Goal: Task Accomplishment & Management: Use online tool/utility

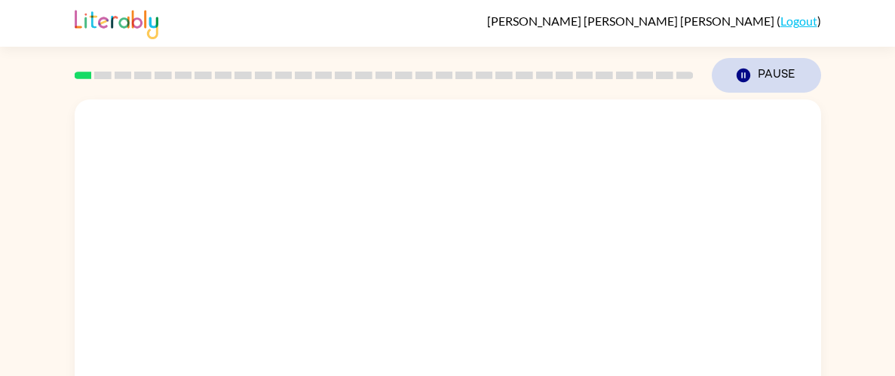
click at [741, 67] on icon "Pause" at bounding box center [743, 75] width 17 height 17
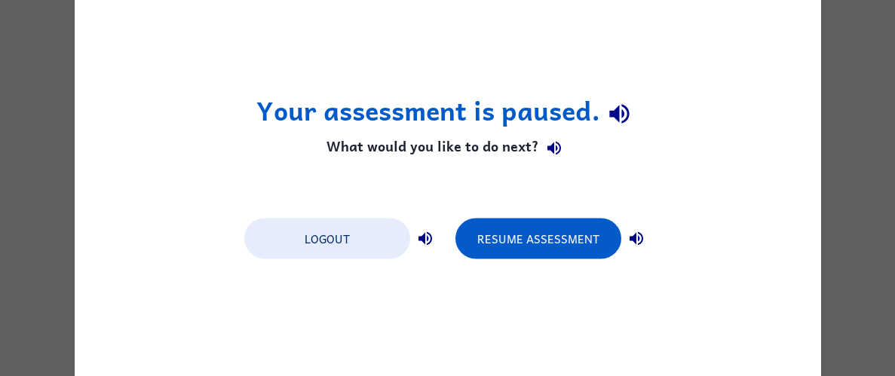
click at [842, 162] on div "Your assessment is paused. What would you like to do next? Logout Resume Assess…" at bounding box center [447, 188] width 895 height 376
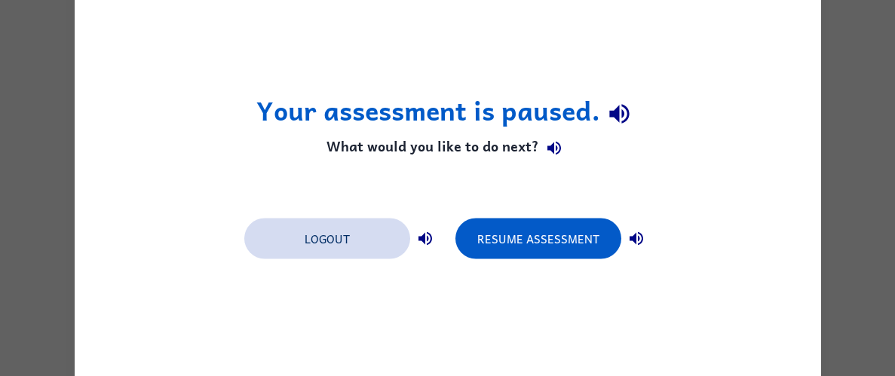
click at [368, 235] on button "Logout" at bounding box center [327, 238] width 166 height 41
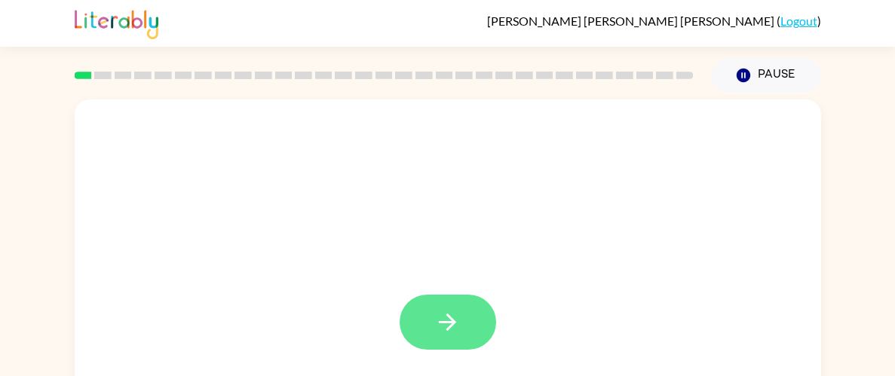
click at [434, 343] on button "button" at bounding box center [448, 322] width 97 height 55
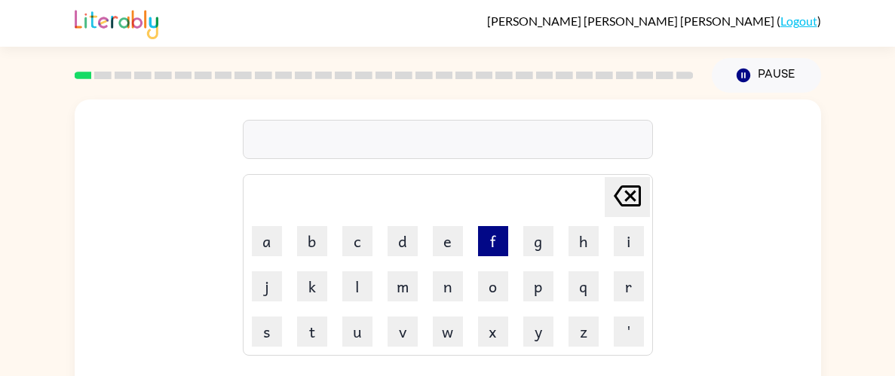
click at [488, 252] on button "f" at bounding box center [493, 241] width 30 height 30
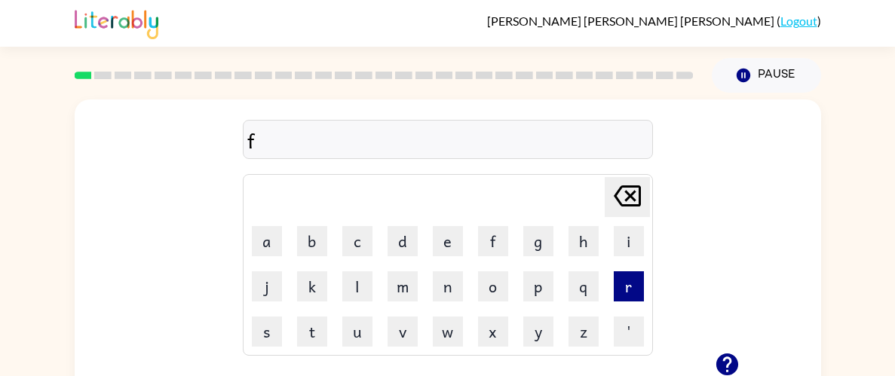
click at [624, 284] on button "r" at bounding box center [629, 287] width 30 height 30
click at [459, 234] on button "e" at bounding box center [448, 241] width 30 height 30
click at [281, 328] on button "s" at bounding box center [267, 332] width 30 height 30
click at [584, 245] on button "h" at bounding box center [584, 241] width 30 height 30
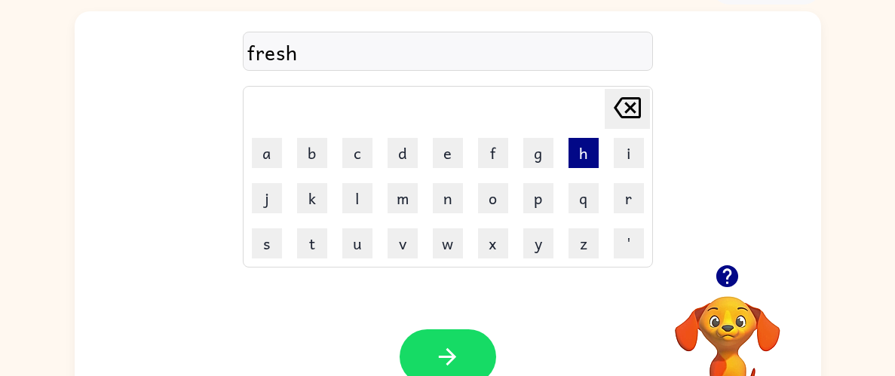
scroll to position [90, 0]
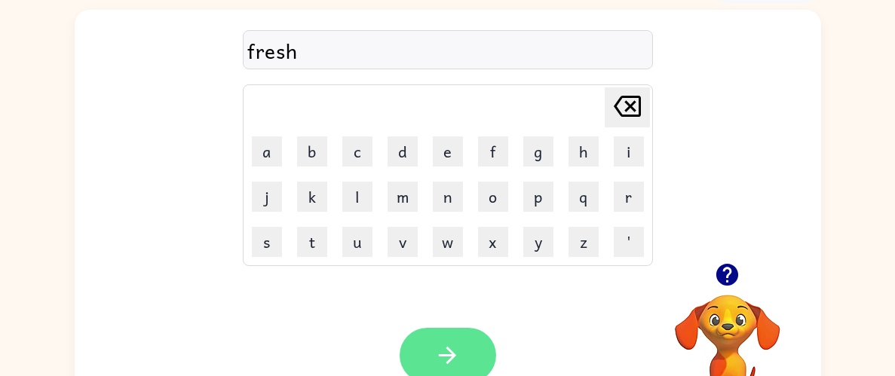
click at [460, 356] on icon "button" at bounding box center [447, 355] width 26 height 26
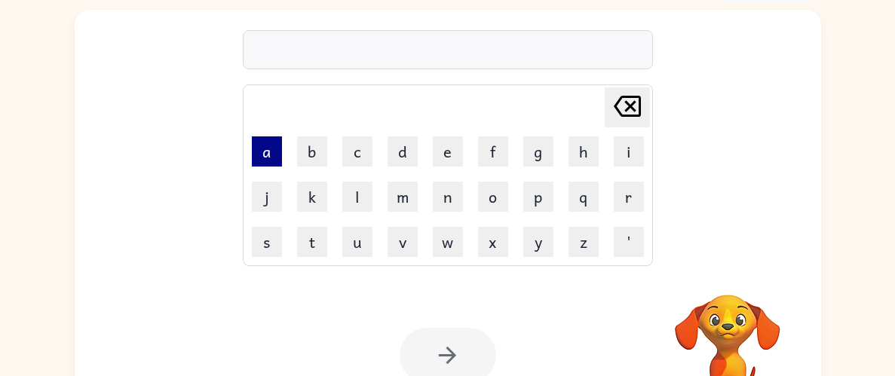
click at [258, 152] on button "a" at bounding box center [267, 152] width 30 height 30
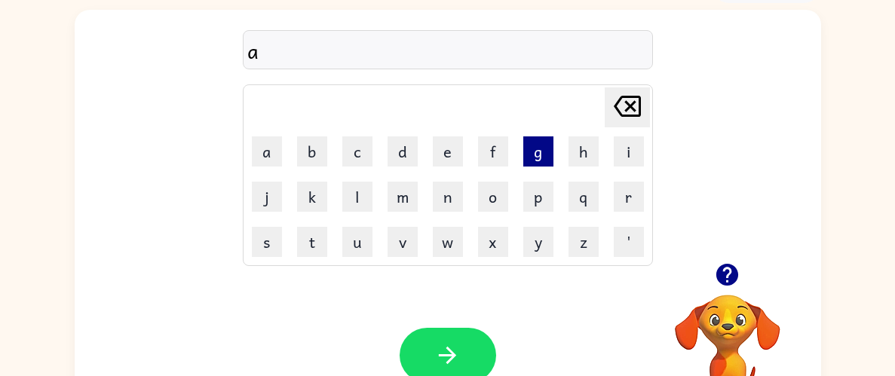
click at [546, 158] on button "g" at bounding box center [538, 152] width 30 height 30
click at [638, 201] on button "r" at bounding box center [629, 197] width 30 height 30
click at [444, 152] on button "e" at bounding box center [448, 152] width 30 height 30
click at [443, 152] on button "e" at bounding box center [448, 152] width 30 height 30
click at [267, 155] on button "a" at bounding box center [267, 152] width 30 height 30
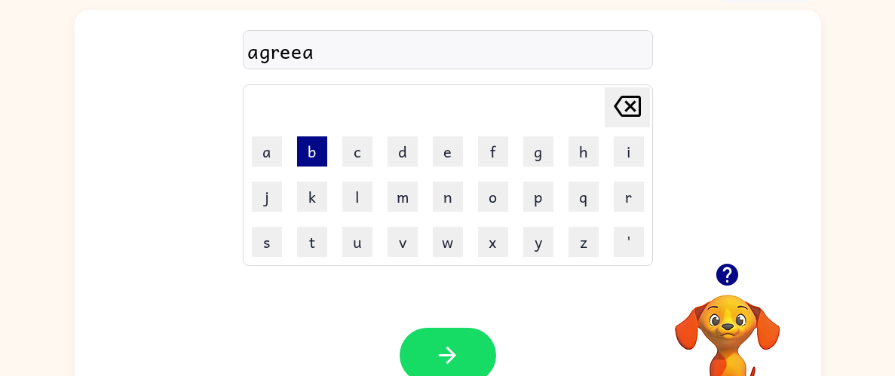
click at [312, 149] on button "b" at bounding box center [312, 152] width 30 height 30
click at [365, 202] on button "l" at bounding box center [357, 197] width 30 height 30
click at [447, 155] on button "e" at bounding box center [448, 152] width 30 height 30
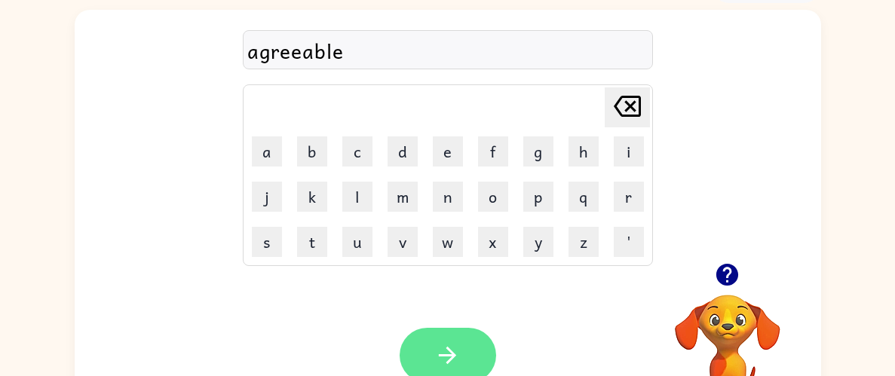
click at [486, 347] on button "button" at bounding box center [448, 355] width 97 height 55
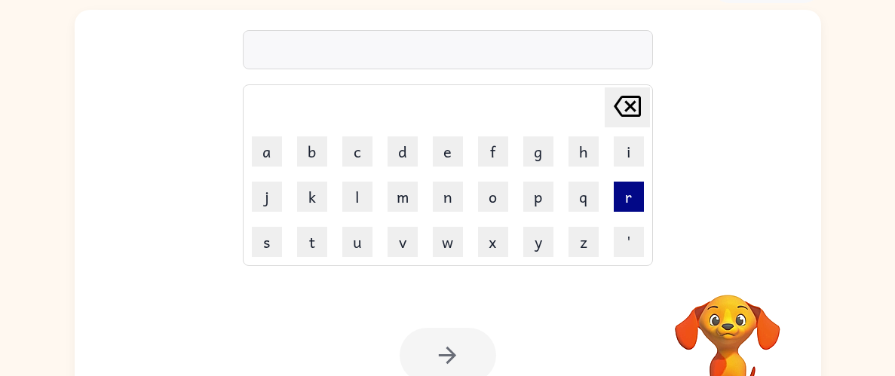
click at [634, 205] on button "r" at bounding box center [629, 197] width 30 height 30
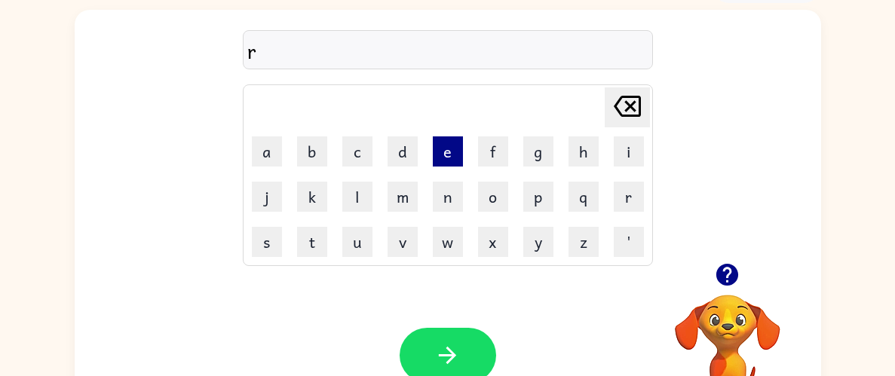
click at [444, 158] on button "e" at bounding box center [448, 152] width 30 height 30
click at [536, 149] on button "g" at bounding box center [538, 152] width 30 height 30
click at [636, 151] on button "i" at bounding box center [629, 152] width 30 height 30
click at [272, 244] on button "s" at bounding box center [267, 242] width 30 height 30
click at [314, 234] on button "t" at bounding box center [312, 242] width 30 height 30
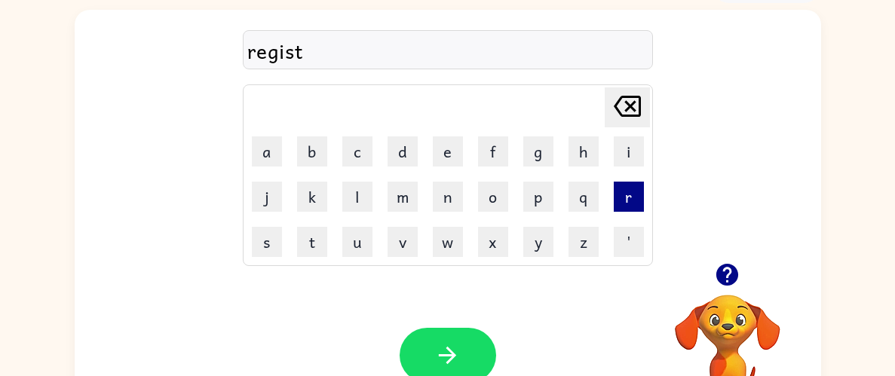
click at [623, 200] on button "r" at bounding box center [629, 197] width 30 height 30
click at [255, 162] on button "a" at bounding box center [267, 152] width 30 height 30
click at [321, 239] on button "t" at bounding box center [312, 242] width 30 height 30
click at [628, 149] on button "i" at bounding box center [629, 152] width 30 height 30
click at [503, 206] on button "o" at bounding box center [493, 197] width 30 height 30
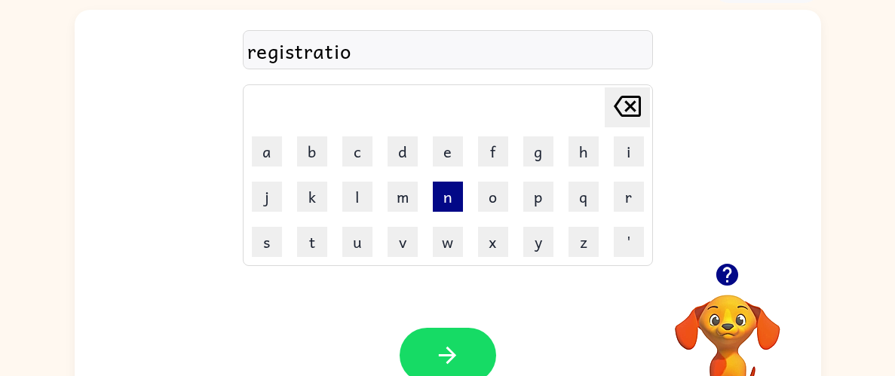
click at [454, 200] on button "n" at bounding box center [448, 197] width 30 height 30
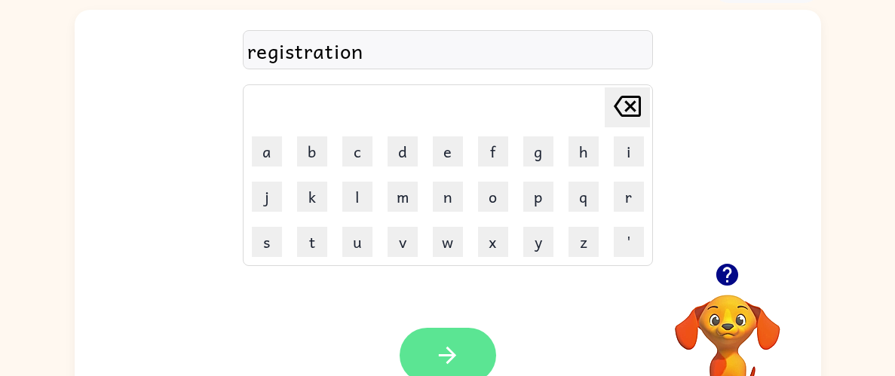
click at [471, 339] on button "button" at bounding box center [448, 355] width 97 height 55
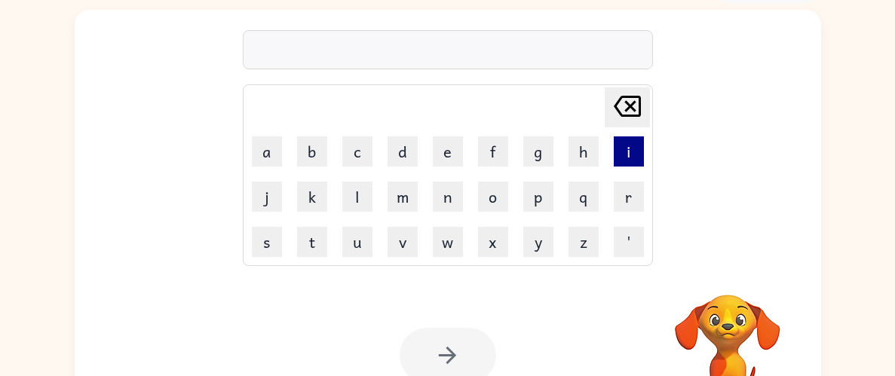
click at [629, 159] on button "i" at bounding box center [629, 152] width 30 height 30
click at [463, 241] on td "w" at bounding box center [448, 242] width 44 height 44
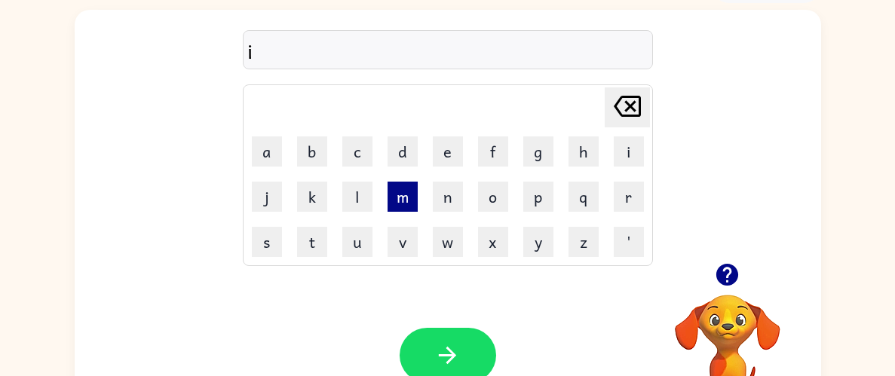
click at [405, 207] on button "m" at bounding box center [403, 197] width 30 height 30
click at [542, 196] on button "p" at bounding box center [538, 197] width 30 height 30
click at [489, 200] on button "o" at bounding box center [493, 197] width 30 height 30
click at [368, 195] on button "l" at bounding box center [357, 197] width 30 height 30
click at [634, 154] on button "i" at bounding box center [629, 152] width 30 height 30
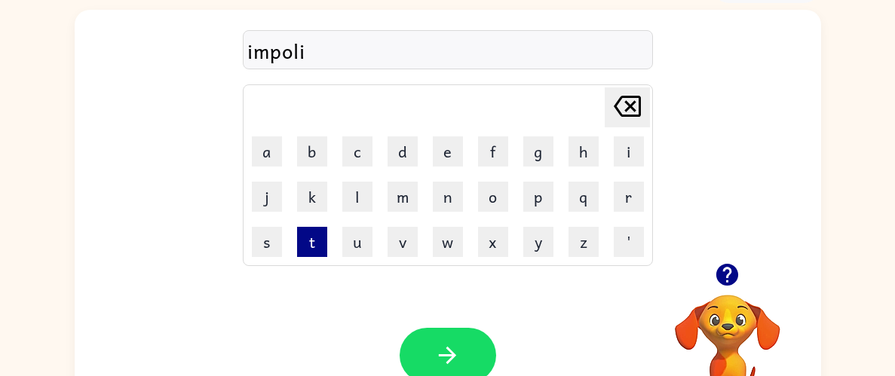
click at [314, 250] on button "t" at bounding box center [312, 242] width 30 height 30
click at [448, 204] on button "n" at bounding box center [448, 197] width 30 height 30
click at [278, 241] on button "s" at bounding box center [267, 242] width 30 height 30
type button "s"
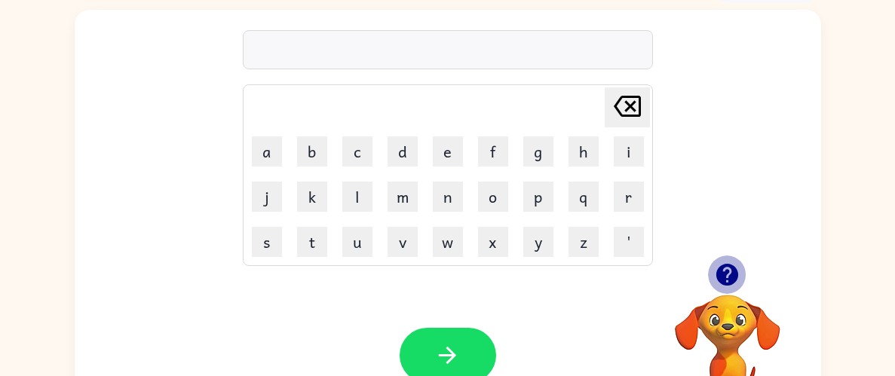
click at [725, 278] on icon "button" at bounding box center [727, 275] width 22 height 22
click at [403, 183] on button "m" at bounding box center [403, 197] width 30 height 30
click at [620, 109] on icon "Delete Delete last character input" at bounding box center [627, 106] width 36 height 36
type button "delete"
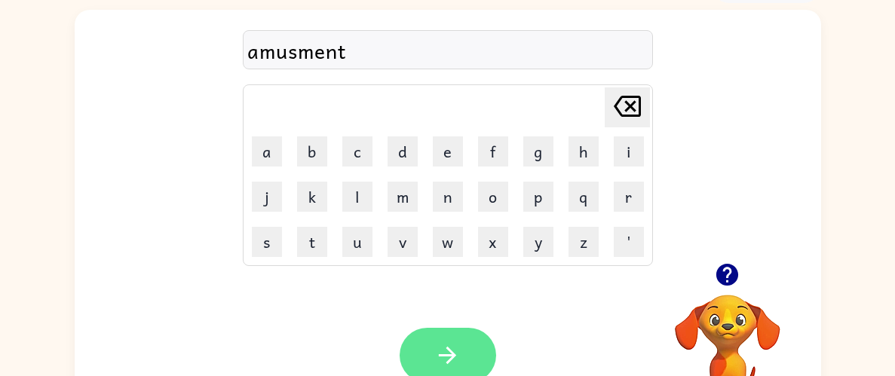
click at [441, 367] on icon "button" at bounding box center [447, 355] width 26 height 26
click at [440, 355] on icon "button" at bounding box center [447, 355] width 17 height 17
click at [483, 370] on button "button" at bounding box center [448, 355] width 97 height 55
click at [459, 369] on icon "button" at bounding box center [447, 355] width 26 height 26
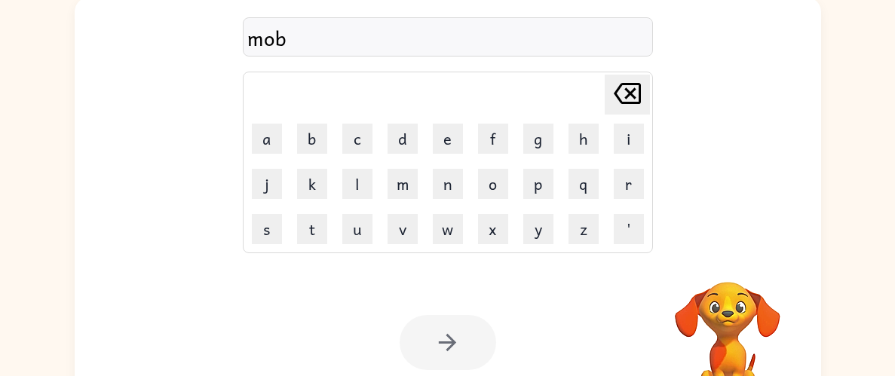
scroll to position [155, 0]
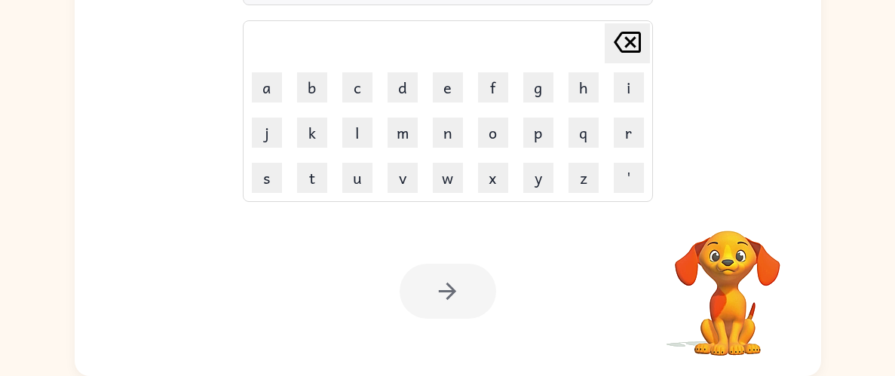
click at [446, 291] on div at bounding box center [448, 291] width 97 height 55
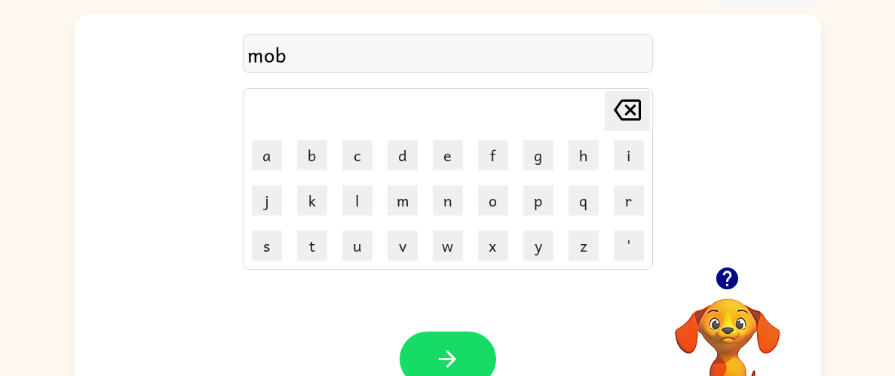
scroll to position [0, 0]
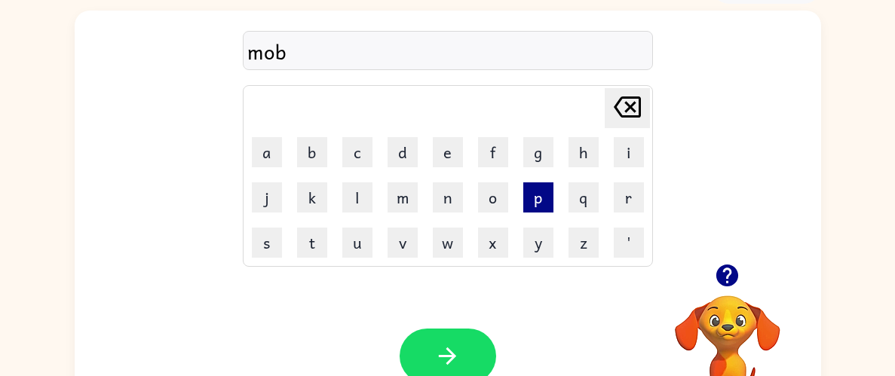
click at [549, 200] on button "p" at bounding box center [538, 198] width 30 height 30
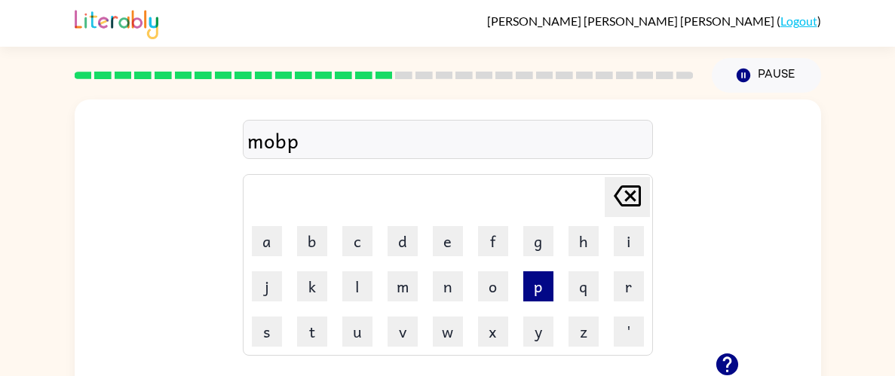
type button "p"
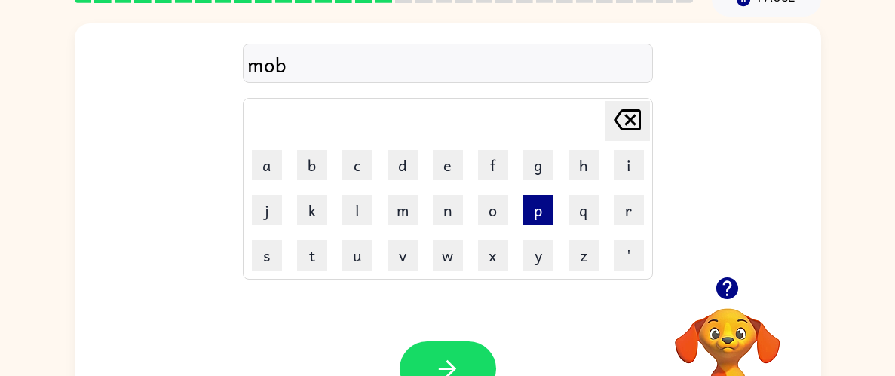
scroll to position [99, 0]
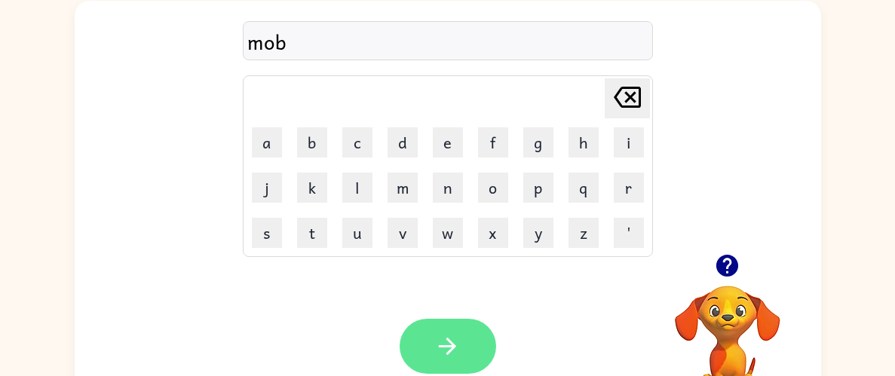
click at [451, 334] on icon "button" at bounding box center [447, 346] width 26 height 26
click at [459, 348] on icon "button" at bounding box center [447, 346] width 26 height 26
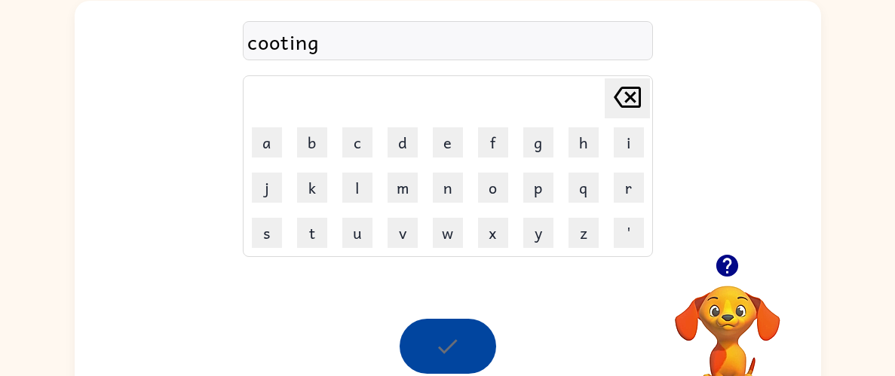
click at [445, 348] on div at bounding box center [448, 346] width 97 height 55
click at [461, 352] on div at bounding box center [448, 346] width 97 height 55
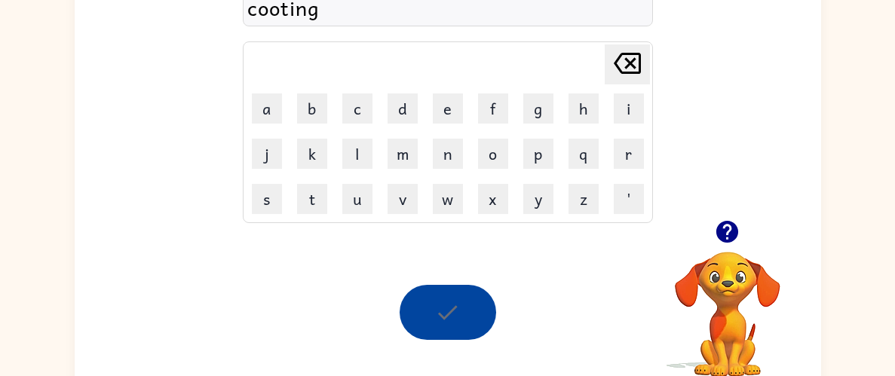
scroll to position [155, 0]
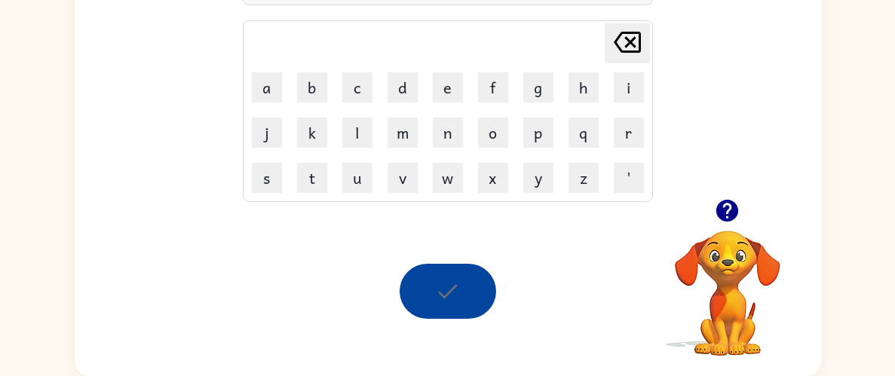
click at [441, 314] on div at bounding box center [448, 291] width 97 height 55
click at [460, 298] on div at bounding box center [448, 291] width 97 height 55
click at [738, 218] on icon "button" at bounding box center [727, 211] width 26 height 26
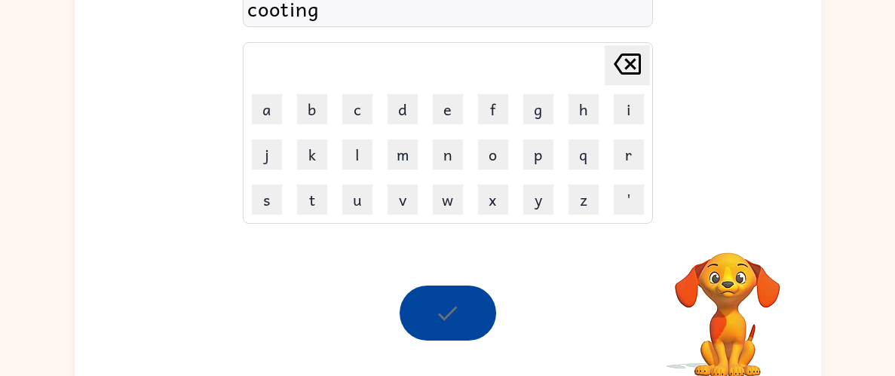
scroll to position [130, 0]
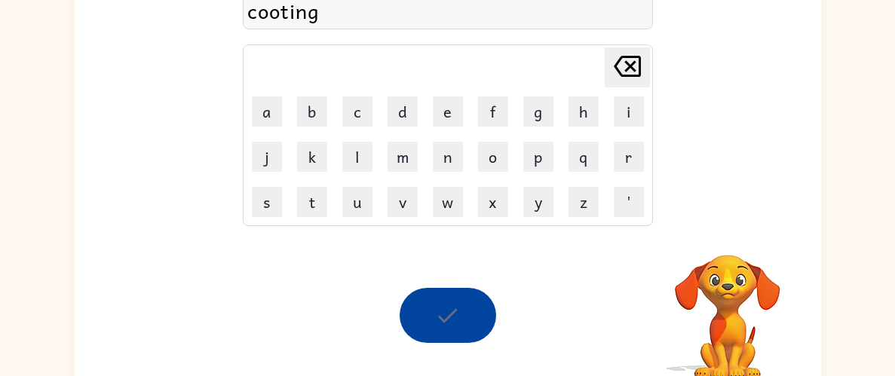
click at [380, 17] on div "cooting" at bounding box center [447, 11] width 401 height 32
click at [407, 5] on div "cooting" at bounding box center [447, 11] width 401 height 32
click at [443, 314] on div at bounding box center [448, 315] width 97 height 55
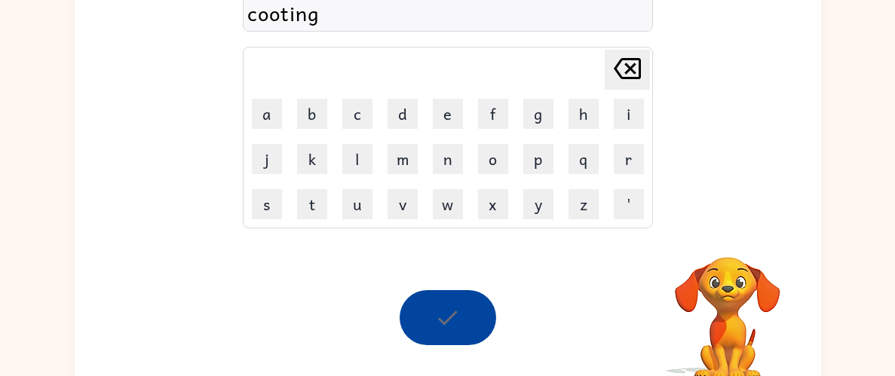
scroll to position [155, 0]
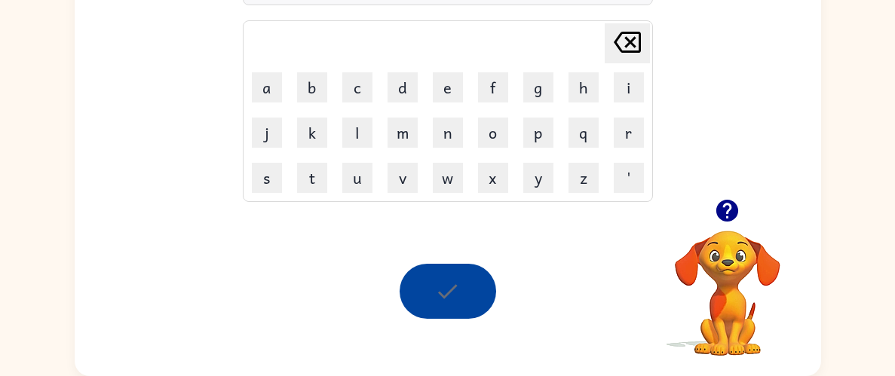
click at [445, 285] on div at bounding box center [448, 291] width 97 height 55
click at [441, 291] on div at bounding box center [448, 291] width 97 height 55
click at [443, 293] on div at bounding box center [448, 291] width 97 height 55
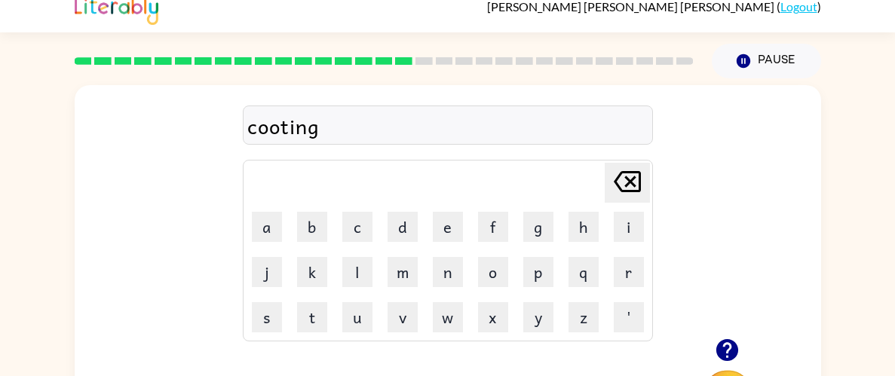
scroll to position [0, 0]
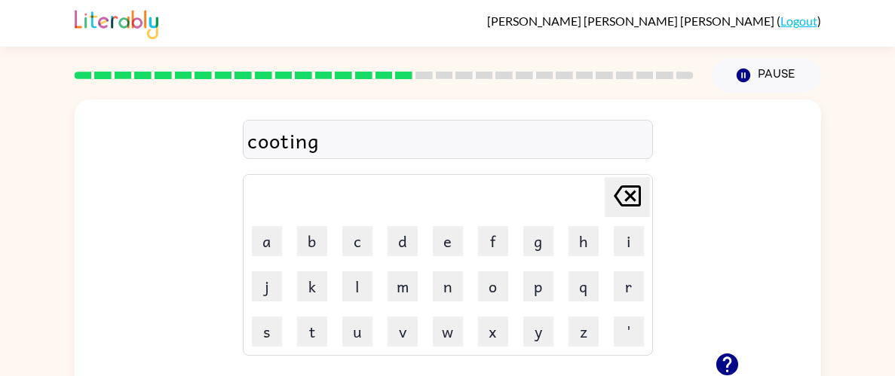
click at [628, 190] on icon "Delete Delete last character input" at bounding box center [627, 196] width 36 height 36
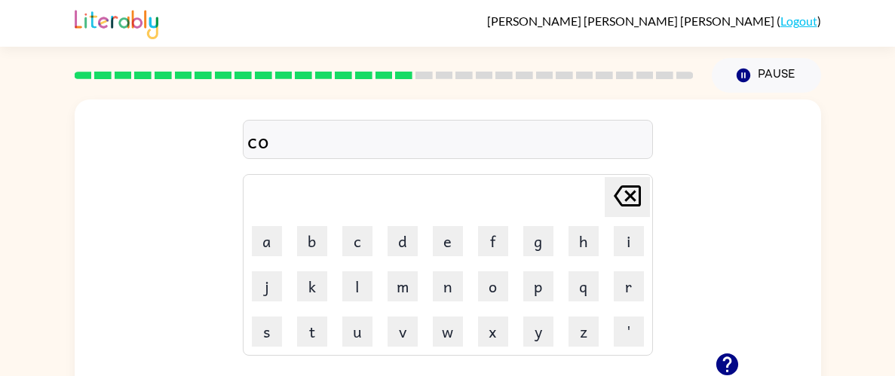
click at [628, 190] on icon "Delete Delete last character input" at bounding box center [627, 196] width 36 height 36
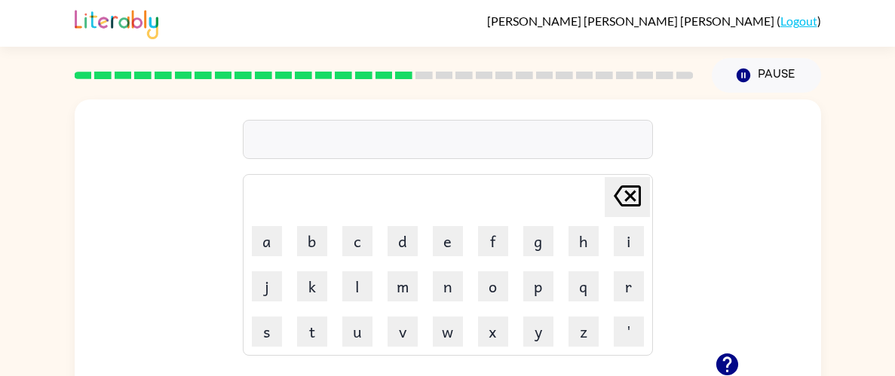
type button "delete"
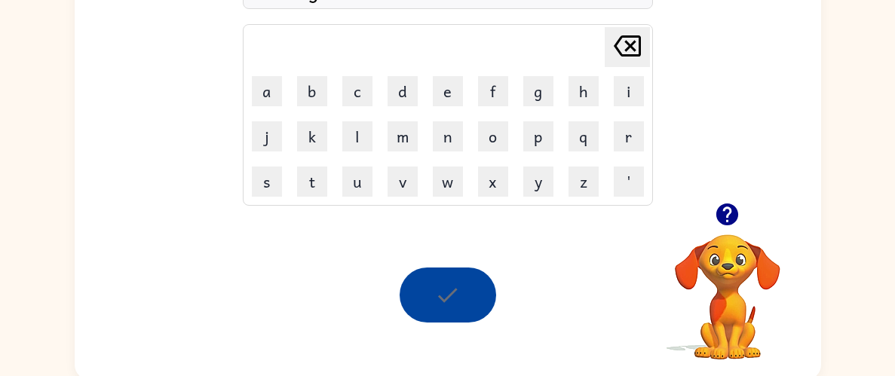
scroll to position [155, 0]
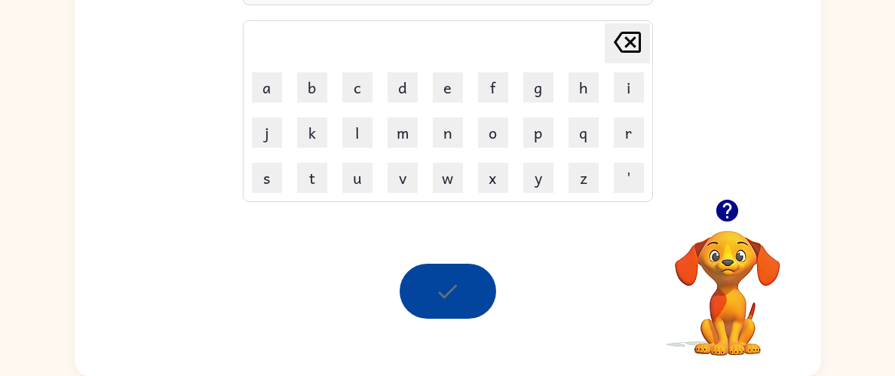
click at [722, 208] on icon "button" at bounding box center [727, 211] width 22 height 22
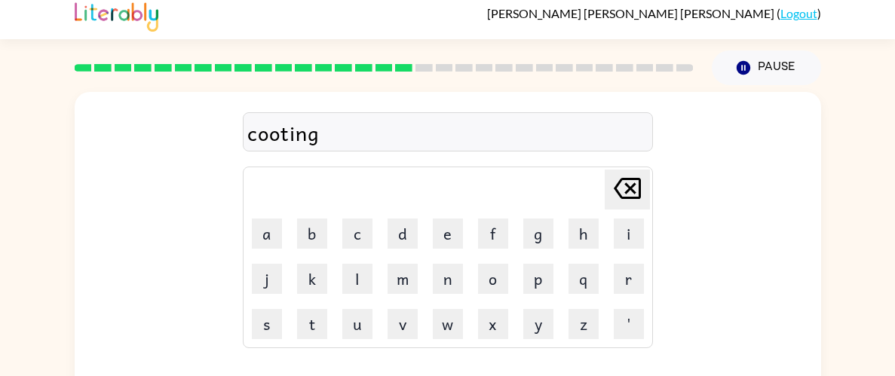
scroll to position [0, 0]
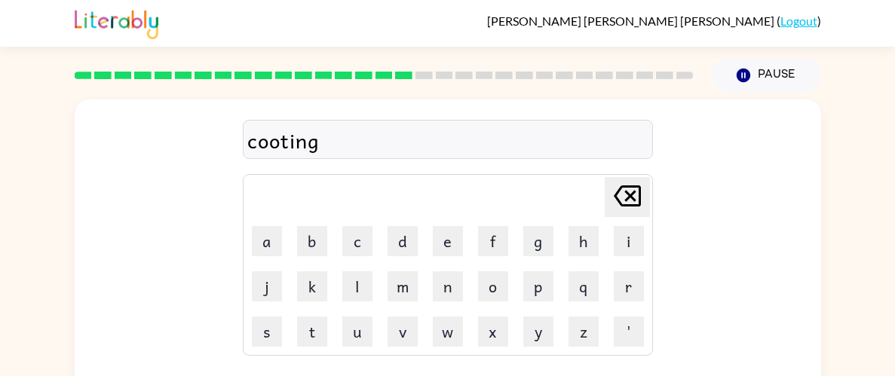
click at [434, 142] on div "cooting" at bounding box center [447, 140] width 401 height 32
click at [394, 146] on div "cooting" at bounding box center [447, 140] width 401 height 32
click at [386, 138] on div "cooting" at bounding box center [447, 140] width 401 height 32
click at [348, 145] on div "cooting" at bounding box center [447, 140] width 401 height 32
click at [347, 145] on div "cooting" at bounding box center [447, 140] width 401 height 32
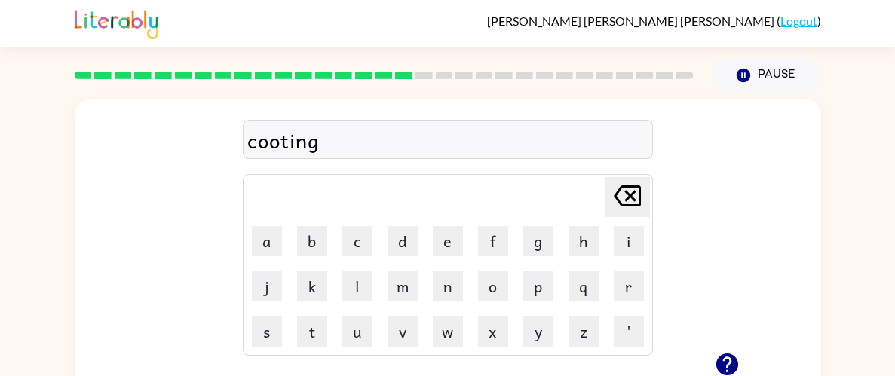
click at [347, 145] on div "cooting" at bounding box center [447, 140] width 401 height 32
click at [743, 75] on icon "button" at bounding box center [743, 76] width 14 height 14
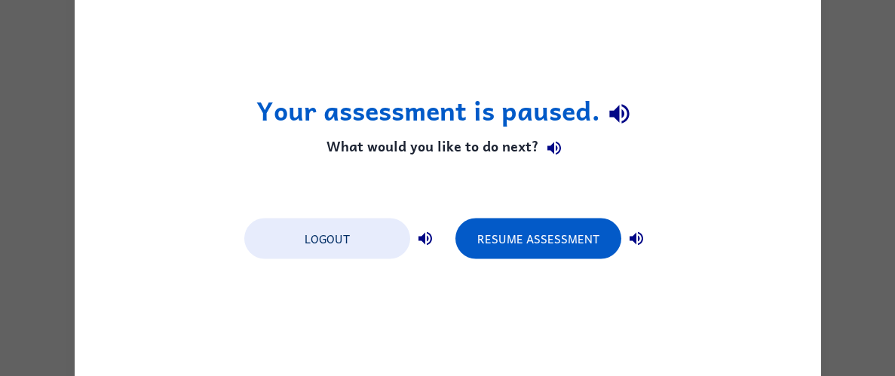
click at [743, 75] on div "Your assessment is paused. What would you like to do next? Logout Resume Assess…" at bounding box center [448, 188] width 747 height 431
click at [865, 193] on div "Your assessment is paused. What would you like to do next? Logout Resume Assess…" at bounding box center [447, 188] width 895 height 376
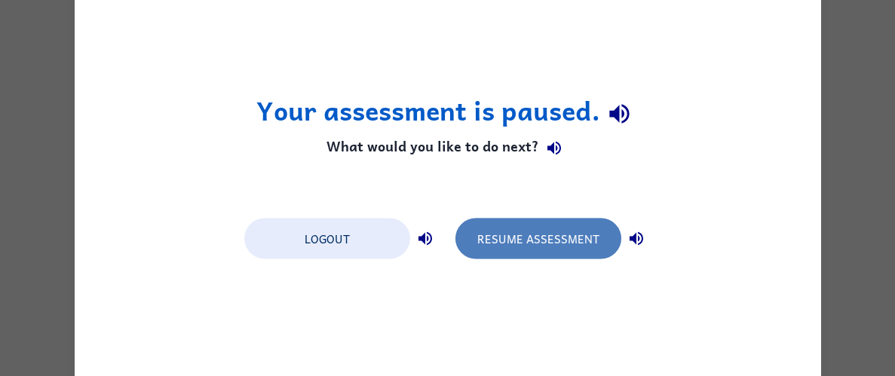
click at [539, 239] on button "Resume Assessment" at bounding box center [539, 238] width 166 height 41
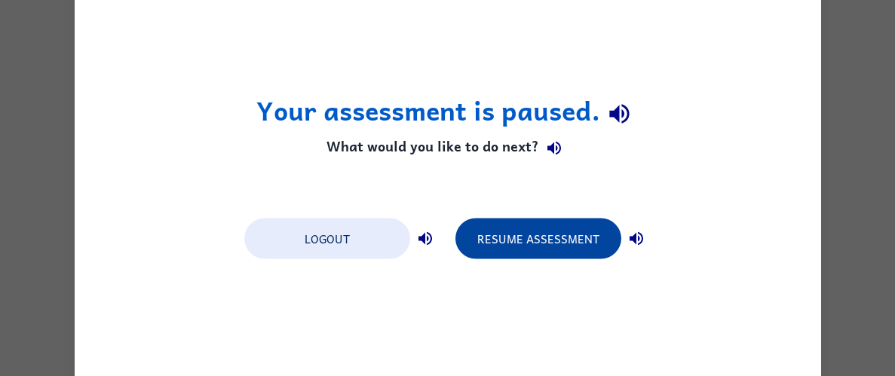
click at [508, 247] on button "Resume Assessment" at bounding box center [539, 238] width 166 height 41
click at [508, 249] on button "Resume Assessment" at bounding box center [539, 238] width 166 height 41
click at [572, 245] on button "Resume Assessment" at bounding box center [539, 238] width 166 height 41
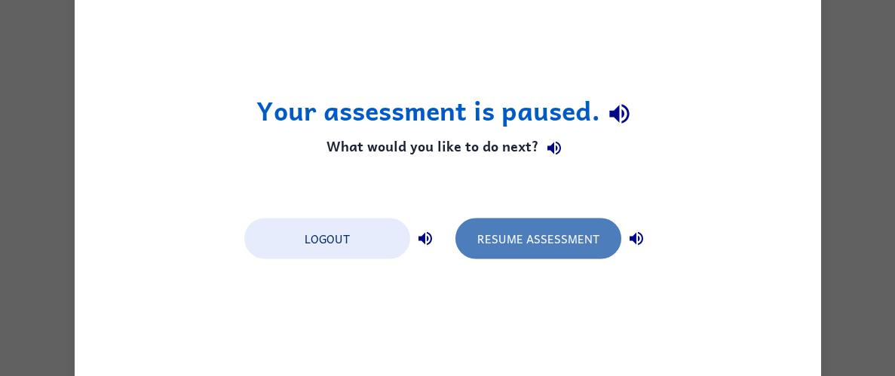
click at [577, 237] on button "Resume Assessment" at bounding box center [539, 238] width 166 height 41
click at [577, 238] on button "Resume Assessment" at bounding box center [539, 238] width 166 height 41
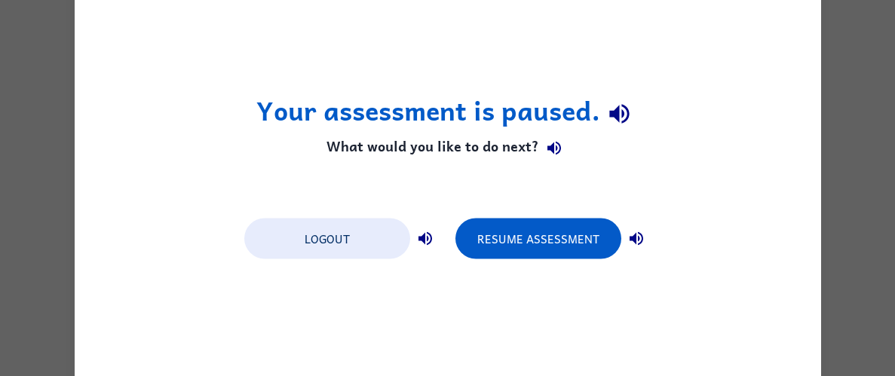
click at [606, 100] on button "button" at bounding box center [619, 114] width 38 height 38
click at [618, 107] on icon "button" at bounding box center [619, 115] width 20 height 20
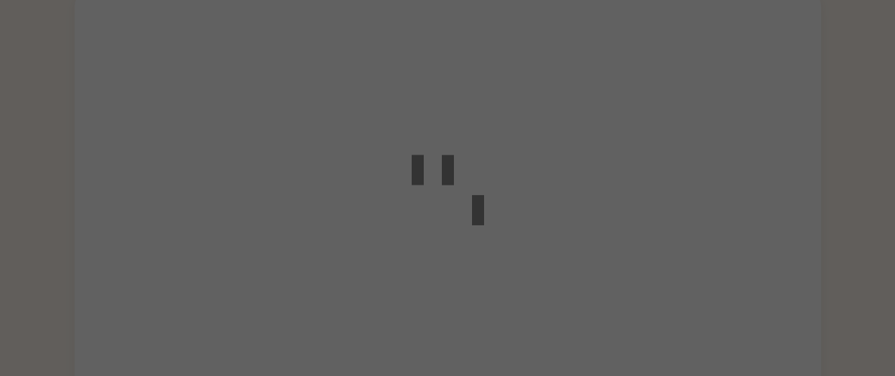
scroll to position [106, 0]
click at [459, 204] on icon at bounding box center [448, 180] width 72 height 91
click at [437, 189] on icon at bounding box center [448, 180] width 72 height 91
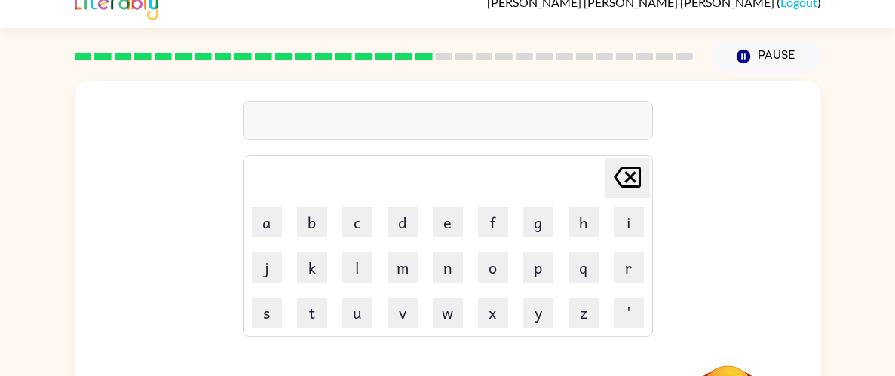
scroll to position [20, 0]
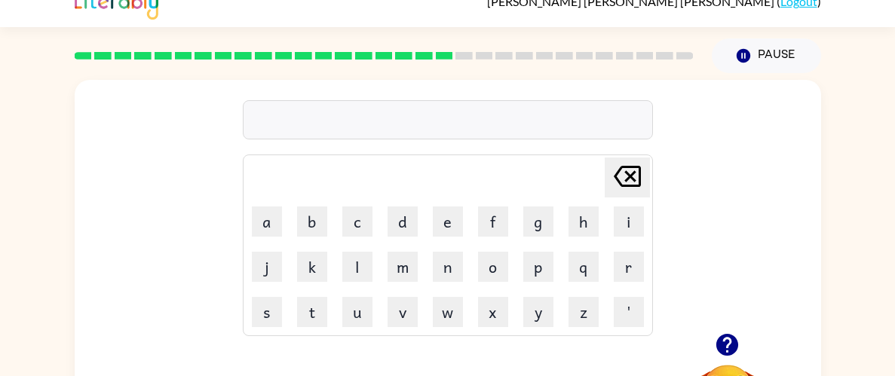
click at [742, 344] on button "button" at bounding box center [727, 345] width 38 height 38
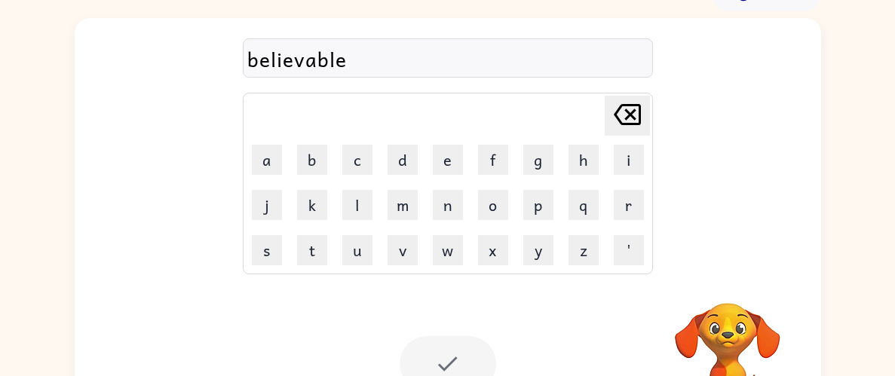
scroll to position [118, 0]
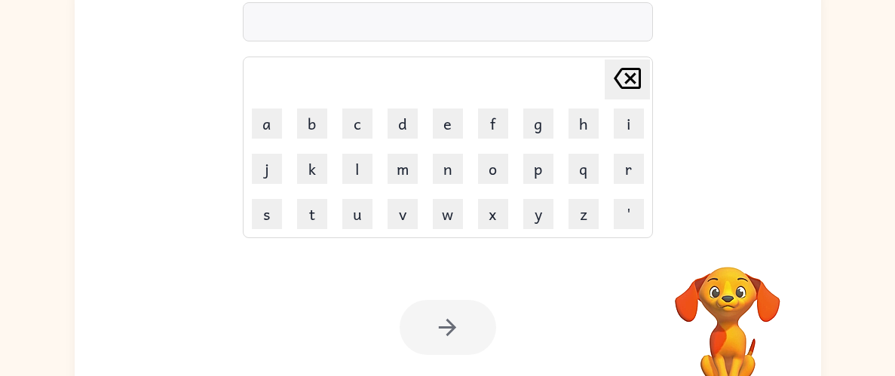
click at [456, 308] on div at bounding box center [448, 327] width 97 height 55
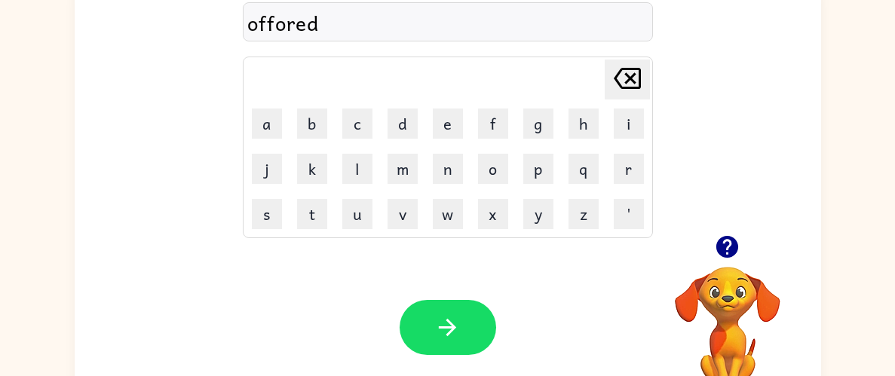
click at [333, 22] on div "offored" at bounding box center [447, 23] width 401 height 32
click at [735, 241] on icon "button" at bounding box center [727, 247] width 22 height 22
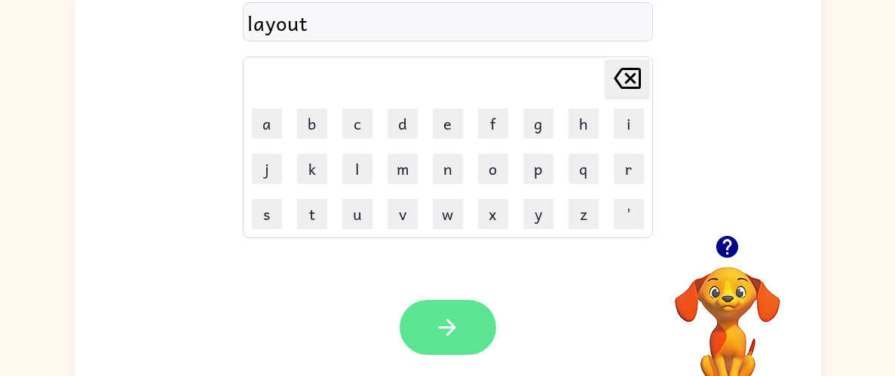
click at [473, 331] on button "button" at bounding box center [448, 327] width 97 height 55
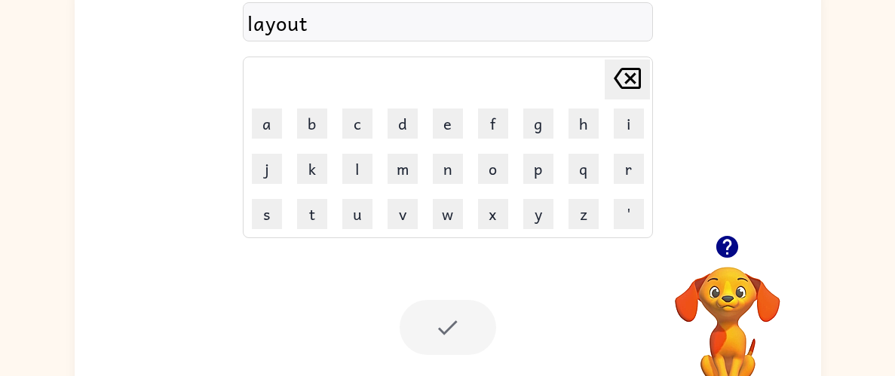
click at [448, 331] on div at bounding box center [448, 327] width 97 height 55
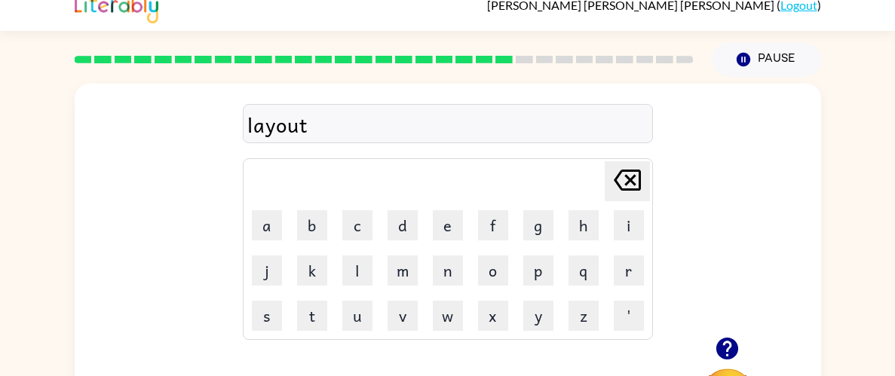
scroll to position [0, 0]
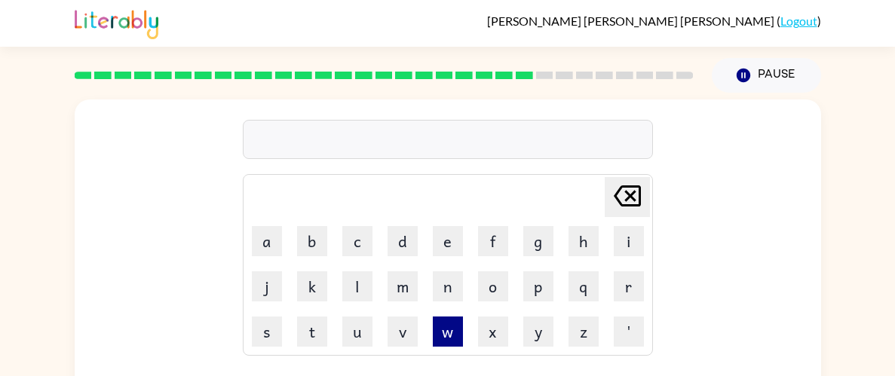
click at [459, 327] on button "w" at bounding box center [448, 332] width 30 height 30
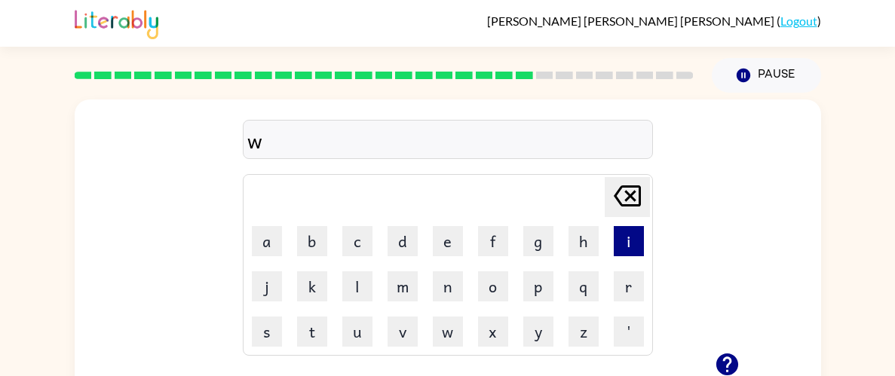
click at [631, 244] on button "i" at bounding box center [629, 241] width 30 height 30
click at [446, 302] on button "n" at bounding box center [448, 287] width 30 height 30
click at [306, 333] on button "t" at bounding box center [312, 332] width 30 height 30
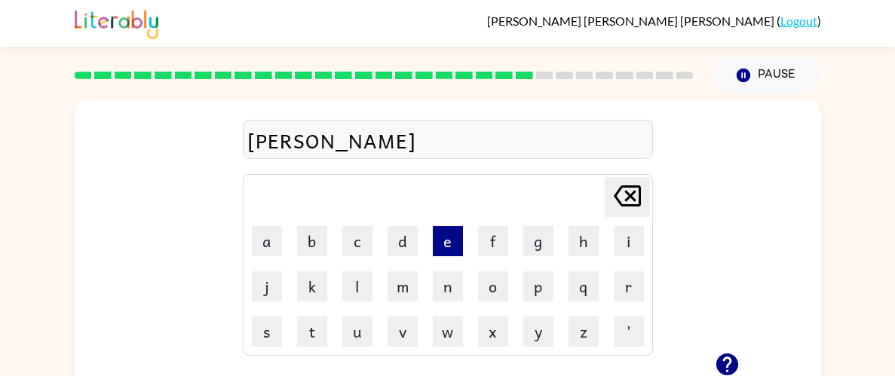
click at [455, 242] on button "e" at bounding box center [448, 241] width 30 height 30
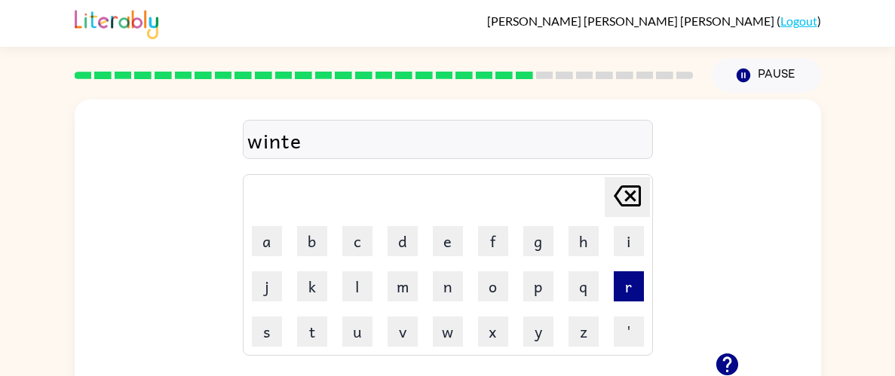
click at [616, 298] on button "r" at bounding box center [629, 287] width 30 height 30
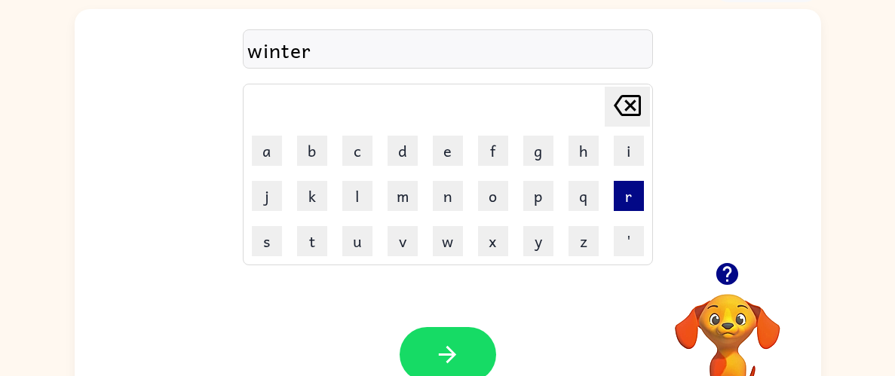
scroll to position [155, 0]
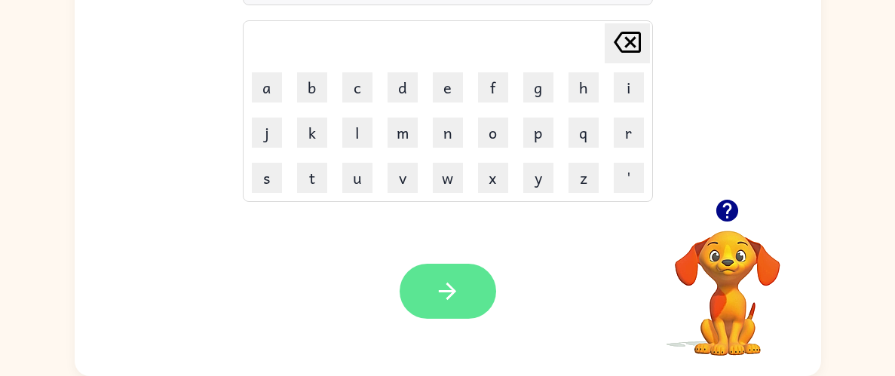
click at [449, 290] on icon "button" at bounding box center [447, 291] width 26 height 26
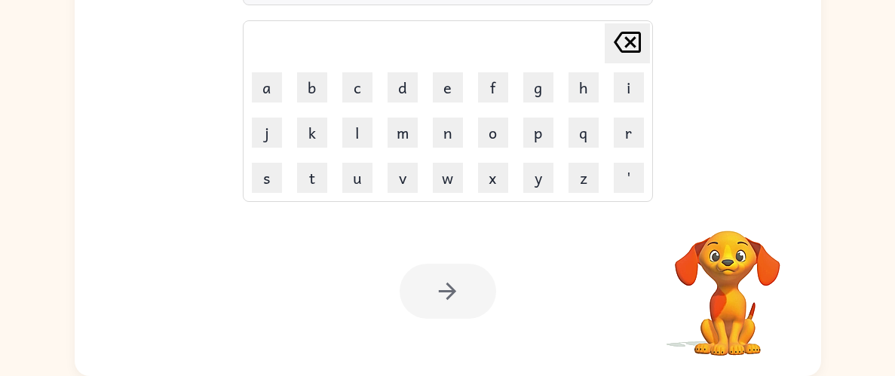
click at [458, 282] on div at bounding box center [448, 291] width 97 height 55
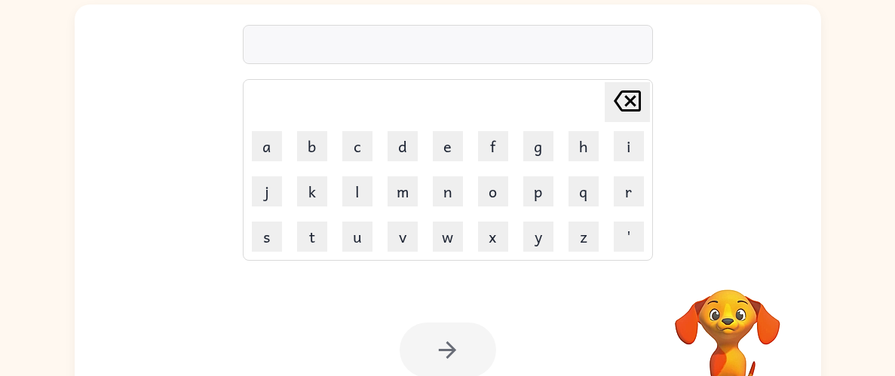
scroll to position [68, 0]
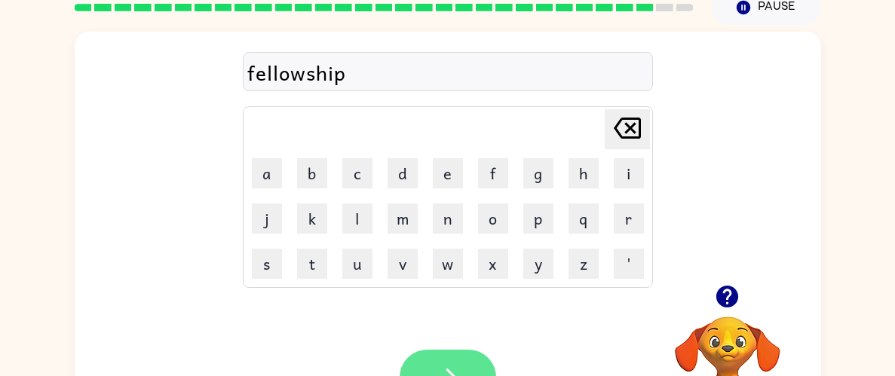
click at [468, 364] on button "button" at bounding box center [448, 377] width 97 height 55
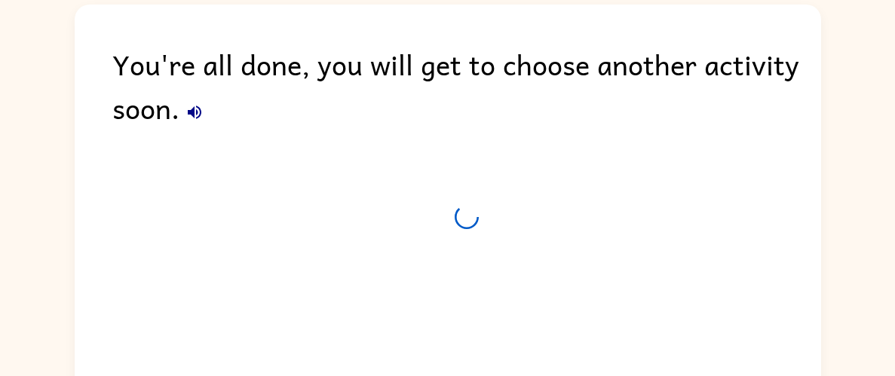
scroll to position [54, 0]
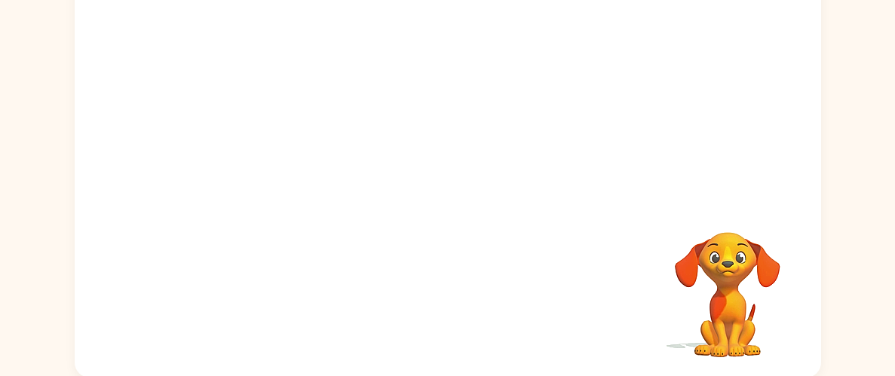
scroll to position [155, 0]
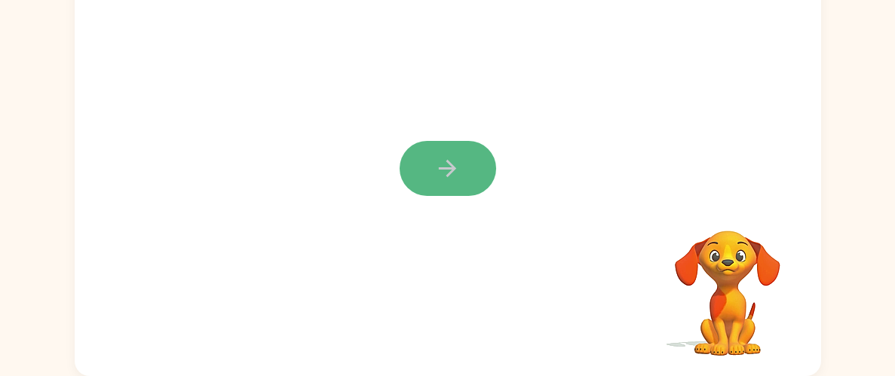
click at [450, 167] on icon "button" at bounding box center [447, 168] width 26 height 26
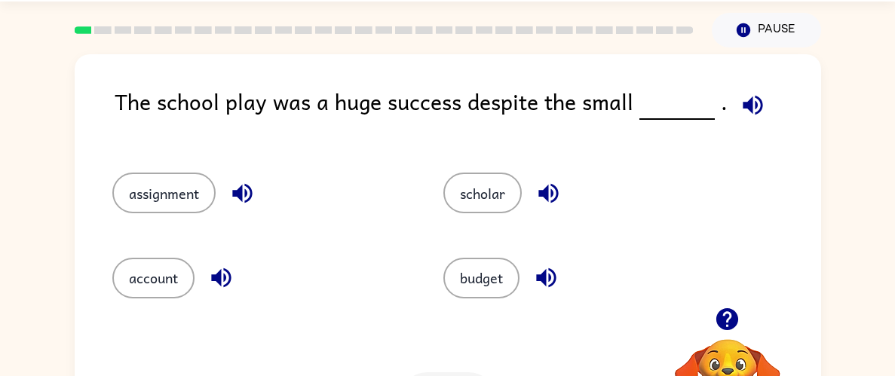
scroll to position [0, 0]
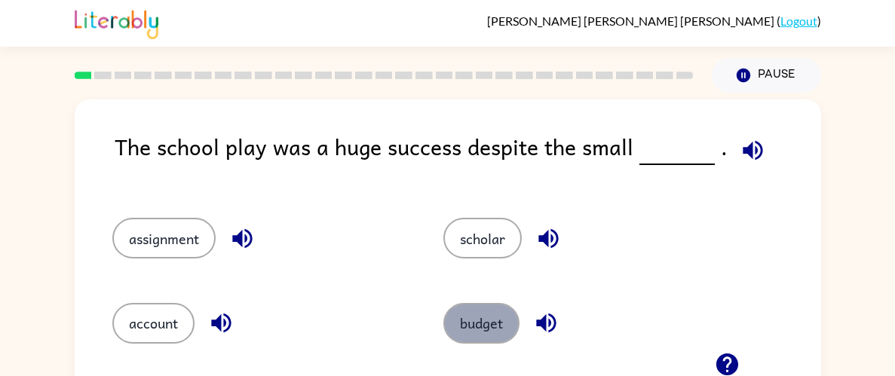
click at [477, 319] on button "budget" at bounding box center [481, 323] width 76 height 41
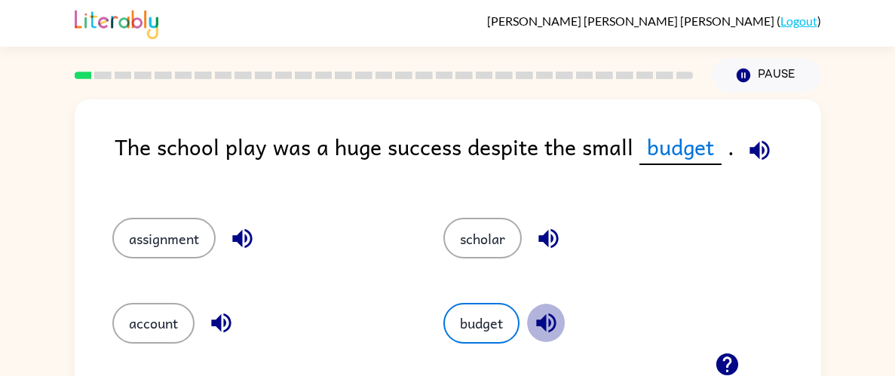
click at [552, 318] on icon "button" at bounding box center [546, 323] width 26 height 26
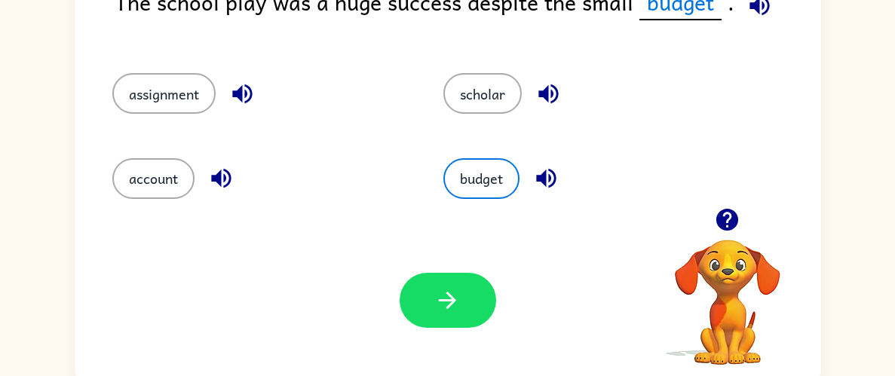
scroll to position [146, 0]
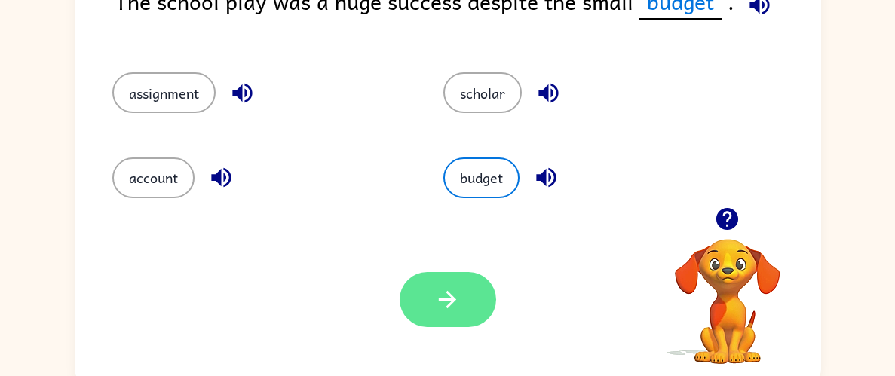
click at [449, 312] on icon "button" at bounding box center [447, 300] width 26 height 26
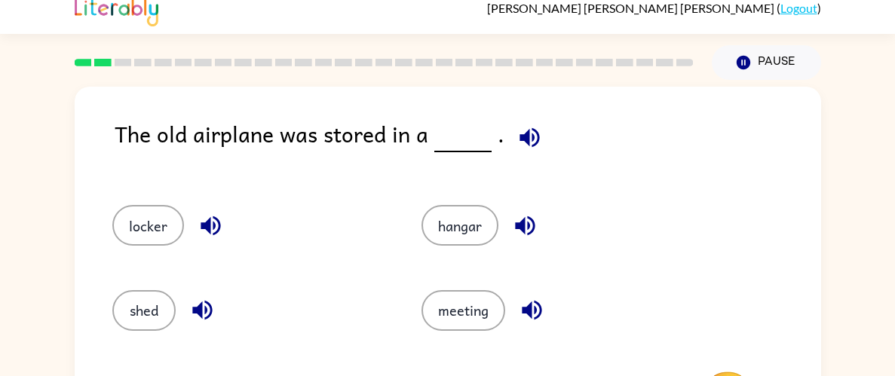
scroll to position [0, 0]
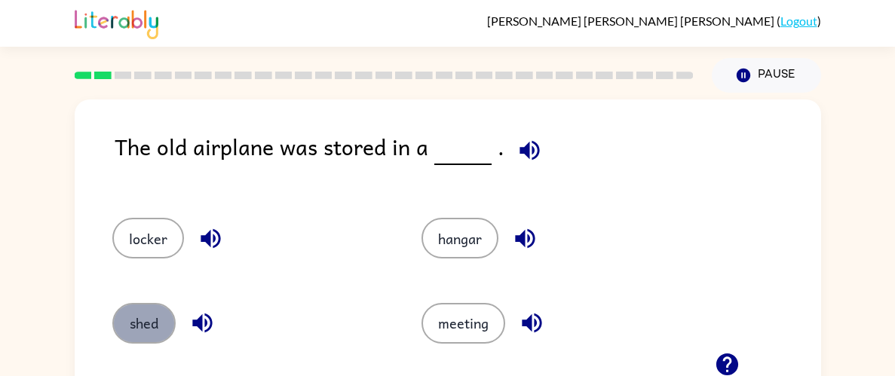
click at [149, 328] on button "shed" at bounding box center [143, 323] width 63 height 41
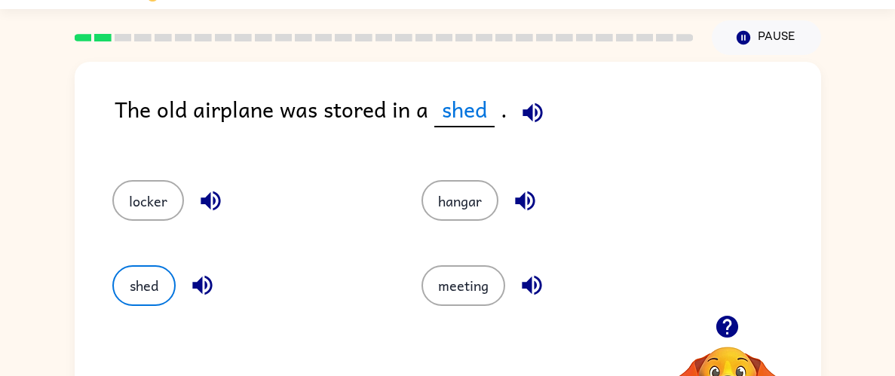
scroll to position [145, 0]
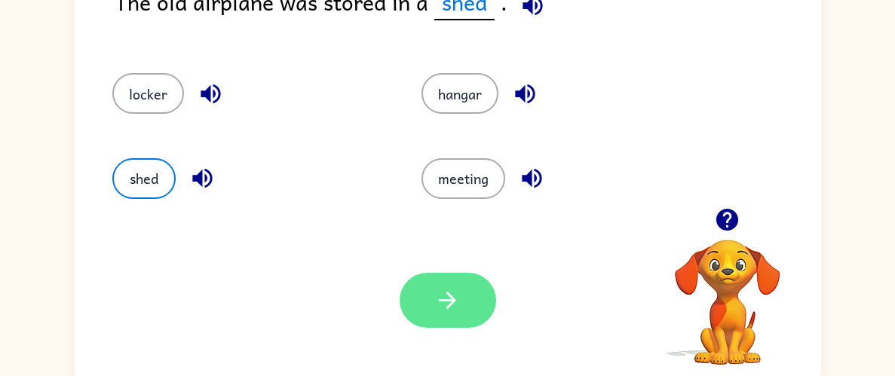
click at [452, 308] on icon "button" at bounding box center [447, 300] width 26 height 26
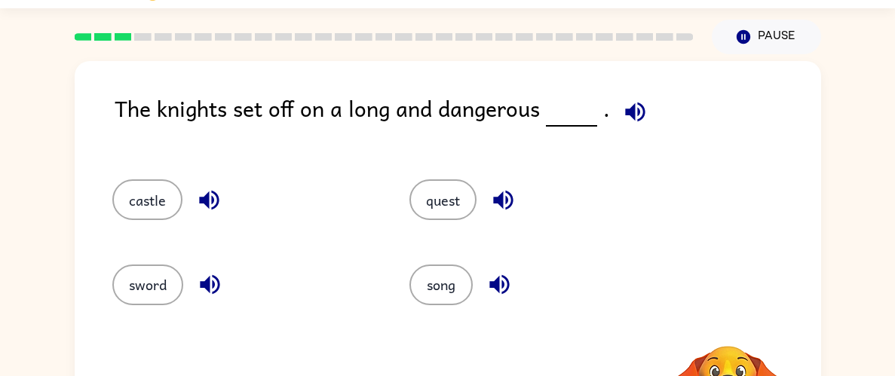
scroll to position [0, 0]
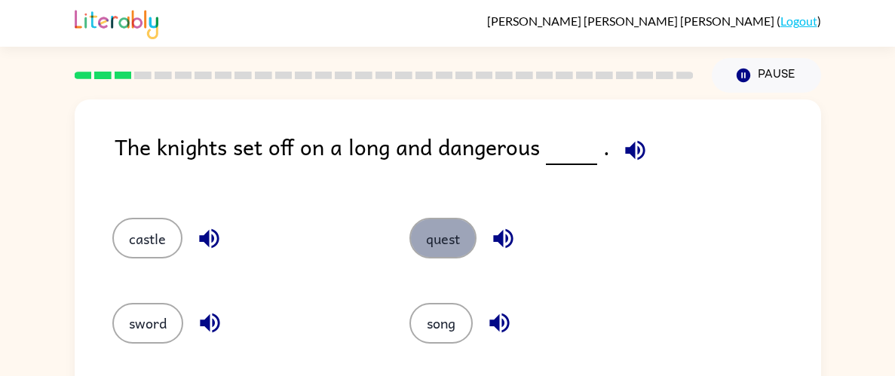
click at [449, 250] on button "quest" at bounding box center [443, 238] width 67 height 41
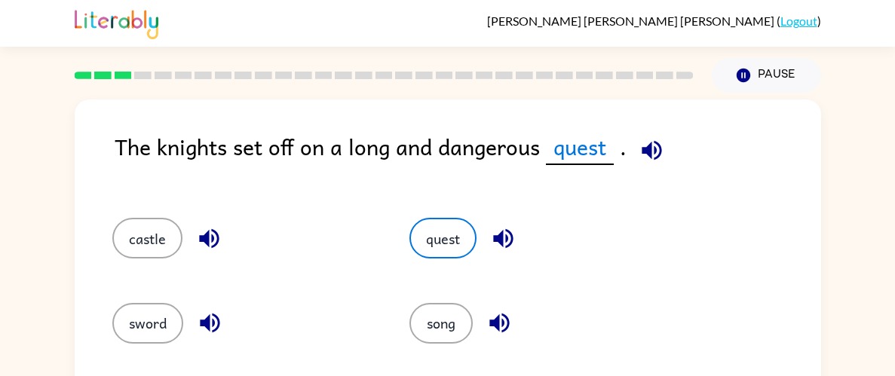
click at [500, 229] on icon "button" at bounding box center [503, 238] width 26 height 26
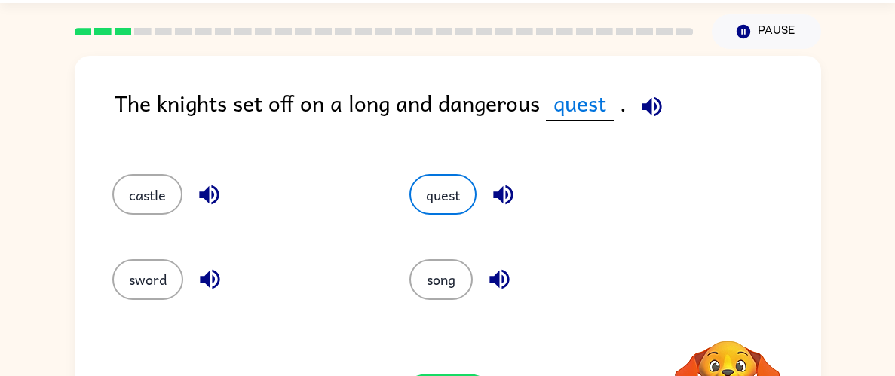
scroll to position [107, 0]
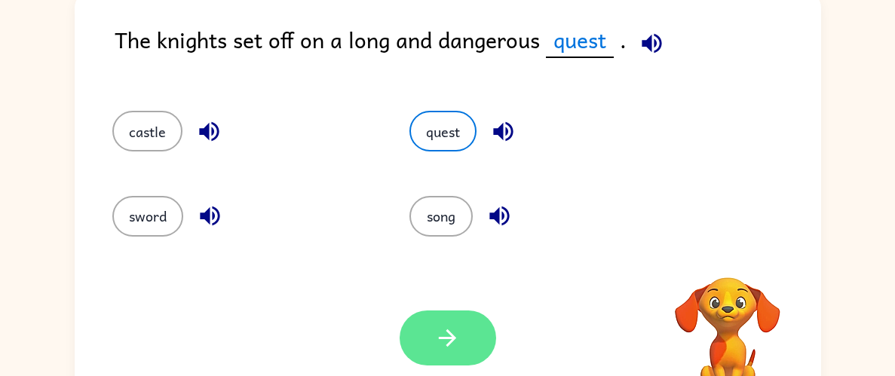
click at [465, 323] on button "button" at bounding box center [448, 338] width 97 height 55
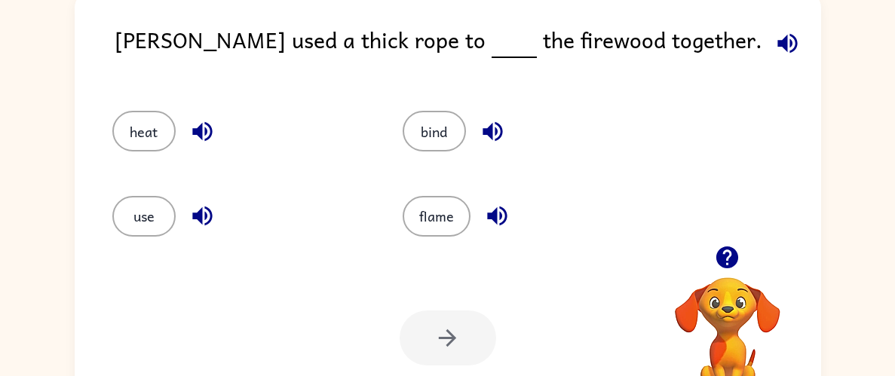
click at [727, 270] on icon "button" at bounding box center [727, 257] width 26 height 26
click at [167, 127] on button "heat" at bounding box center [143, 131] width 63 height 41
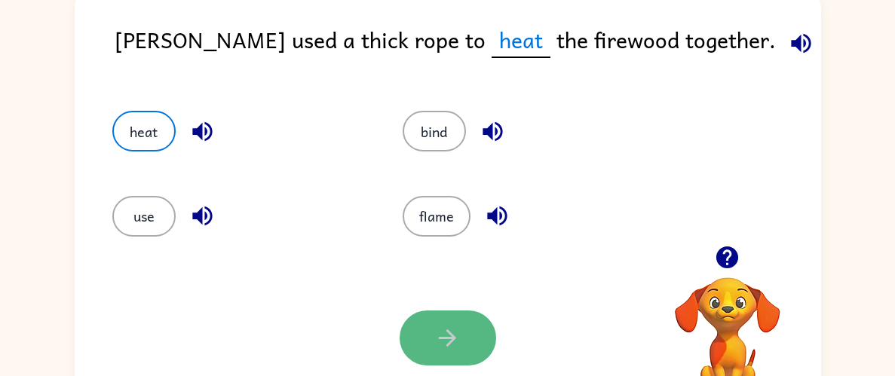
click at [448, 345] on icon "button" at bounding box center [447, 338] width 26 height 26
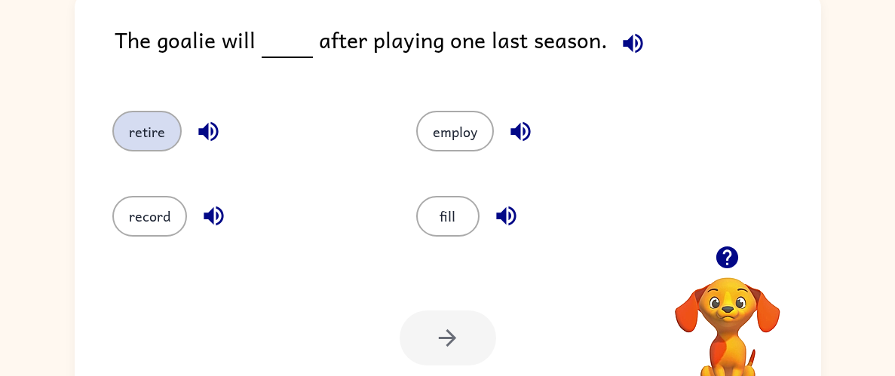
click at [149, 129] on button "retire" at bounding box center [146, 131] width 69 height 41
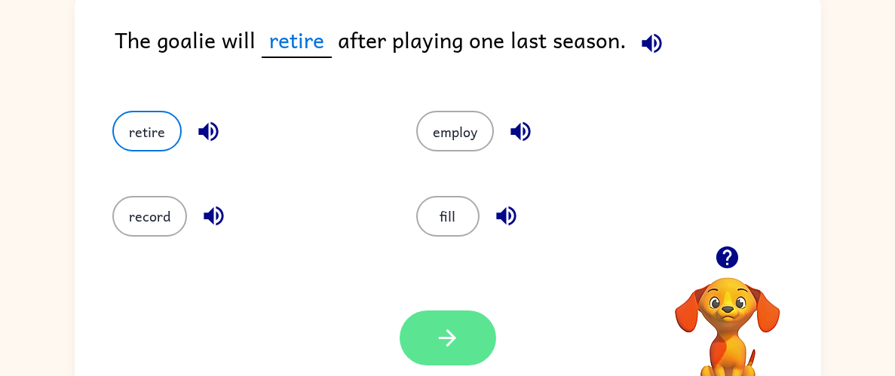
click at [448, 326] on icon "button" at bounding box center [447, 338] width 26 height 26
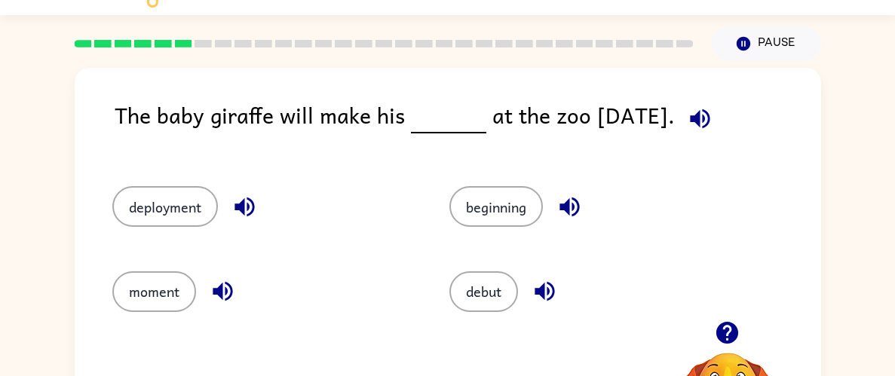
scroll to position [0, 0]
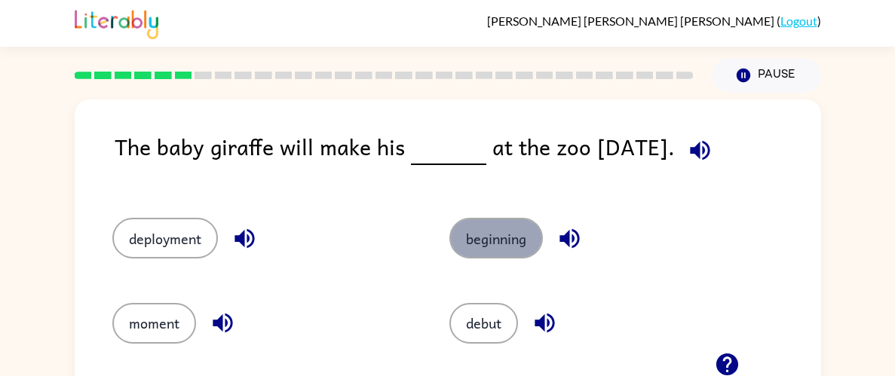
click at [510, 246] on button "beginning" at bounding box center [496, 238] width 94 height 41
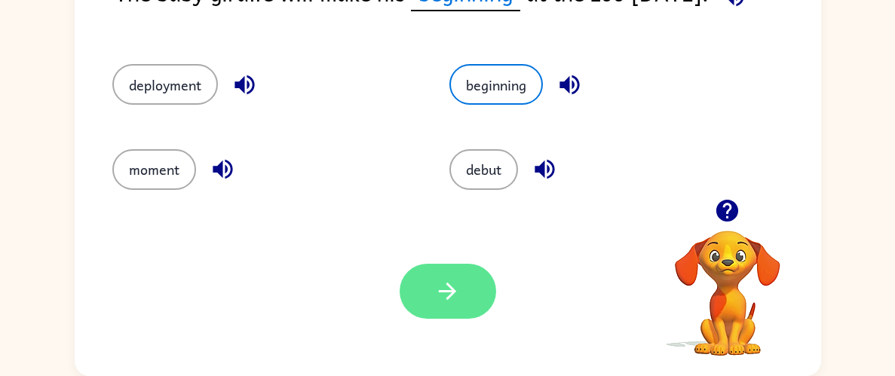
click at [465, 295] on button "button" at bounding box center [448, 291] width 97 height 55
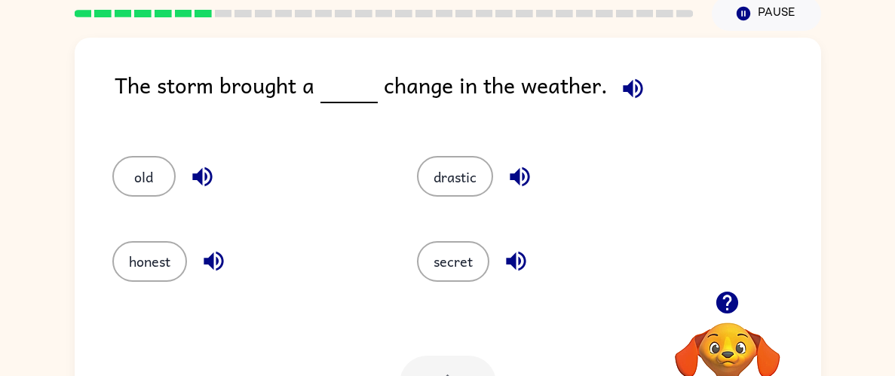
scroll to position [65, 0]
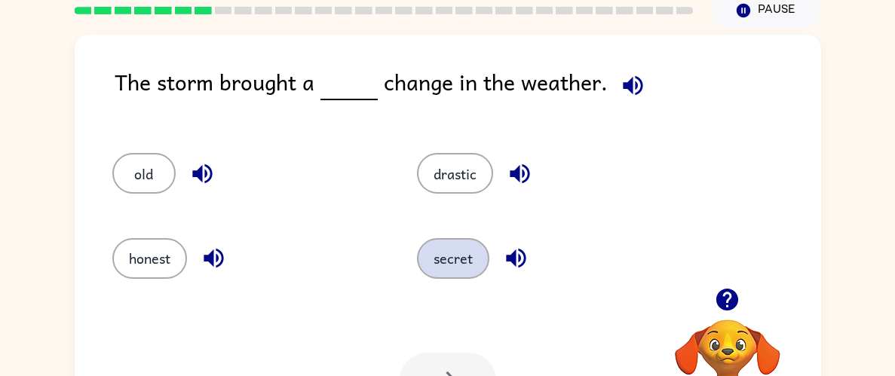
click at [462, 260] on button "secret" at bounding box center [453, 258] width 72 height 41
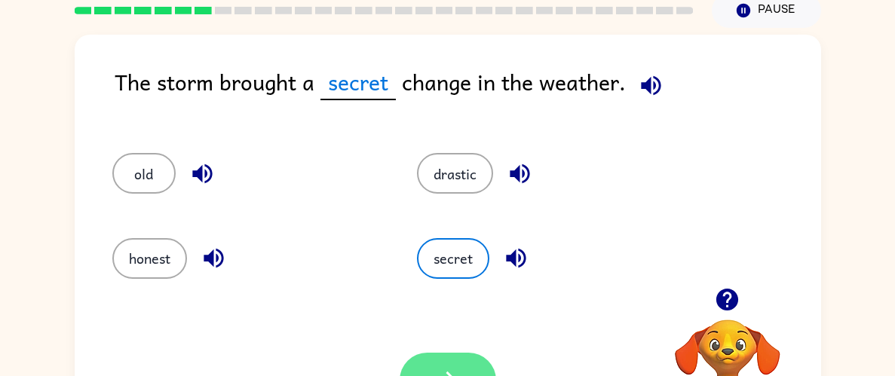
click at [468, 368] on button "button" at bounding box center [448, 380] width 97 height 55
click at [467, 366] on div at bounding box center [448, 380] width 97 height 55
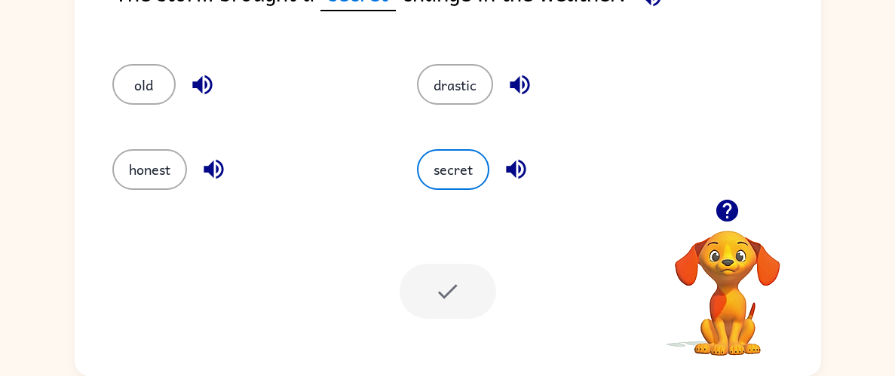
scroll to position [151, 0]
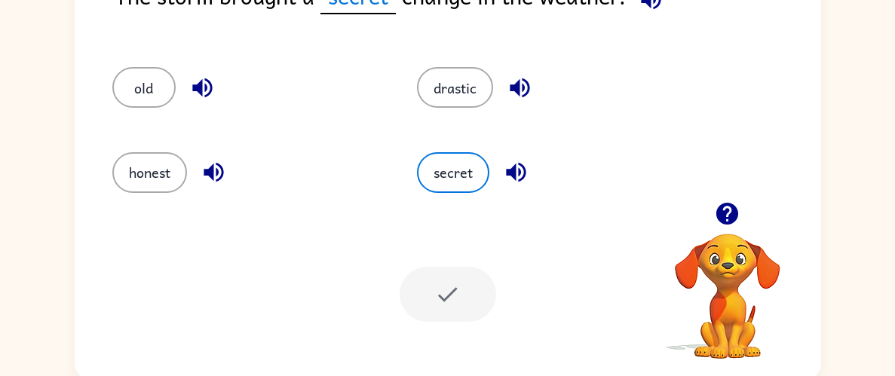
click at [454, 300] on div at bounding box center [448, 294] width 97 height 55
click at [504, 161] on icon "button" at bounding box center [516, 172] width 26 height 26
click at [725, 213] on icon "button" at bounding box center [727, 214] width 22 height 22
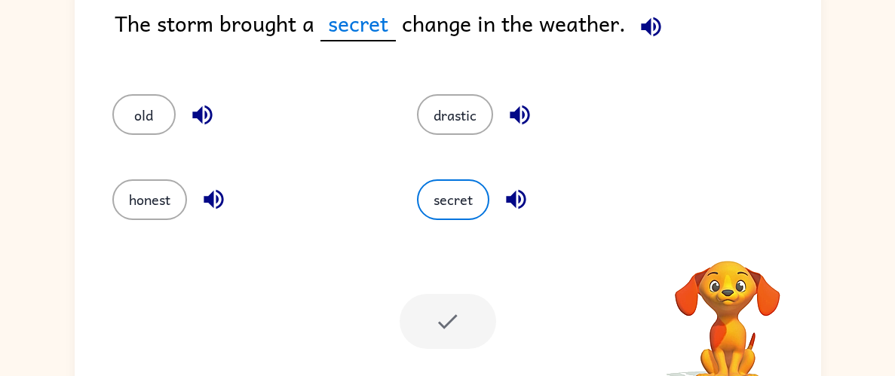
scroll to position [101, 0]
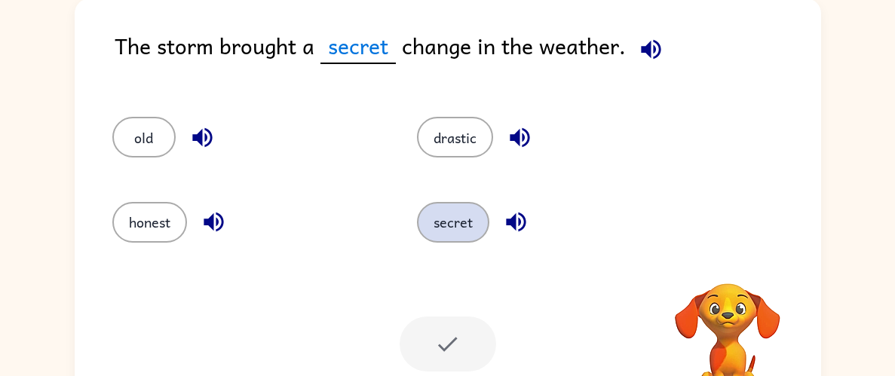
click at [464, 240] on button "secret" at bounding box center [453, 222] width 72 height 41
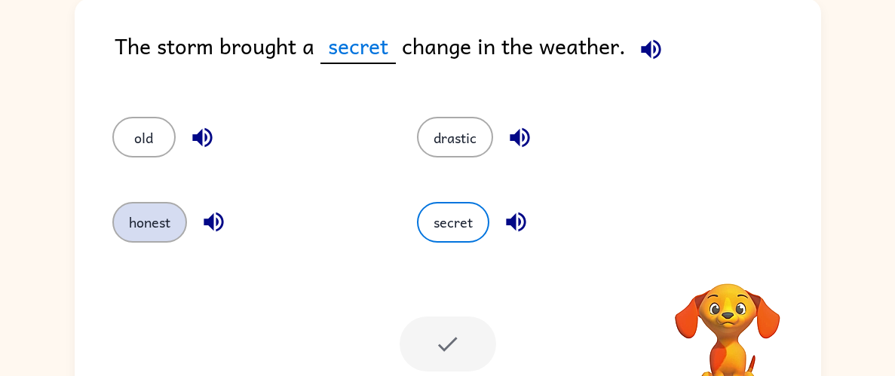
click at [171, 229] on button "honest" at bounding box center [149, 222] width 75 height 41
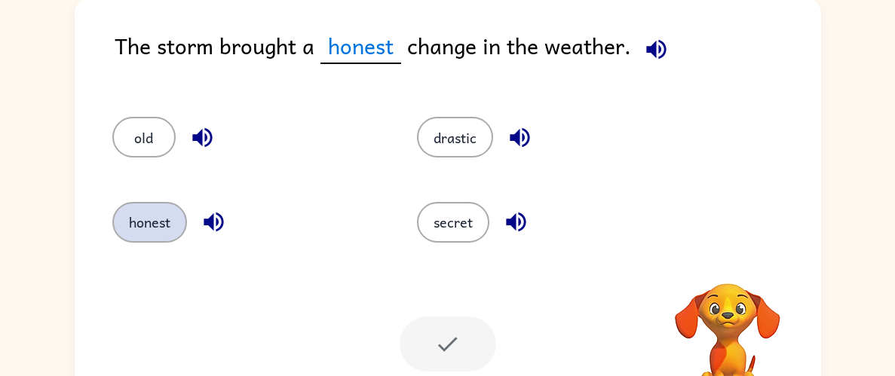
click at [141, 215] on button "honest" at bounding box center [149, 222] width 75 height 41
click at [220, 222] on icon "button" at bounding box center [214, 222] width 26 height 26
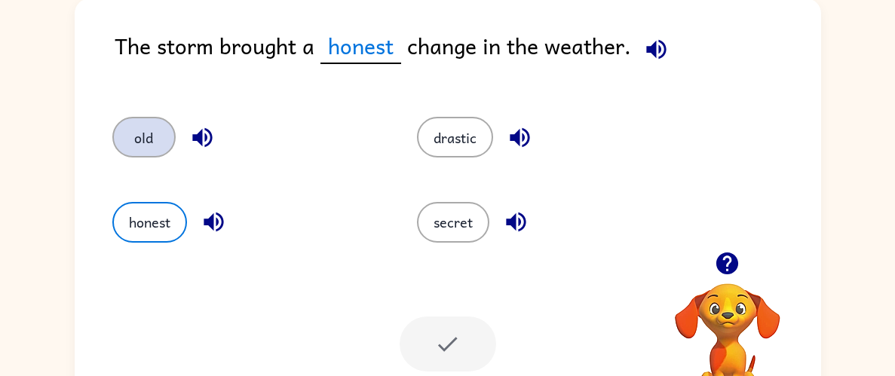
click at [137, 128] on button "old" at bounding box center [143, 137] width 63 height 41
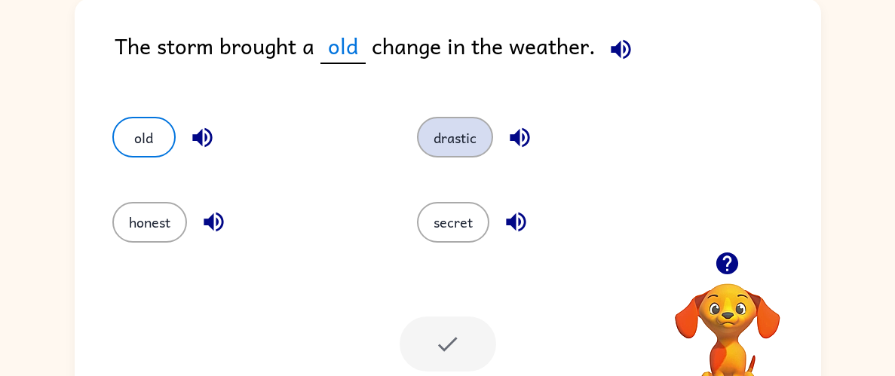
click at [455, 132] on button "drastic" at bounding box center [455, 137] width 76 height 41
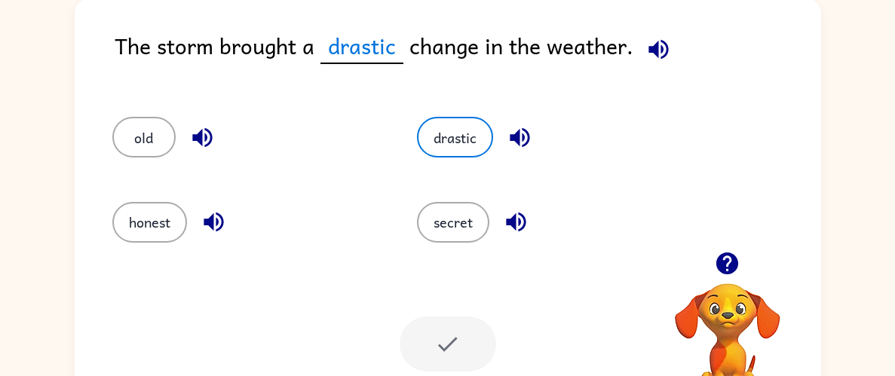
click at [427, 328] on div at bounding box center [448, 344] width 97 height 55
click at [446, 353] on div at bounding box center [448, 344] width 97 height 55
click at [466, 154] on button "drastic" at bounding box center [455, 137] width 76 height 41
click at [743, 263] on button "button" at bounding box center [727, 263] width 38 height 38
click at [649, 48] on icon "button" at bounding box center [659, 49] width 20 height 20
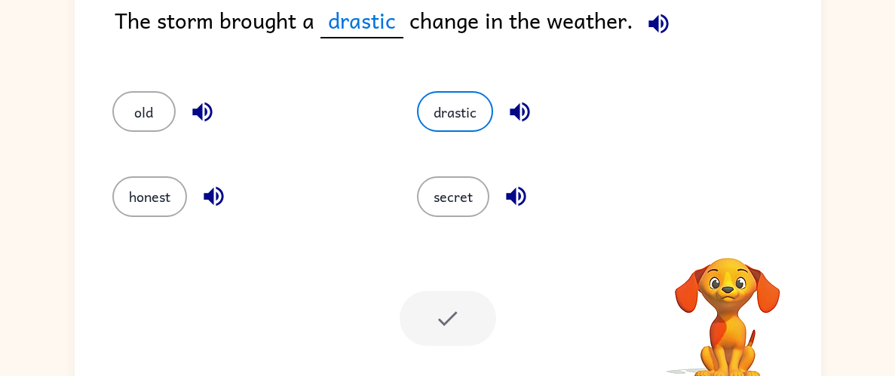
scroll to position [155, 0]
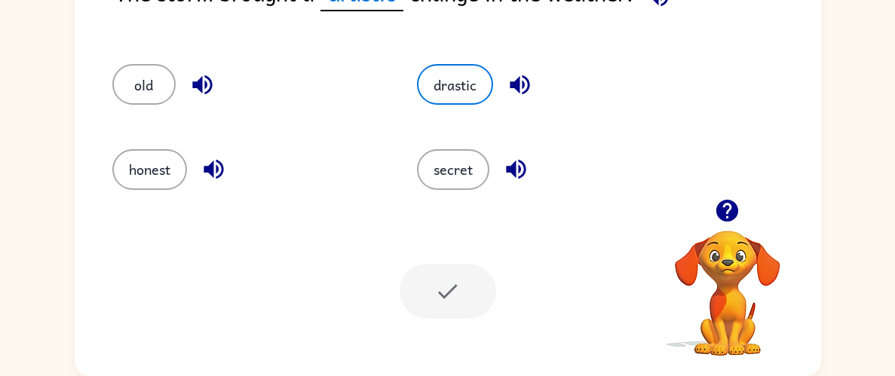
click at [723, 204] on icon "button" at bounding box center [727, 211] width 22 height 22
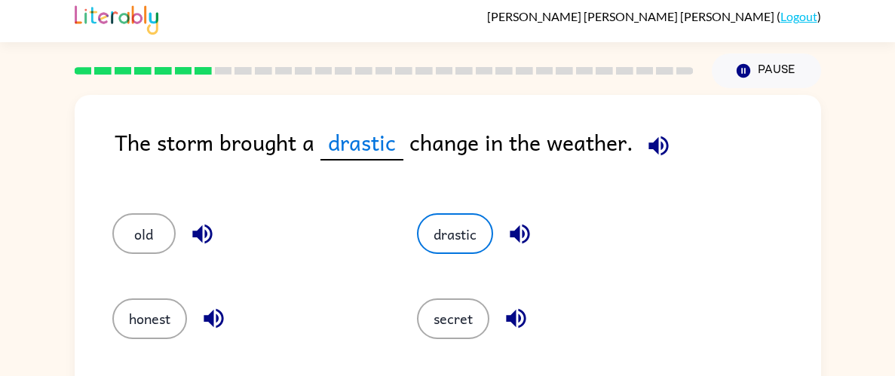
scroll to position [5, 0]
click at [661, 146] on icon "button" at bounding box center [659, 146] width 26 height 26
click at [462, 239] on button "drastic" at bounding box center [455, 233] width 76 height 41
click at [471, 244] on button "drastic" at bounding box center [455, 233] width 76 height 41
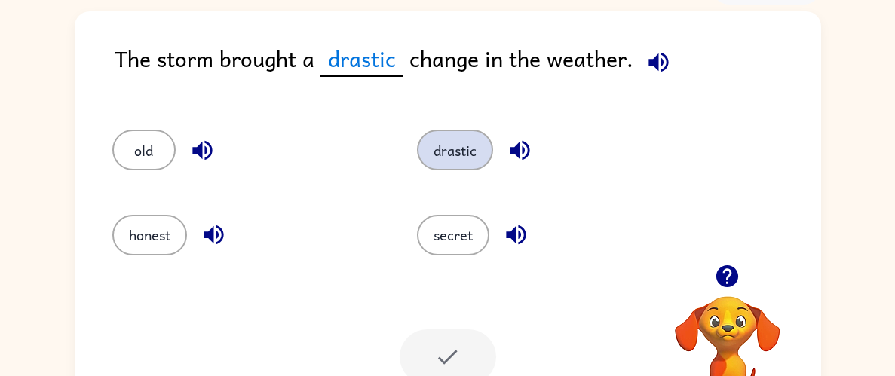
scroll to position [151, 0]
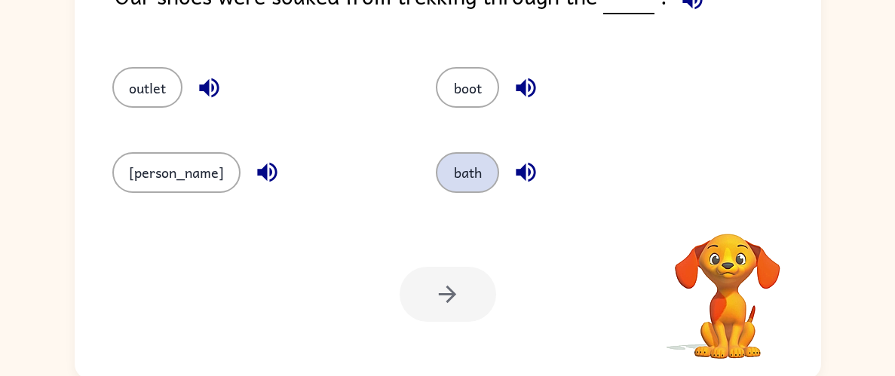
click at [468, 171] on button "bath" at bounding box center [467, 172] width 63 height 41
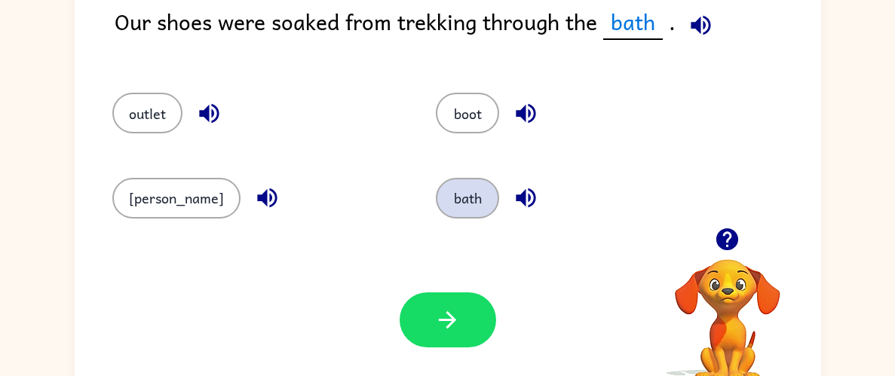
scroll to position [126, 0]
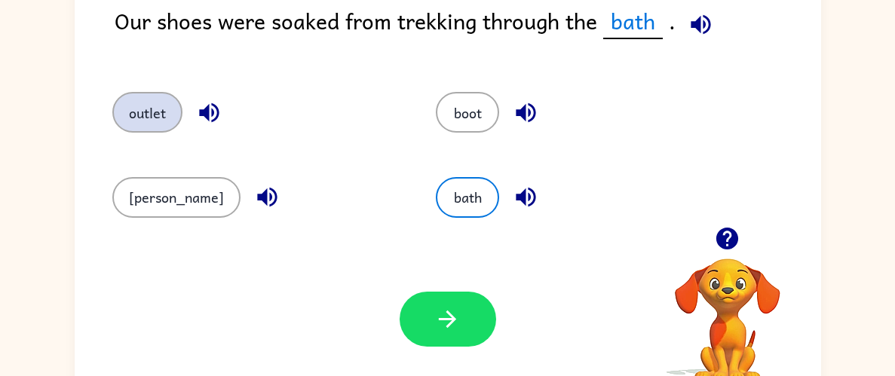
click at [158, 122] on button "outlet" at bounding box center [147, 112] width 70 height 41
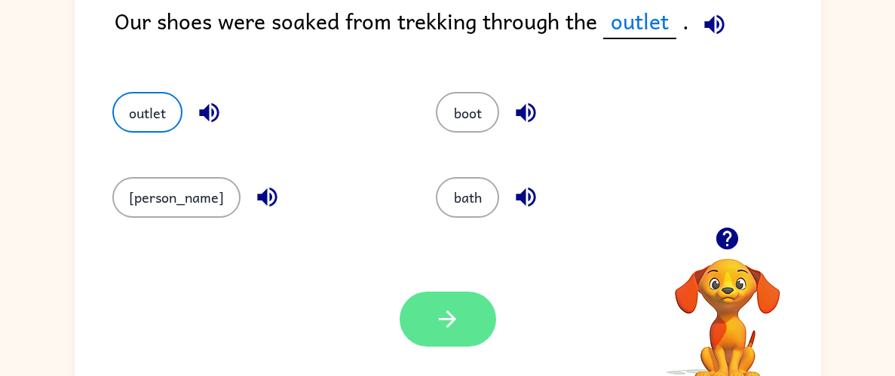
click at [444, 314] on icon "button" at bounding box center [447, 319] width 26 height 26
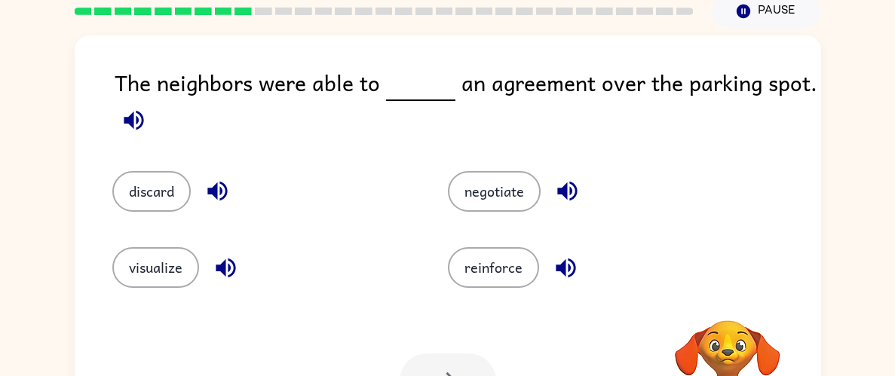
scroll to position [66, 0]
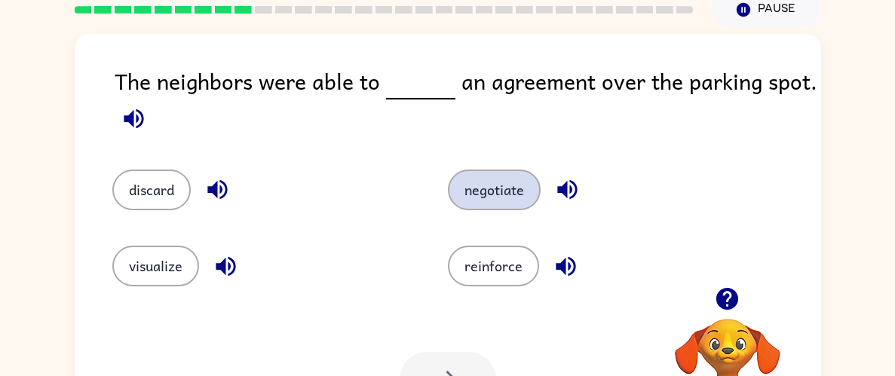
click at [528, 189] on button "negotiate" at bounding box center [494, 190] width 93 height 41
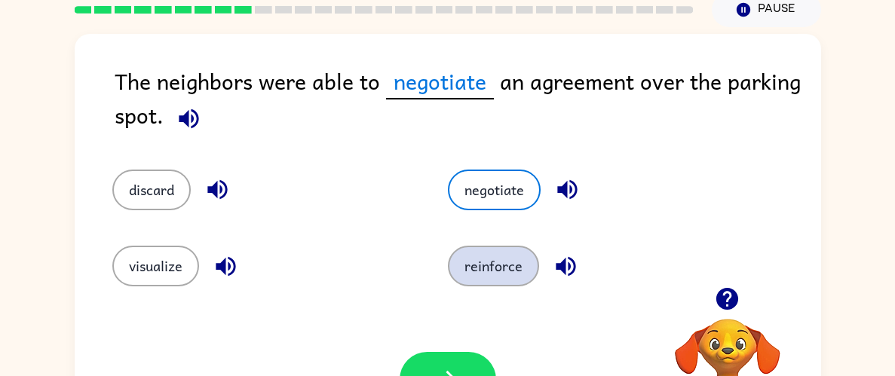
click at [520, 274] on button "reinforce" at bounding box center [493, 266] width 91 height 41
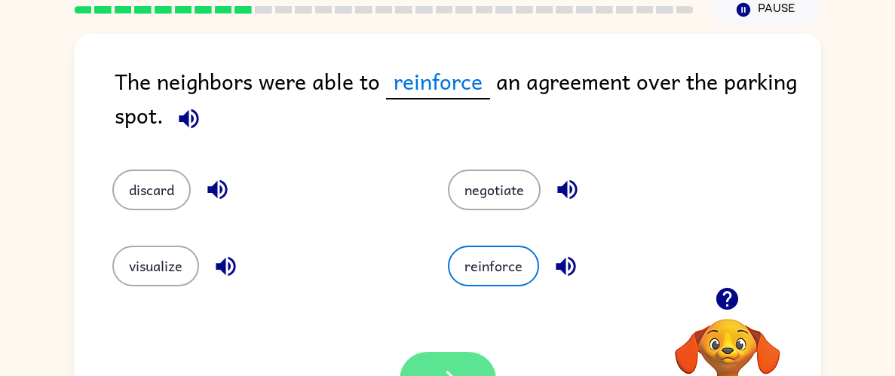
click at [455, 367] on icon "button" at bounding box center [447, 380] width 26 height 26
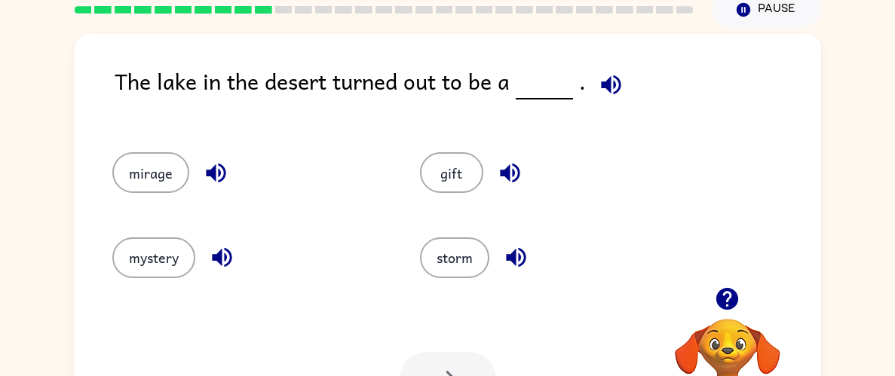
click at [603, 84] on icon "button" at bounding box center [611, 85] width 20 height 20
click at [158, 263] on button "mystery" at bounding box center [153, 258] width 83 height 41
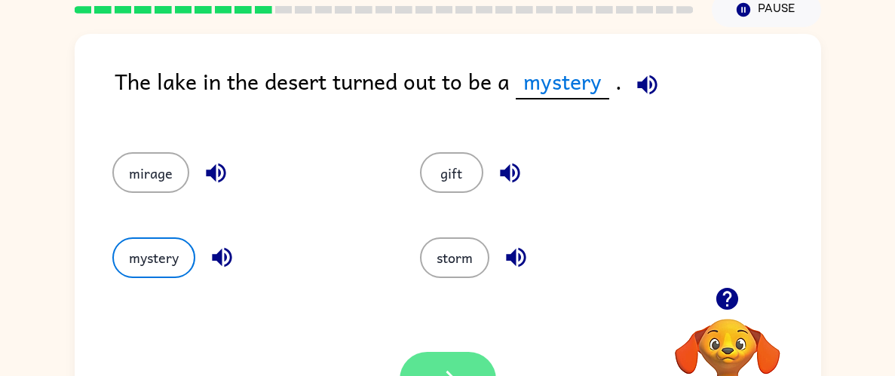
click at [450, 364] on button "button" at bounding box center [448, 379] width 97 height 55
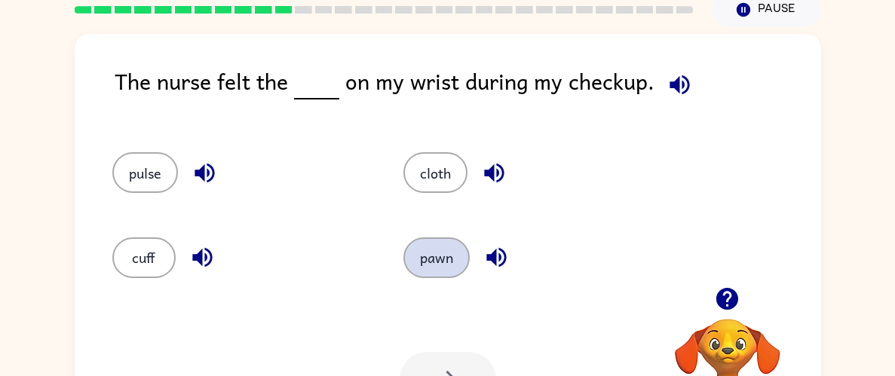
click at [440, 253] on button "pawn" at bounding box center [436, 258] width 66 height 41
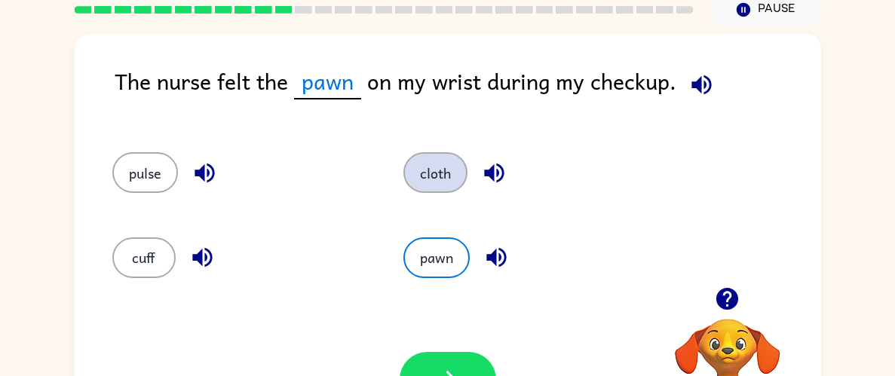
click at [429, 171] on button "cloth" at bounding box center [435, 172] width 64 height 41
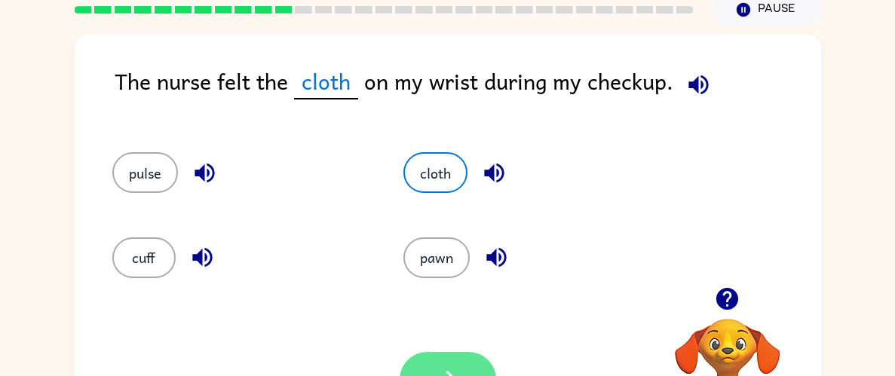
click at [464, 364] on button "button" at bounding box center [448, 379] width 97 height 55
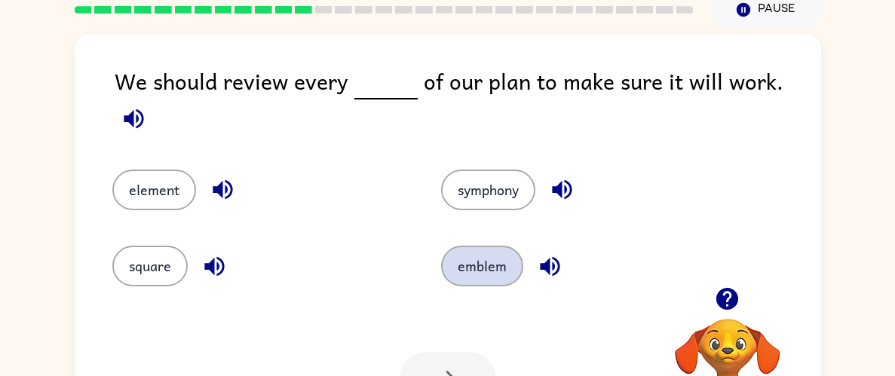
click at [491, 260] on button "emblem" at bounding box center [482, 266] width 82 height 41
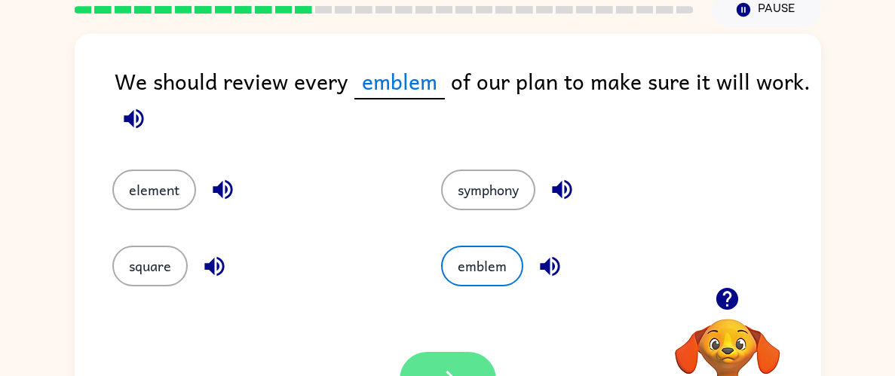
click at [471, 365] on button "button" at bounding box center [448, 379] width 97 height 55
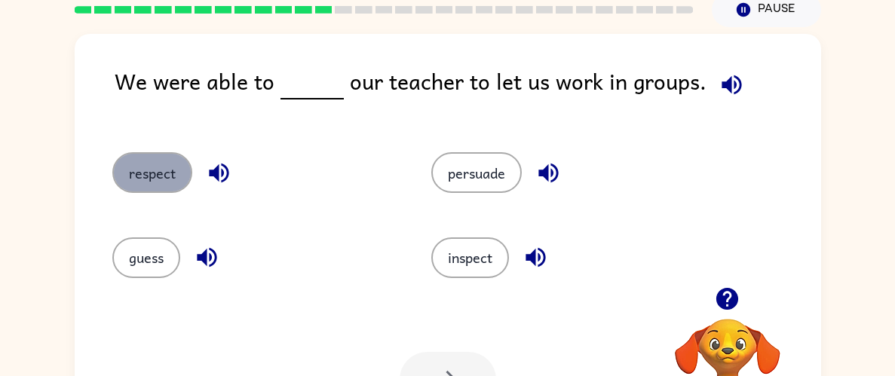
click at [165, 167] on button "respect" at bounding box center [152, 172] width 80 height 41
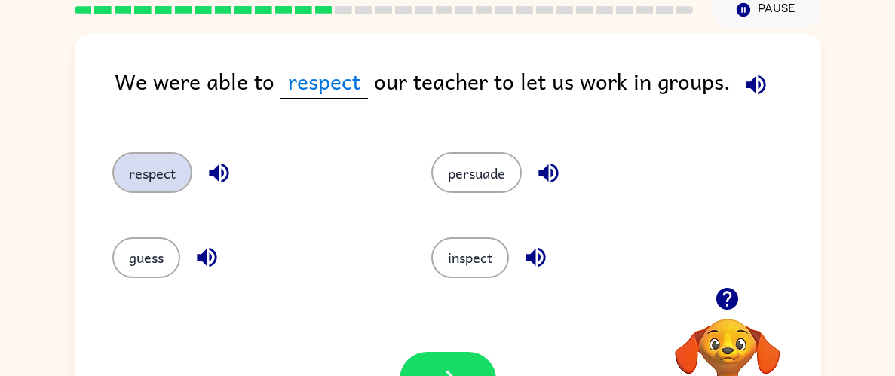
click at [165, 167] on button "respect" at bounding box center [152, 172] width 80 height 41
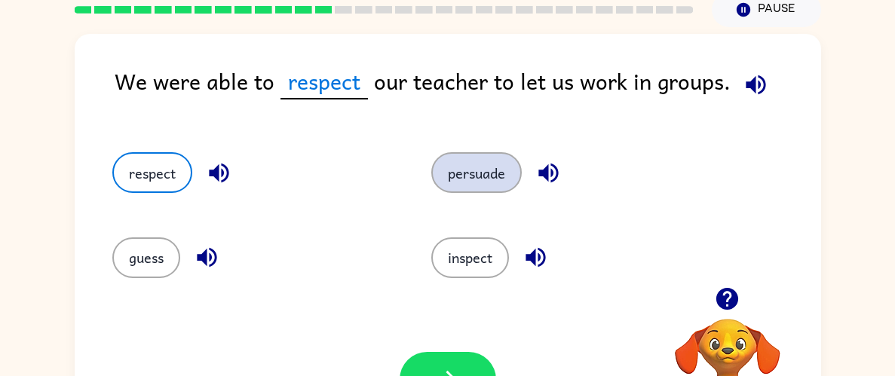
click at [471, 179] on button "persuade" at bounding box center [476, 172] width 91 height 41
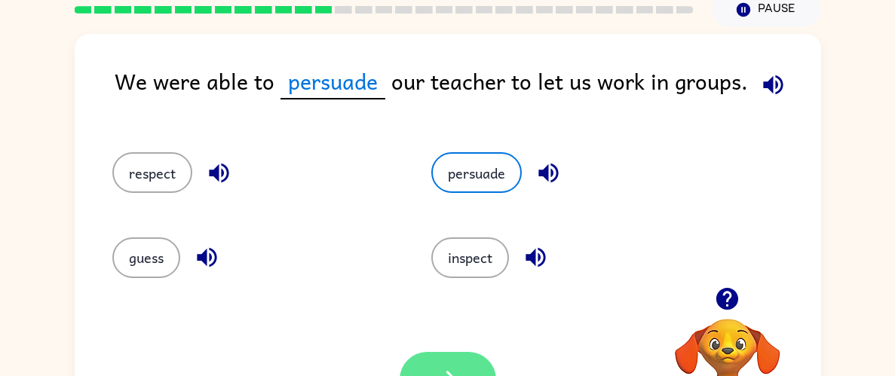
click at [455, 368] on icon "button" at bounding box center [447, 380] width 26 height 26
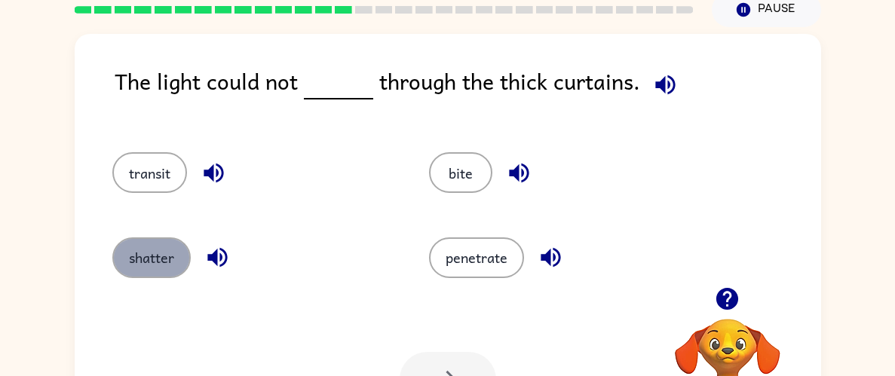
click at [161, 252] on button "shatter" at bounding box center [151, 258] width 78 height 41
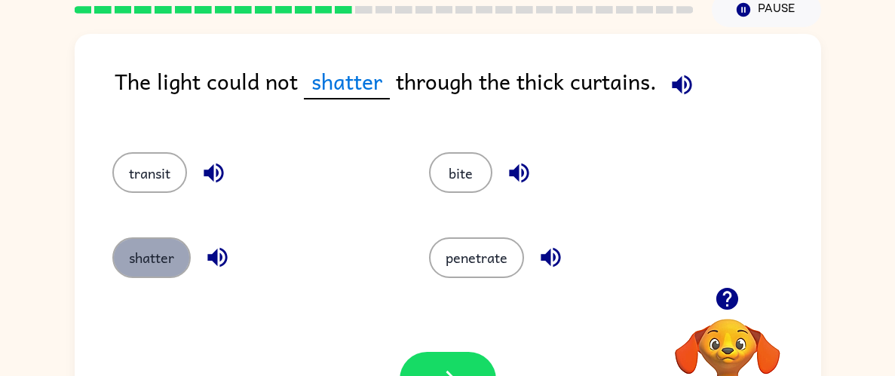
click at [161, 252] on button "shatter" at bounding box center [151, 258] width 78 height 41
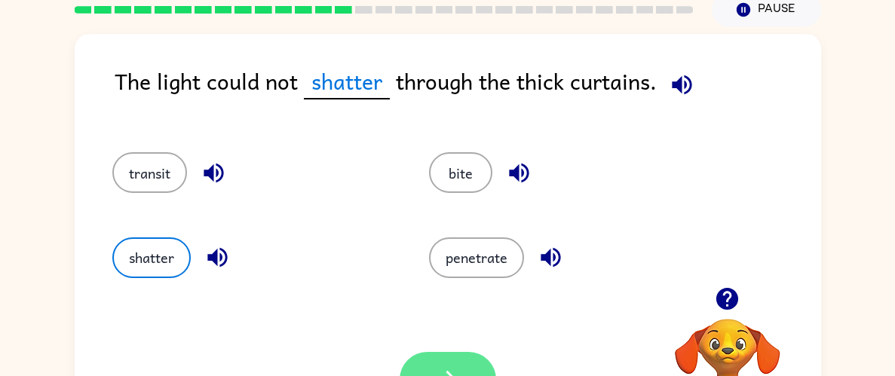
click at [431, 372] on button "button" at bounding box center [448, 379] width 97 height 55
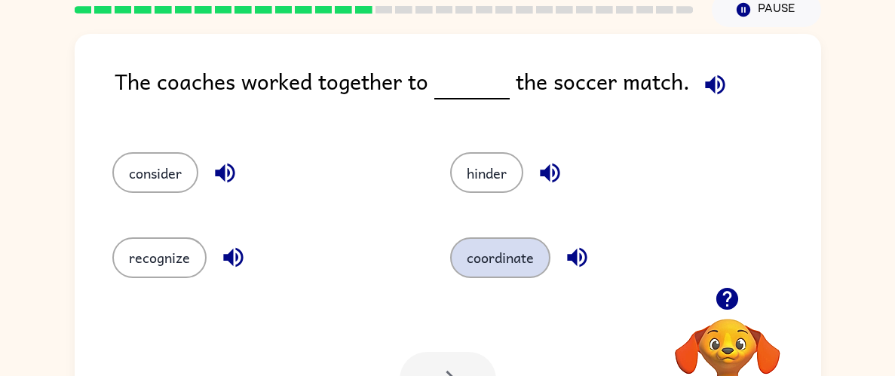
click at [533, 255] on button "coordinate" at bounding box center [500, 258] width 100 height 41
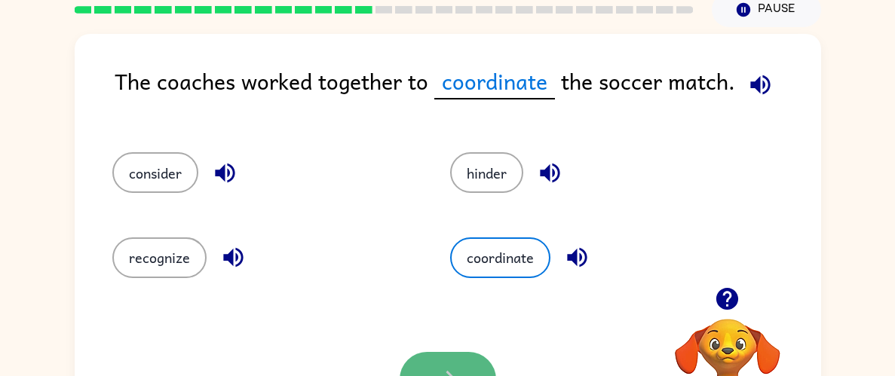
click at [440, 372] on icon "button" at bounding box center [447, 380] width 26 height 26
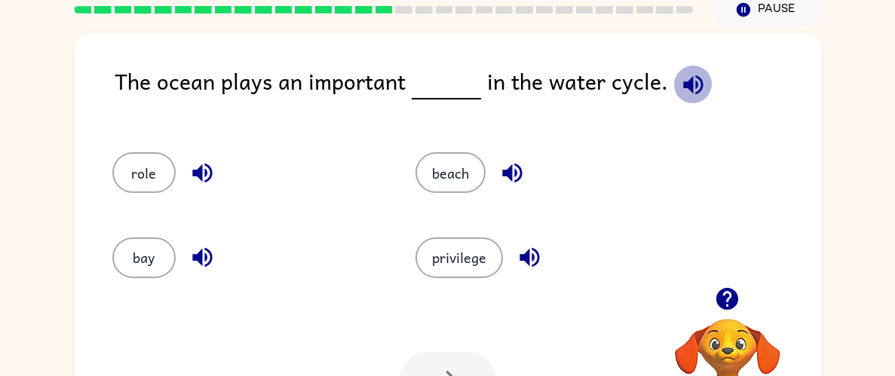
click at [683, 85] on icon "button" at bounding box center [693, 85] width 20 height 20
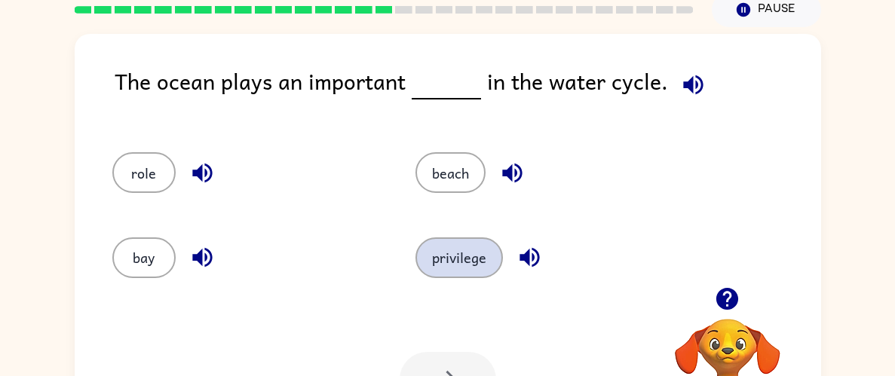
click at [457, 260] on button "privilege" at bounding box center [459, 258] width 87 height 41
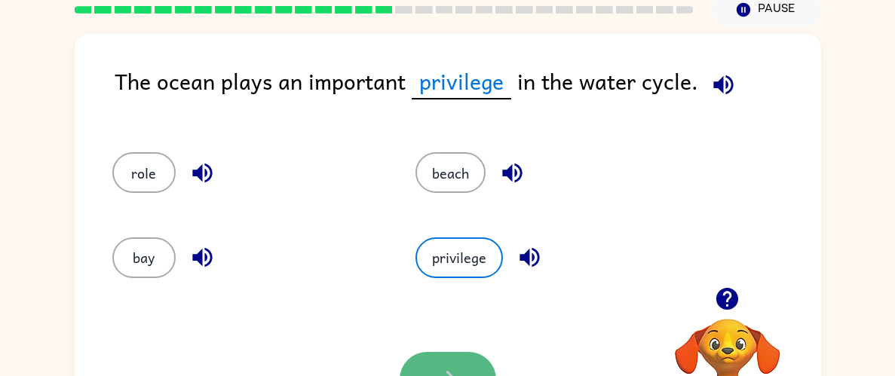
click at [474, 367] on button "button" at bounding box center [448, 379] width 97 height 55
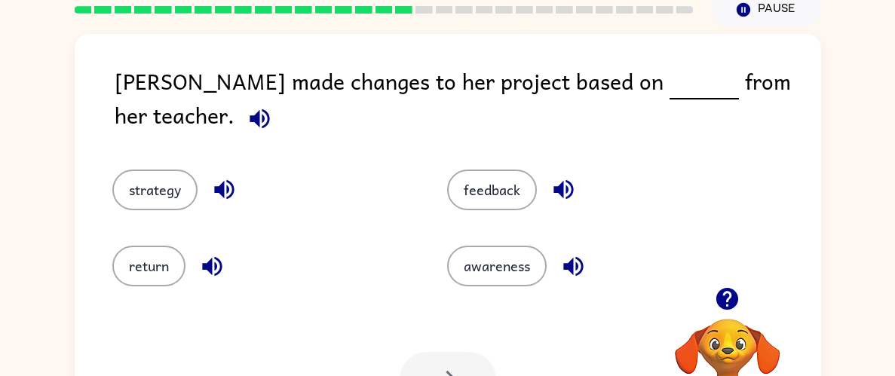
click at [269, 109] on icon "button" at bounding box center [260, 119] width 20 height 20
click at [519, 176] on button "feedback" at bounding box center [492, 190] width 90 height 41
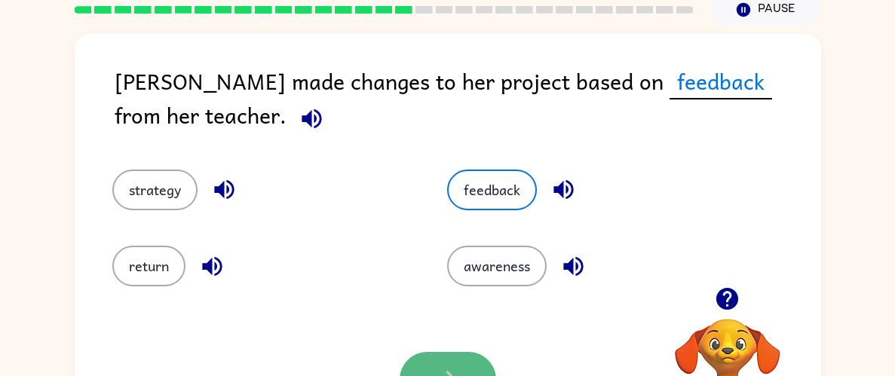
click at [437, 356] on button "button" at bounding box center [448, 379] width 97 height 55
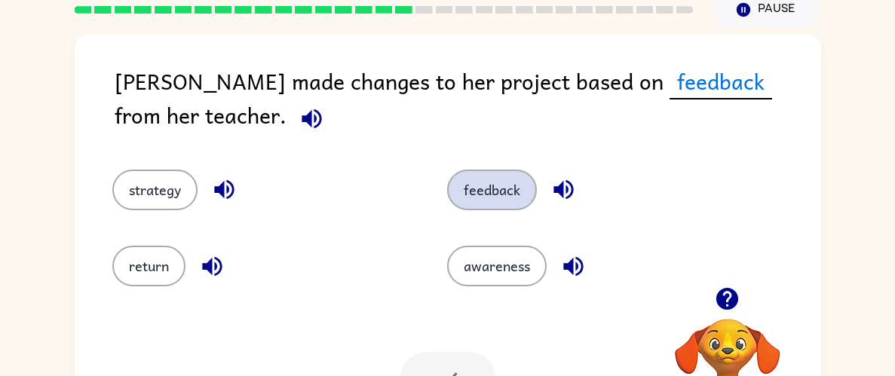
click at [515, 195] on button "feedback" at bounding box center [492, 190] width 90 height 41
click at [397, 252] on div "return" at bounding box center [262, 266] width 301 height 41
click at [519, 204] on button "feedback" at bounding box center [492, 190] width 90 height 41
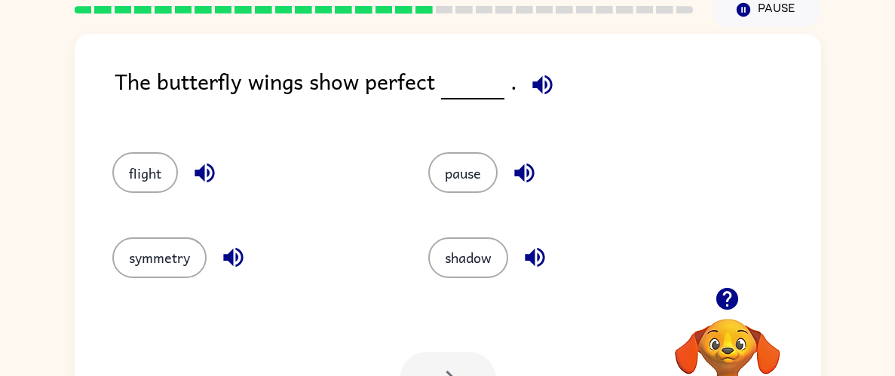
click at [541, 72] on icon "button" at bounding box center [542, 85] width 26 height 26
click at [497, 262] on button "shadow" at bounding box center [468, 258] width 80 height 41
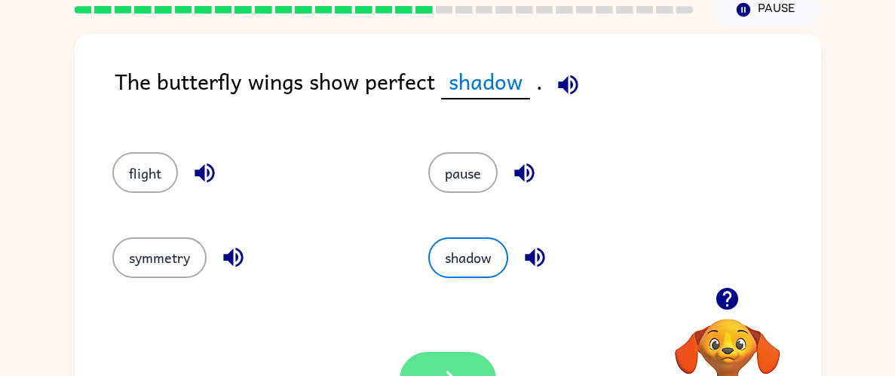
click at [447, 362] on button "button" at bounding box center [448, 379] width 97 height 55
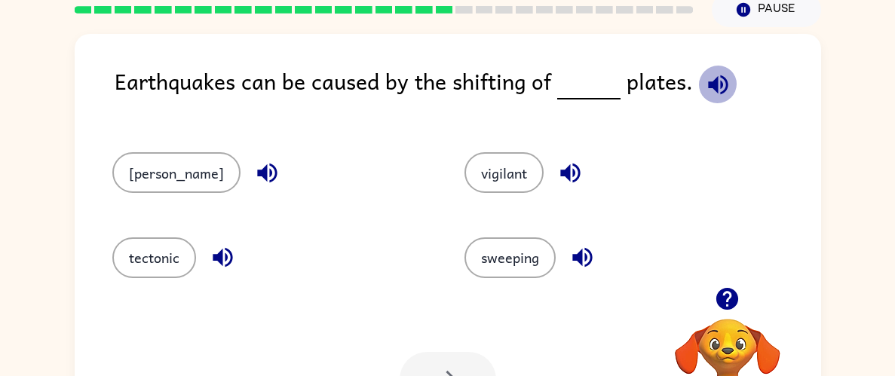
click at [716, 85] on icon "button" at bounding box center [718, 85] width 20 height 20
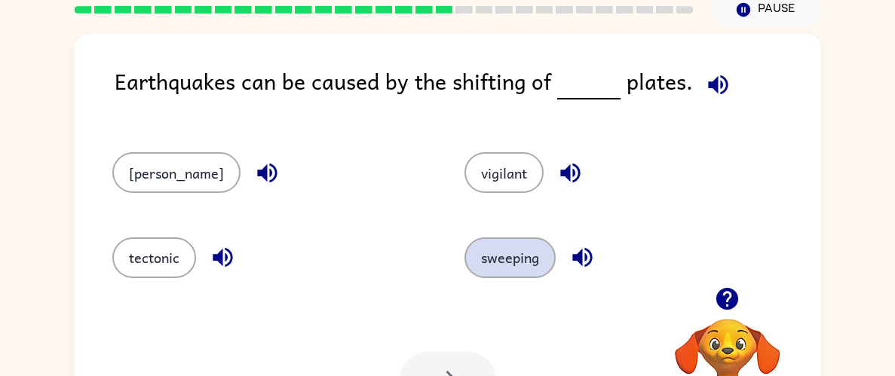
click at [484, 262] on button "sweeping" at bounding box center [510, 258] width 91 height 41
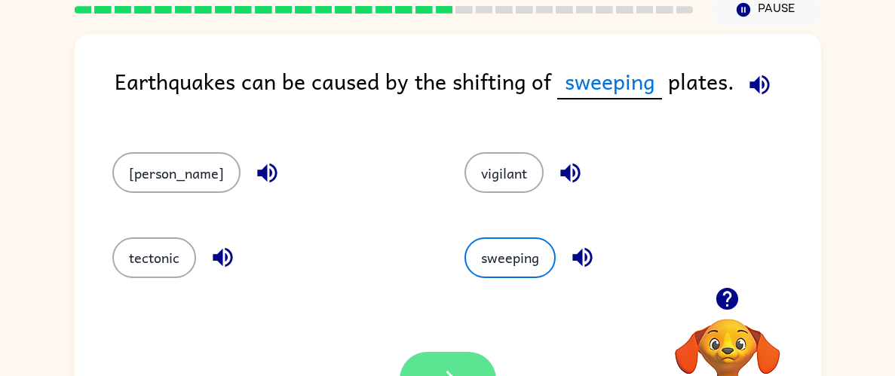
click at [446, 373] on icon "button" at bounding box center [447, 380] width 26 height 26
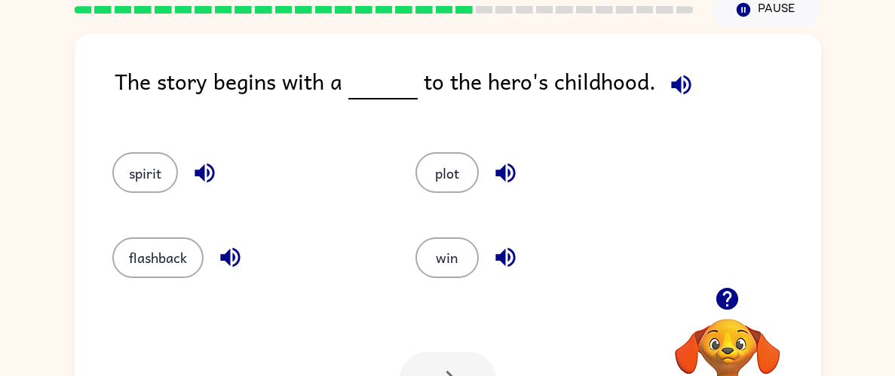
click at [687, 97] on icon "button" at bounding box center [681, 85] width 26 height 26
click at [723, 296] on icon "button" at bounding box center [727, 299] width 22 height 22
click at [668, 87] on icon "button" at bounding box center [681, 85] width 26 height 26
click at [155, 159] on button "spirit" at bounding box center [145, 172] width 66 height 41
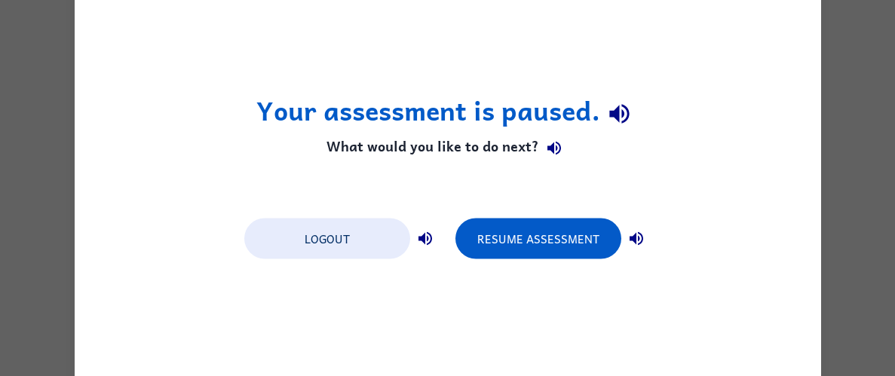
scroll to position [0, 0]
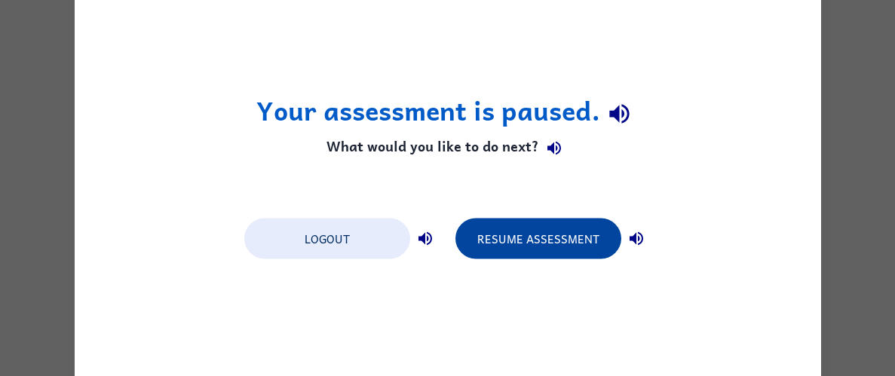
click at [569, 221] on button "Resume Assessment" at bounding box center [539, 238] width 166 height 41
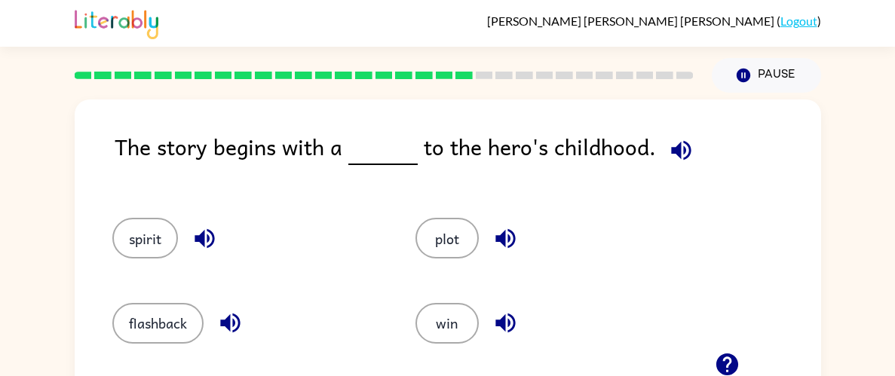
click at [830, 265] on div "The story begins with a to the hero's childhood. spirit plot flashback win Your…" at bounding box center [447, 311] width 895 height 437
click at [142, 237] on button "spirit" at bounding box center [145, 238] width 66 height 41
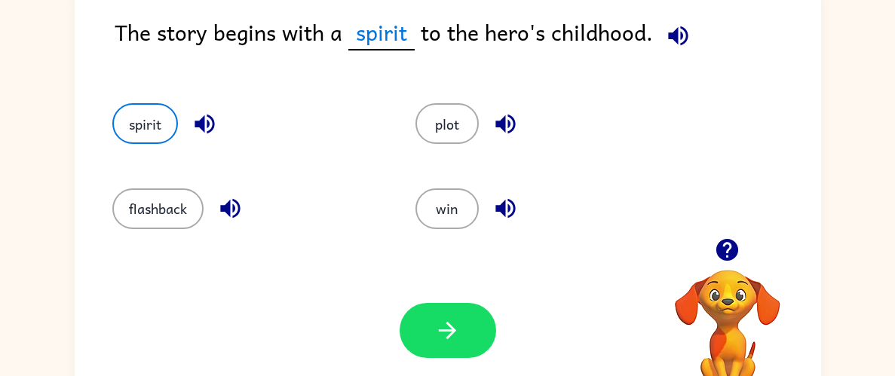
scroll to position [113, 0]
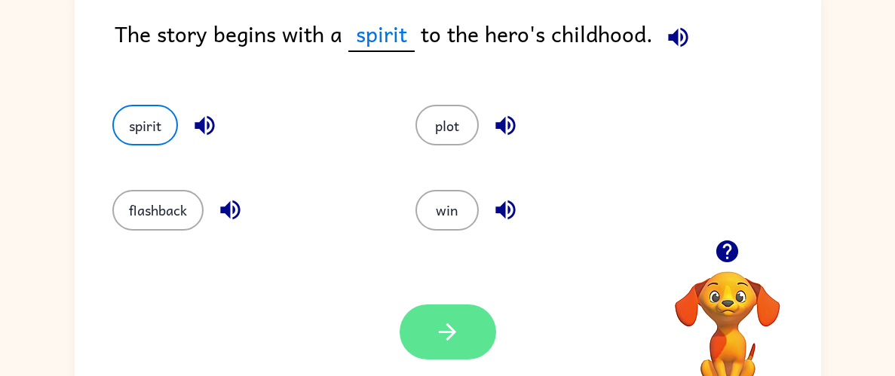
click at [456, 347] on button "button" at bounding box center [448, 332] width 97 height 55
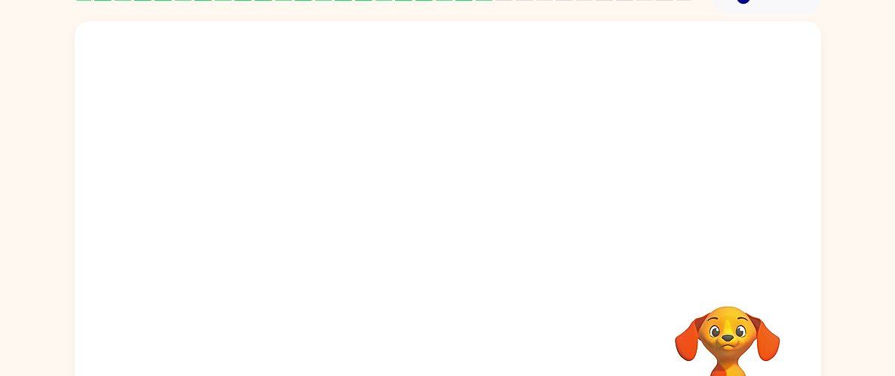
scroll to position [1, 0]
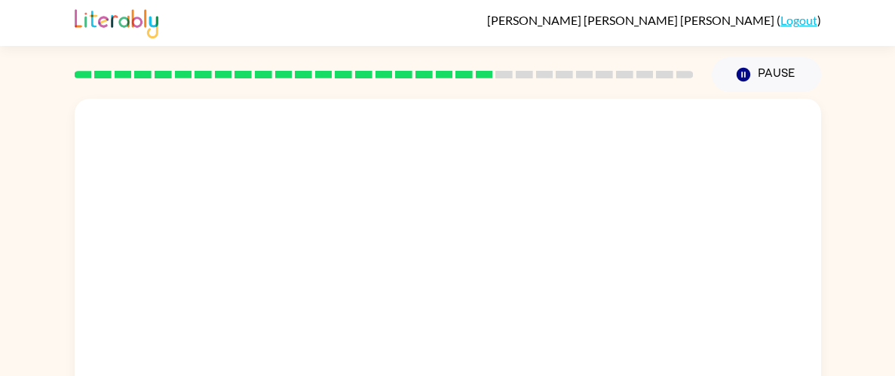
click at [305, 306] on video "Your browser must support playing .mp4 files to use Literably. Please try using…" at bounding box center [448, 225] width 747 height 253
click at [357, 235] on video "Your browser must support playing .mp4 files to use Literably. Please try using…" at bounding box center [448, 225] width 747 height 253
click at [356, 235] on video "Your browser must support playing .mp4 files to use Literably. Please try using…" at bounding box center [448, 225] width 747 height 253
click at [355, 233] on video "Your browser must support playing .mp4 files to use Literably. Please try using…" at bounding box center [448, 225] width 747 height 253
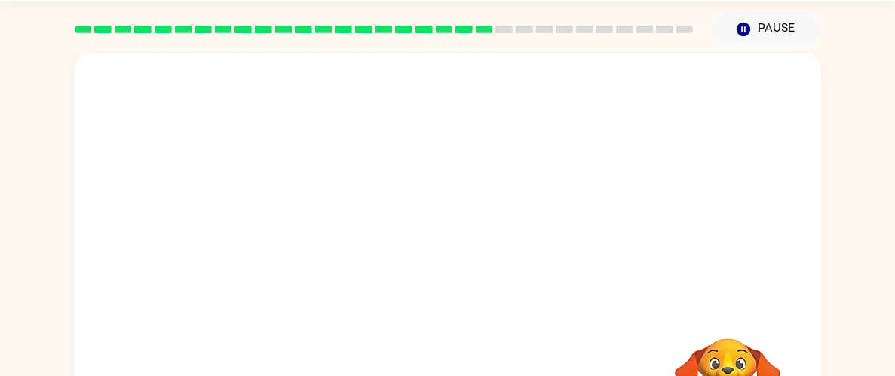
scroll to position [155, 0]
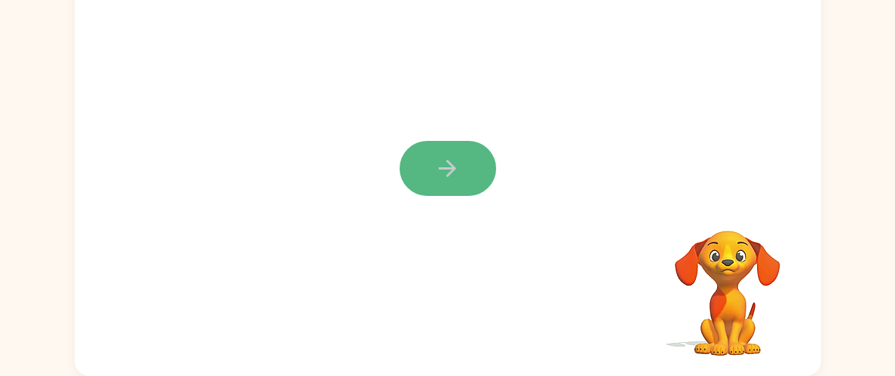
click at [453, 173] on icon "button" at bounding box center [447, 168] width 26 height 26
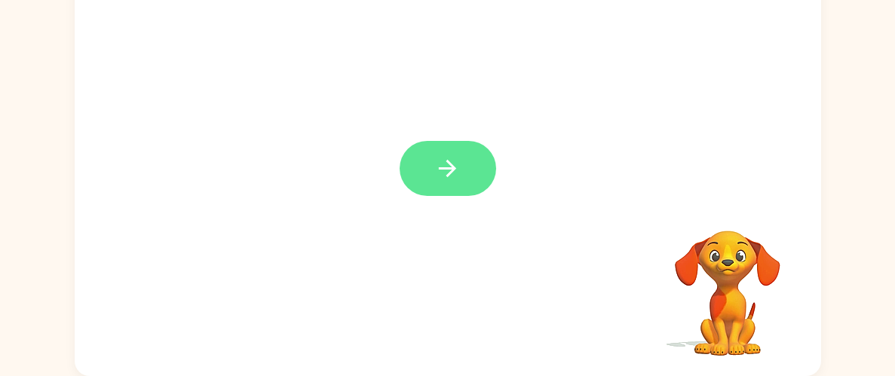
click at [453, 168] on icon "button" at bounding box center [447, 168] width 17 height 17
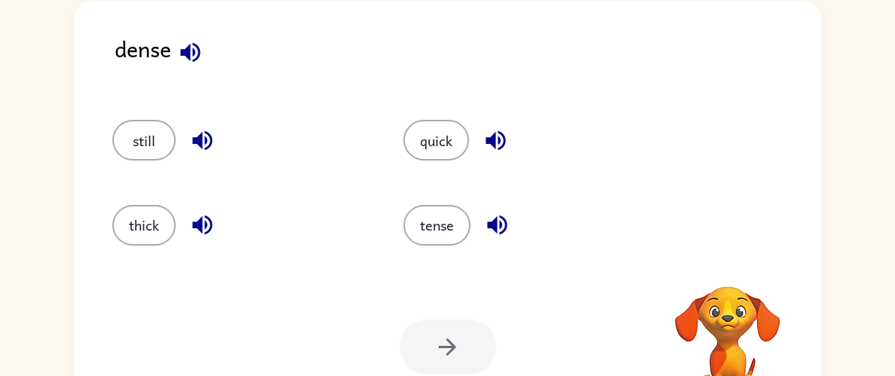
scroll to position [17, 0]
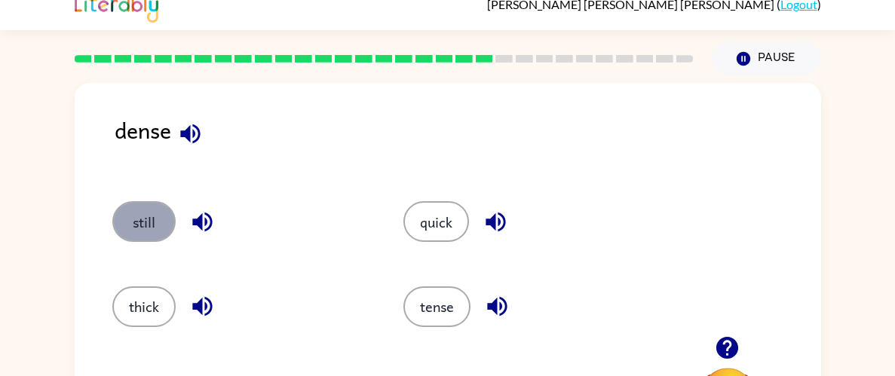
click at [143, 231] on button "still" at bounding box center [143, 221] width 63 height 41
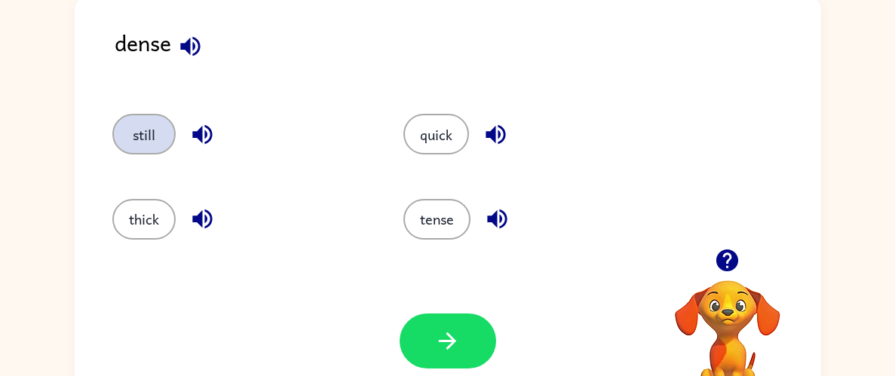
scroll to position [155, 0]
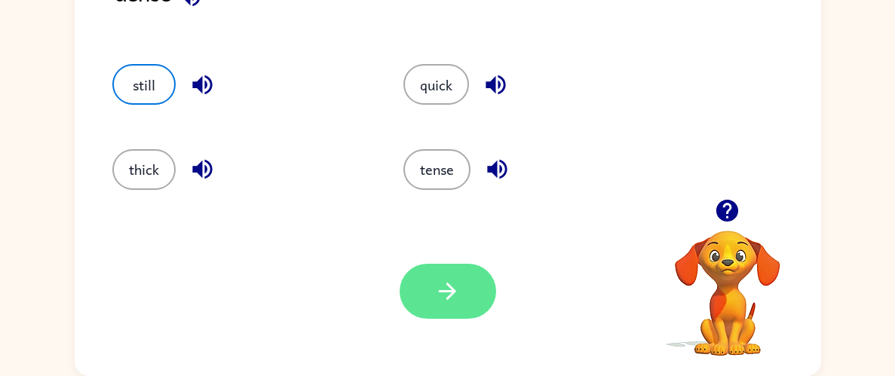
click at [459, 275] on button "button" at bounding box center [448, 291] width 97 height 55
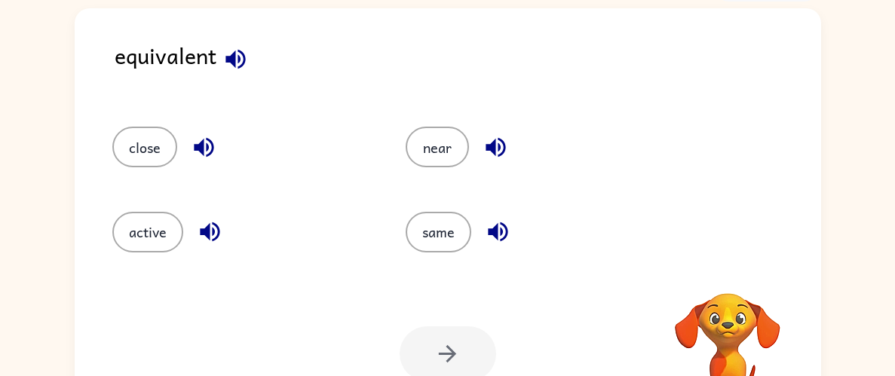
scroll to position [58, 0]
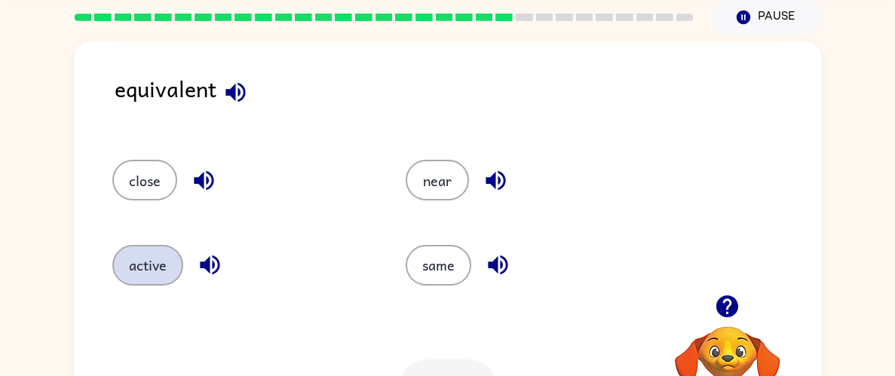
click at [143, 278] on button "active" at bounding box center [147, 265] width 71 height 41
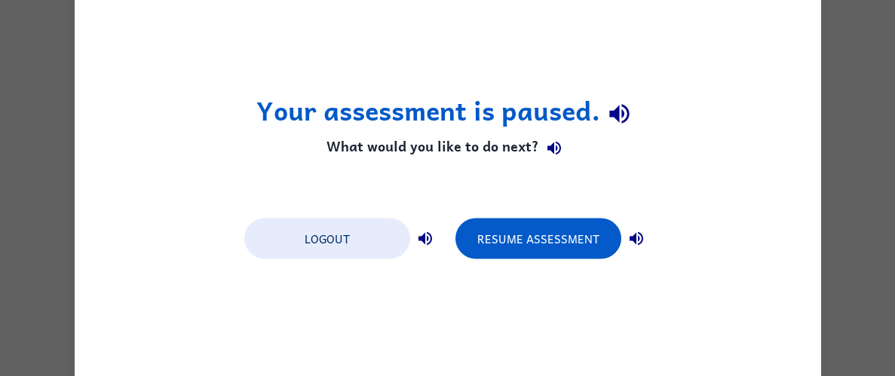
scroll to position [0, 0]
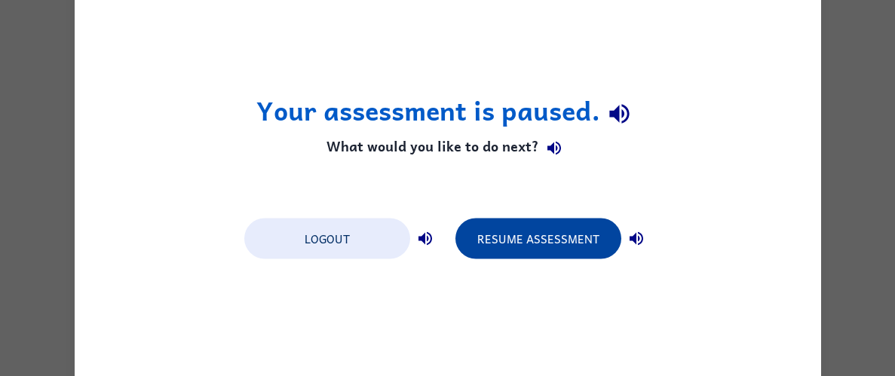
click at [541, 238] on button "Resume Assessment" at bounding box center [539, 238] width 166 height 41
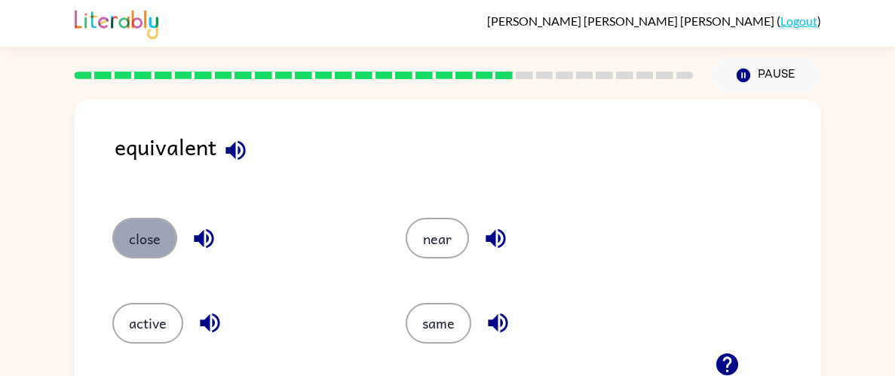
click at [132, 252] on button "close" at bounding box center [144, 238] width 65 height 41
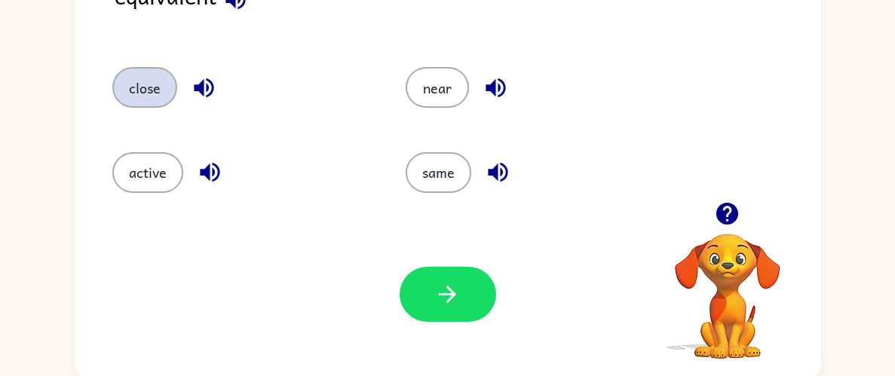
scroll to position [152, 0]
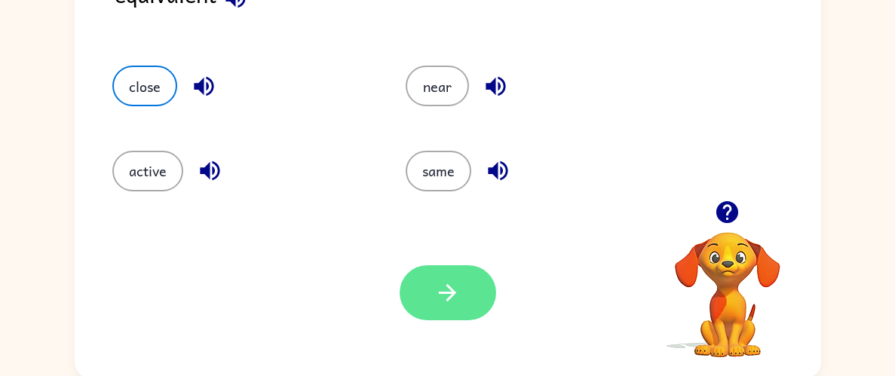
click at [446, 308] on button "button" at bounding box center [448, 292] width 97 height 55
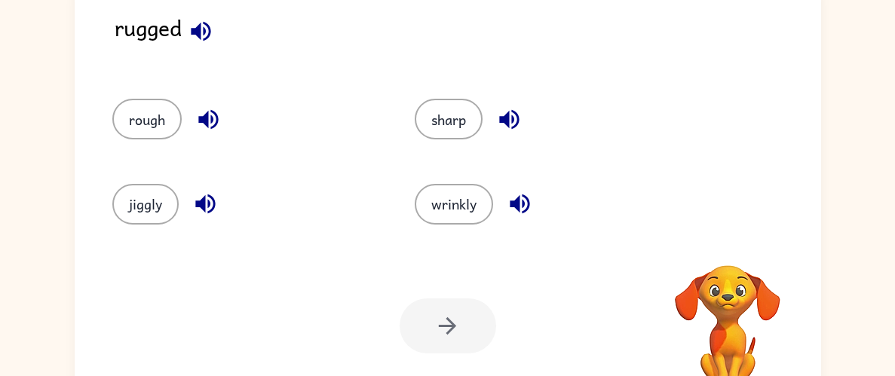
scroll to position [124, 0]
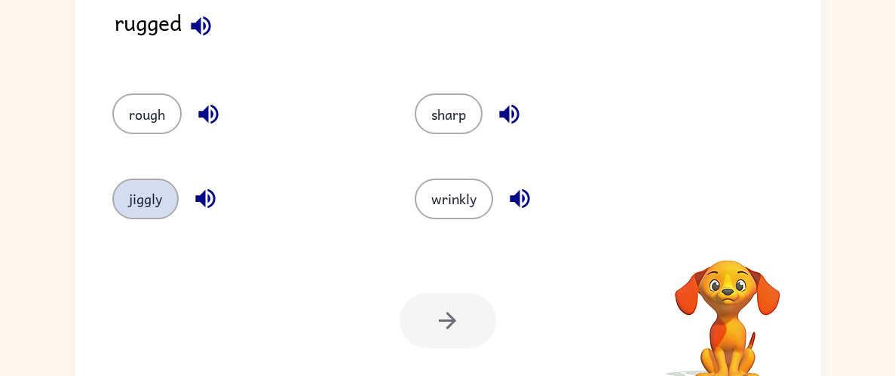
click at [145, 191] on button "jiggly" at bounding box center [145, 199] width 66 height 41
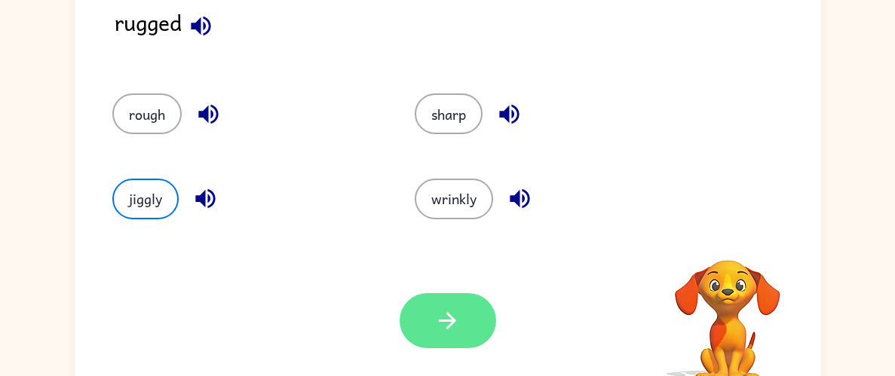
click at [428, 327] on button "button" at bounding box center [448, 320] width 97 height 55
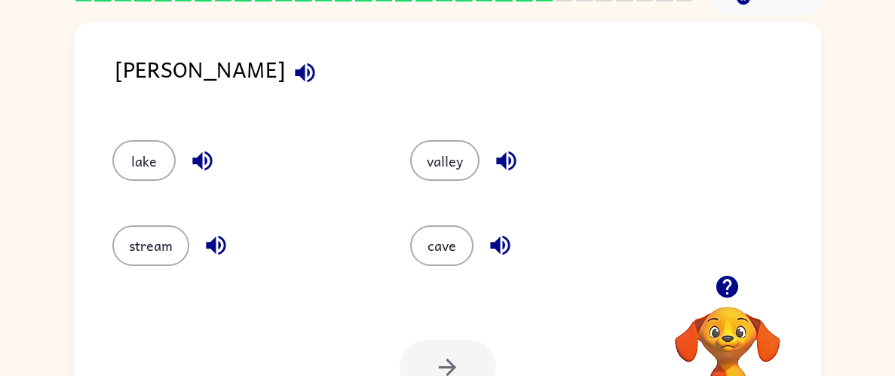
scroll to position [79, 0]
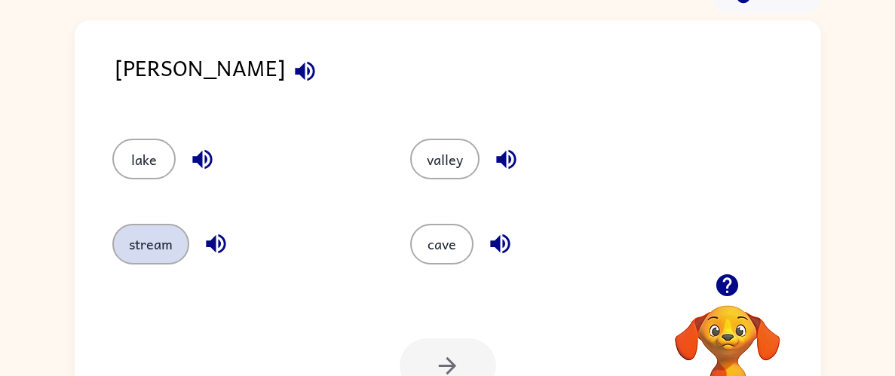
click at [136, 243] on button "stream" at bounding box center [150, 244] width 77 height 41
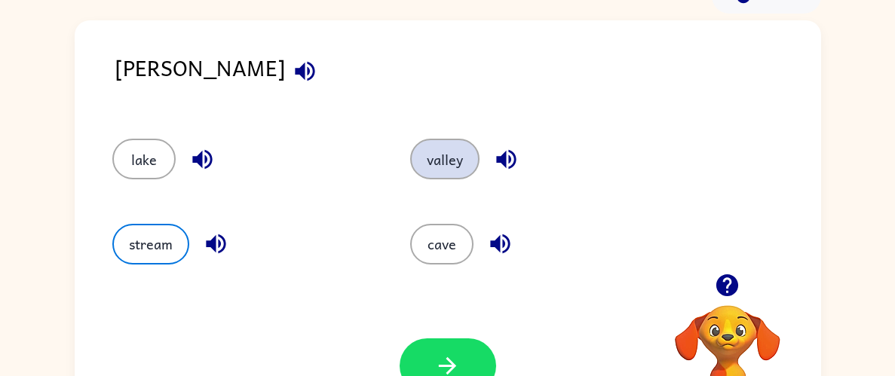
click at [442, 161] on button "valley" at bounding box center [444, 159] width 69 height 41
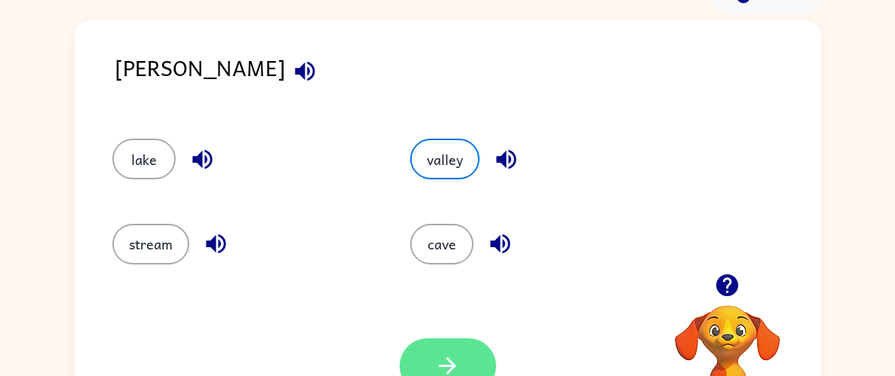
click at [460, 353] on icon "button" at bounding box center [447, 366] width 26 height 26
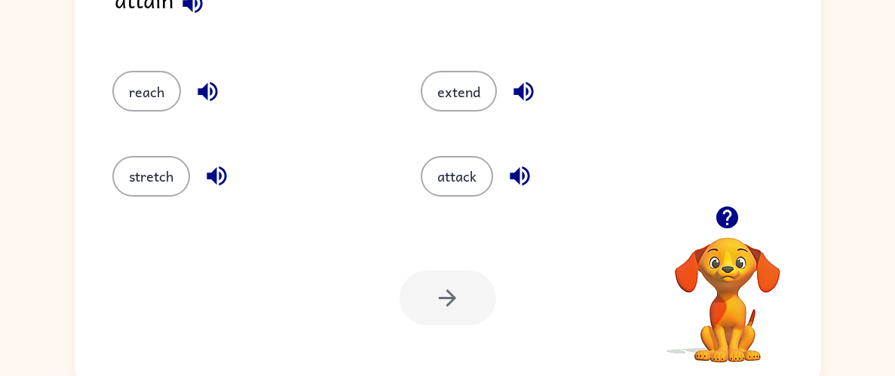
scroll to position [149, 0]
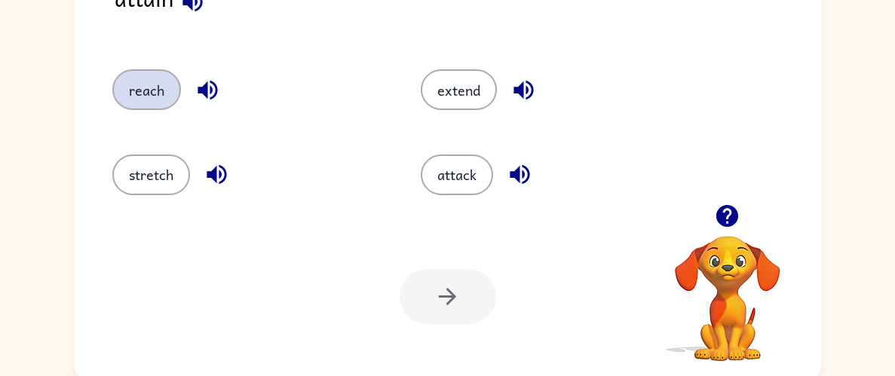
click at [163, 94] on button "reach" at bounding box center [146, 89] width 69 height 41
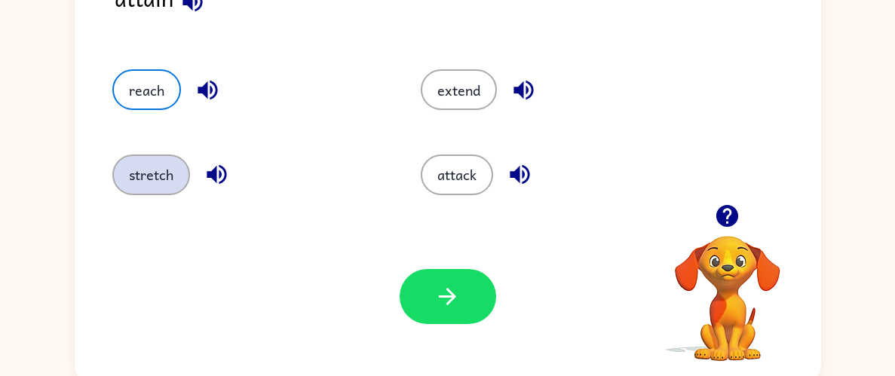
click at [147, 164] on button "stretch" at bounding box center [151, 175] width 78 height 41
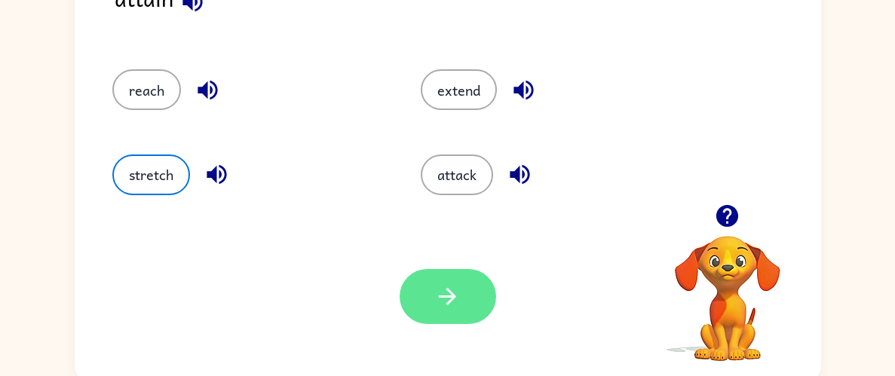
click at [434, 275] on button "button" at bounding box center [448, 296] width 97 height 55
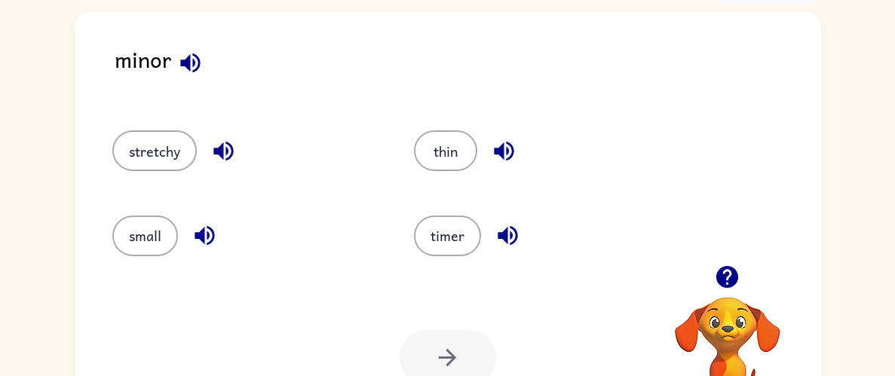
scroll to position [87, 0]
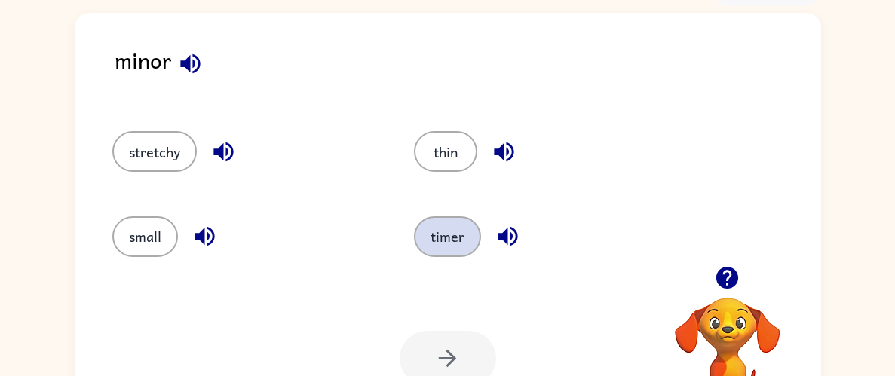
click at [434, 235] on button "timer" at bounding box center [447, 236] width 67 height 41
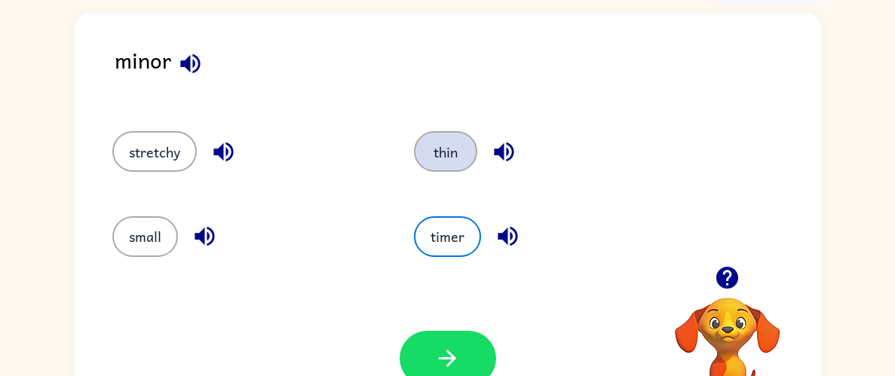
click at [446, 145] on button "thin" at bounding box center [445, 151] width 63 height 41
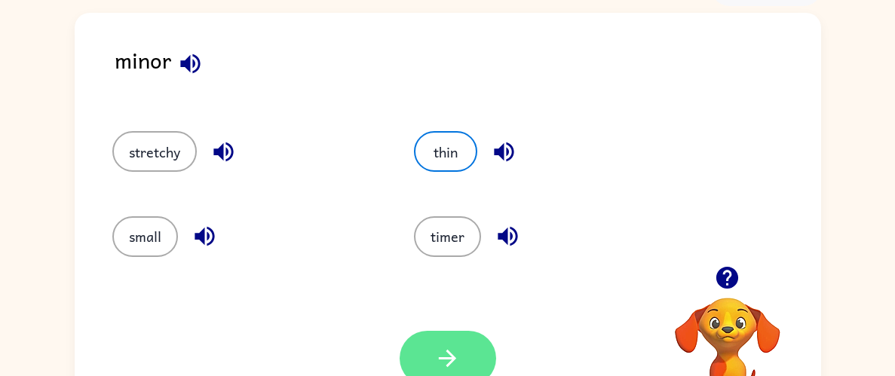
click at [443, 354] on icon "button" at bounding box center [447, 358] width 26 height 26
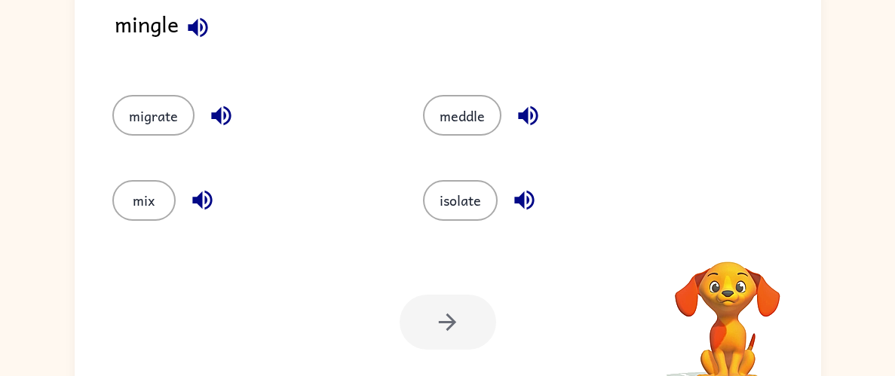
scroll to position [121, 0]
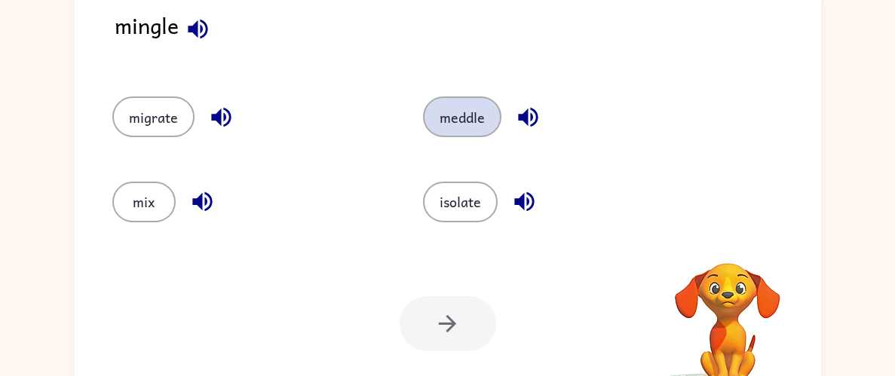
click at [451, 113] on button "meddle" at bounding box center [462, 117] width 78 height 41
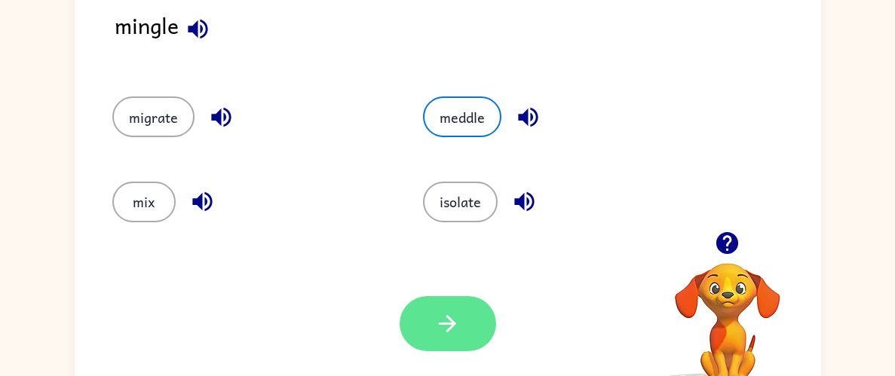
click at [444, 321] on icon "button" at bounding box center [447, 324] width 26 height 26
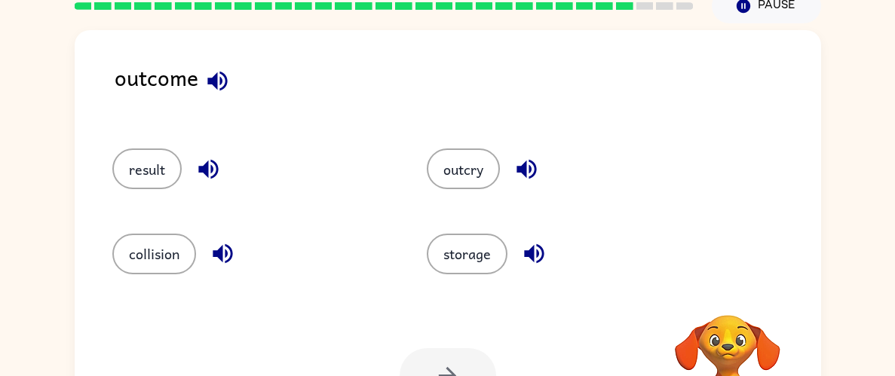
scroll to position [70, 0]
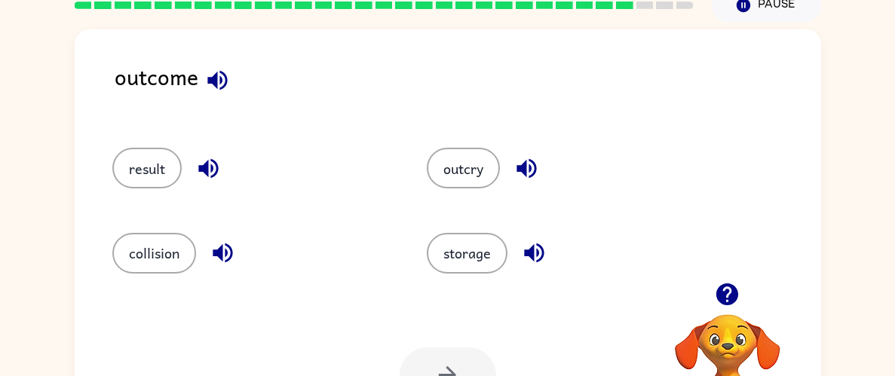
click at [100, 160] on div "result" at bounding box center [241, 161] width 315 height 84
click at [131, 197] on div "result" at bounding box center [241, 161] width 315 height 84
click at [136, 170] on button "result" at bounding box center [146, 168] width 69 height 41
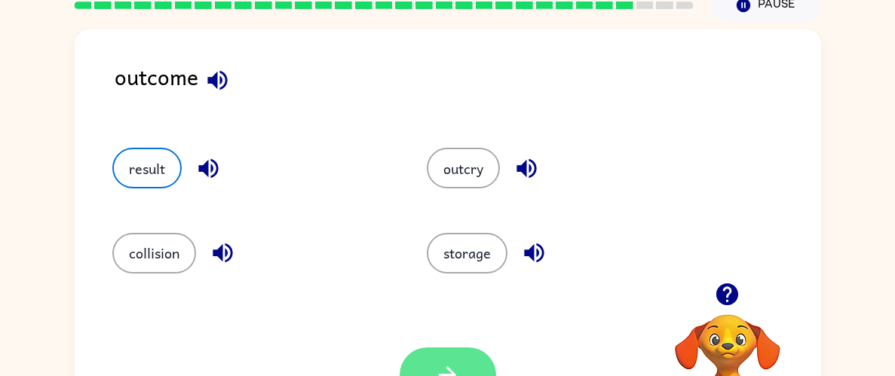
click at [451, 366] on icon "button" at bounding box center [447, 375] width 26 height 26
click at [177, 183] on div "result" at bounding box center [252, 168] width 281 height 41
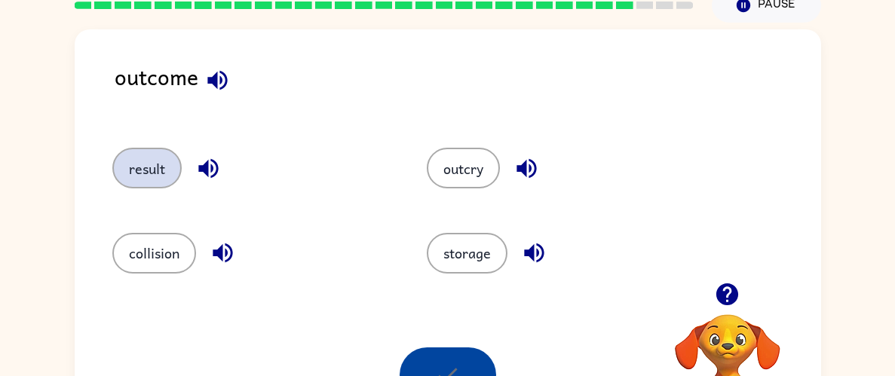
click at [145, 164] on button "result" at bounding box center [146, 168] width 69 height 41
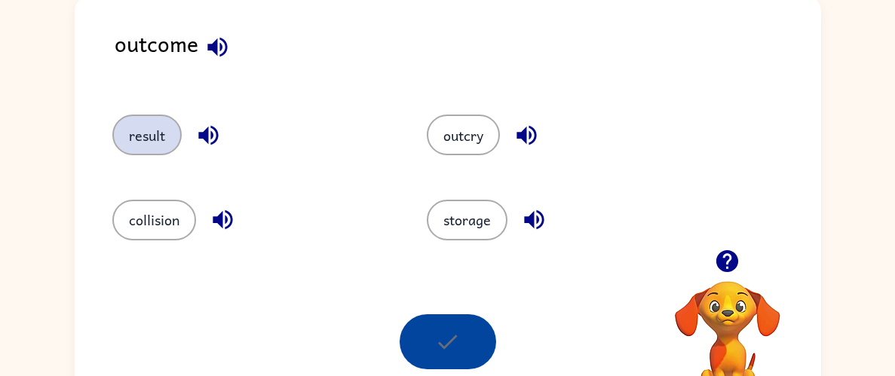
scroll to position [155, 0]
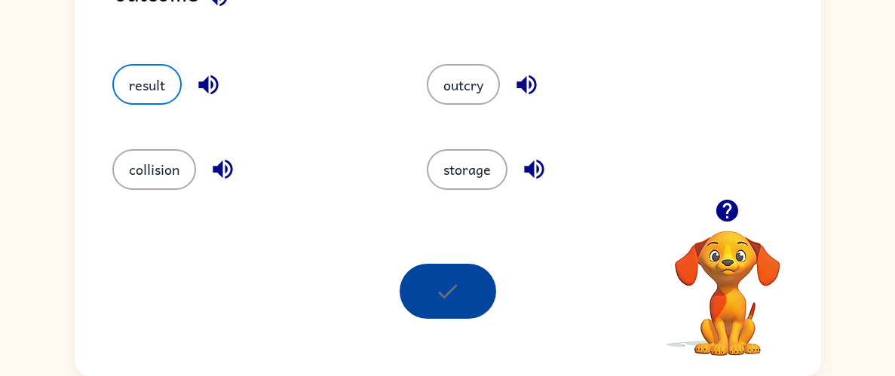
click at [446, 280] on div at bounding box center [448, 291] width 97 height 55
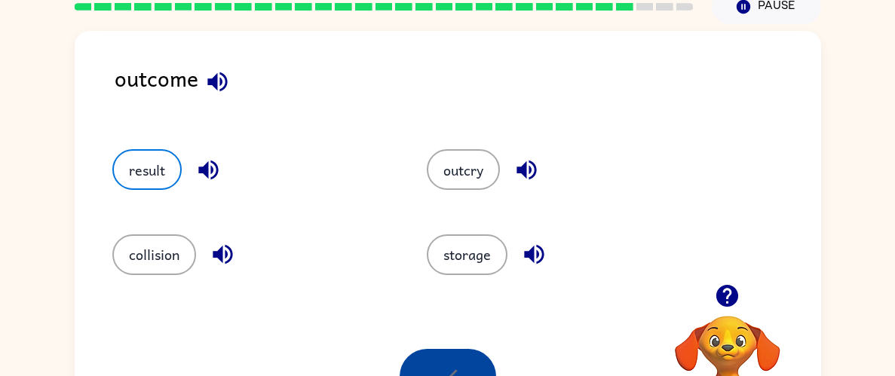
scroll to position [65, 0]
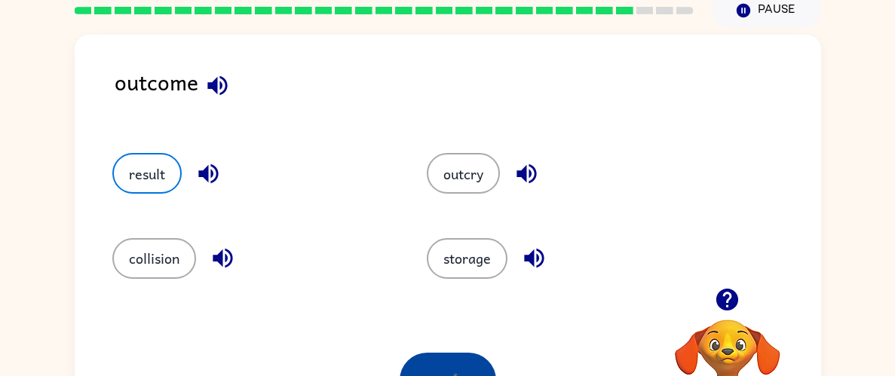
click at [726, 298] on icon "button" at bounding box center [727, 300] width 22 height 22
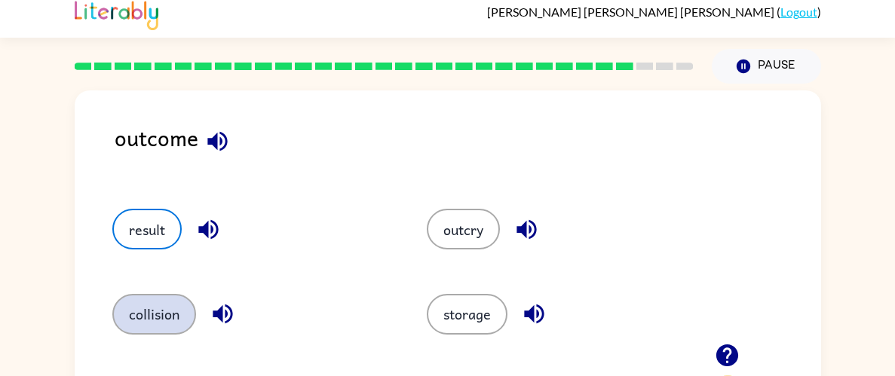
click at [131, 322] on button "collision" at bounding box center [154, 314] width 84 height 41
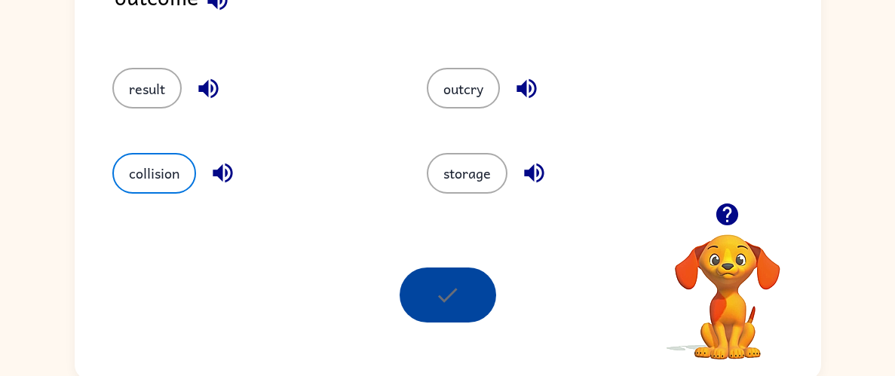
scroll to position [155, 0]
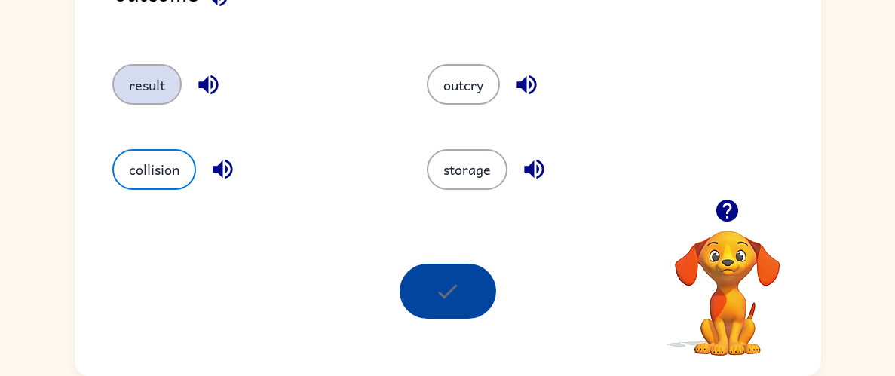
click at [125, 87] on button "result" at bounding box center [146, 84] width 69 height 41
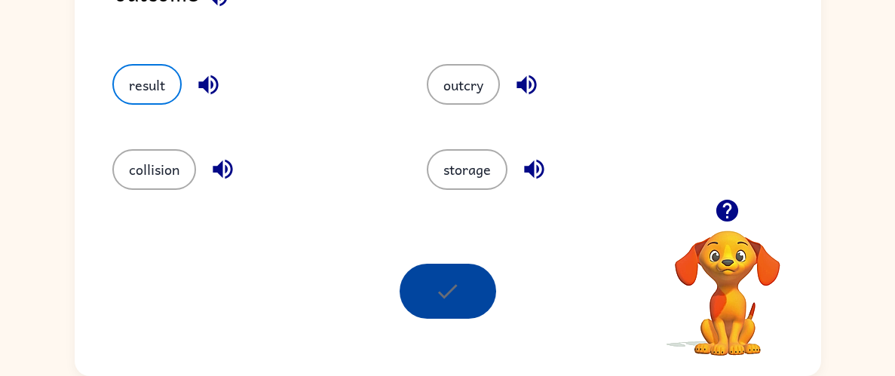
click at [476, 262] on div "Your browser must support playing .mp4 files to use Literably. Please try using…" at bounding box center [448, 292] width 747 height 170
click at [453, 278] on div at bounding box center [448, 291] width 97 height 55
click at [454, 277] on div at bounding box center [448, 291] width 97 height 55
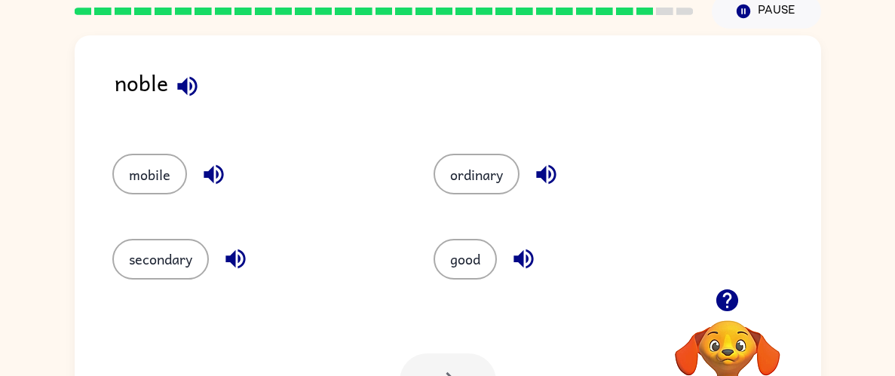
scroll to position [0, 0]
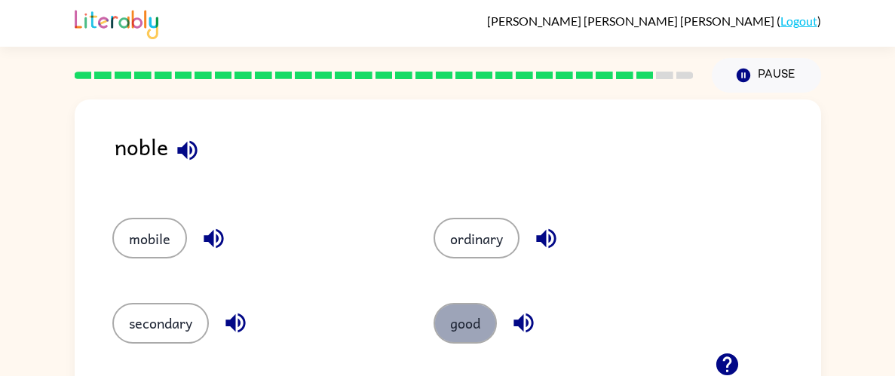
click at [478, 327] on button "good" at bounding box center [465, 323] width 63 height 41
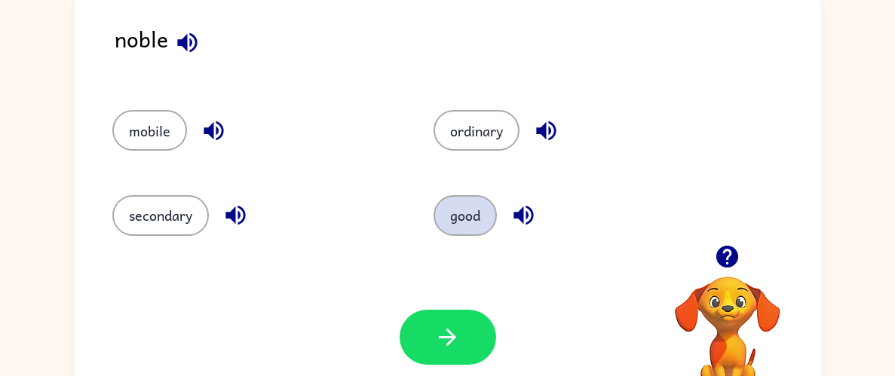
scroll to position [112, 0]
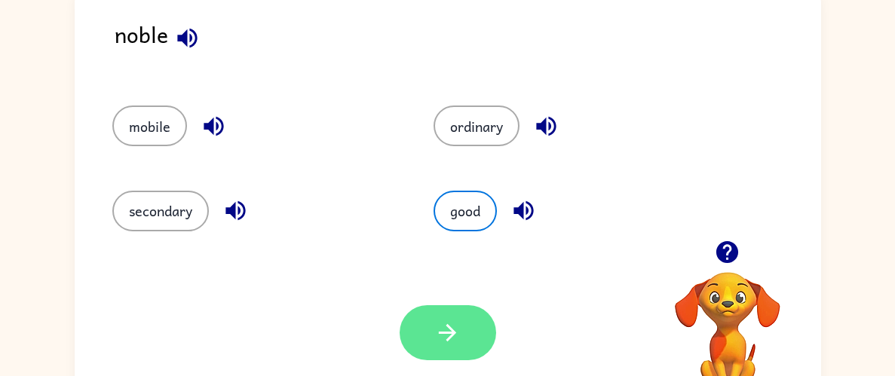
click at [452, 341] on icon "button" at bounding box center [447, 333] width 26 height 26
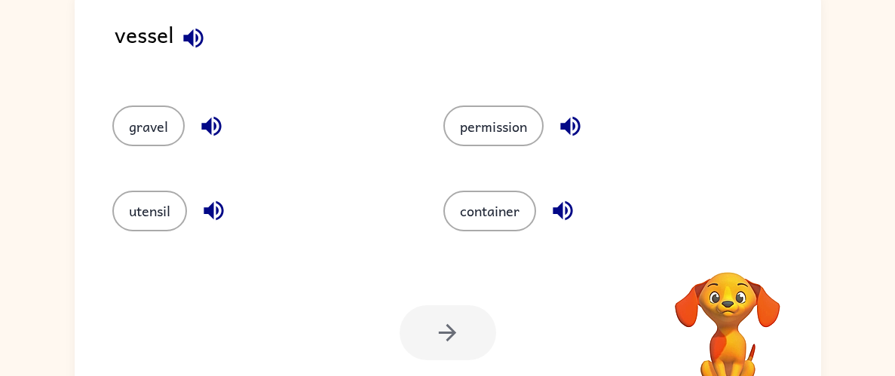
scroll to position [57, 0]
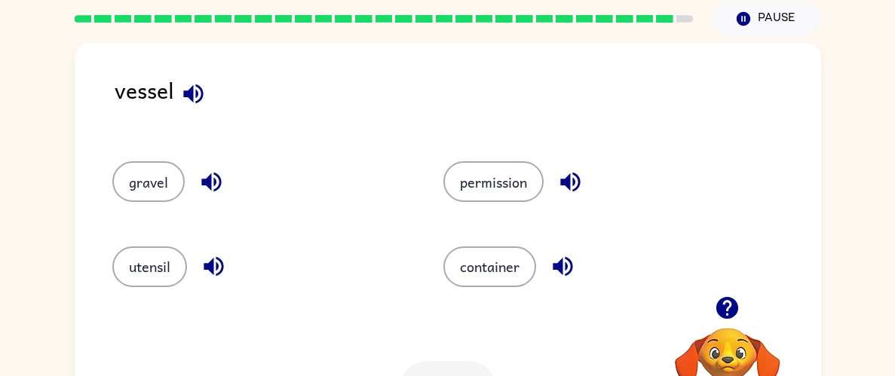
click at [505, 220] on div "container" at bounding box center [581, 260] width 332 height 84
click at [517, 195] on button "permission" at bounding box center [493, 181] width 100 height 41
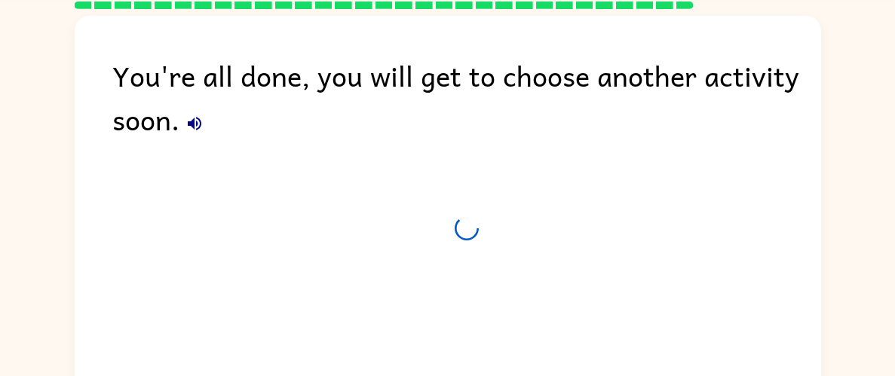
scroll to position [43, 0]
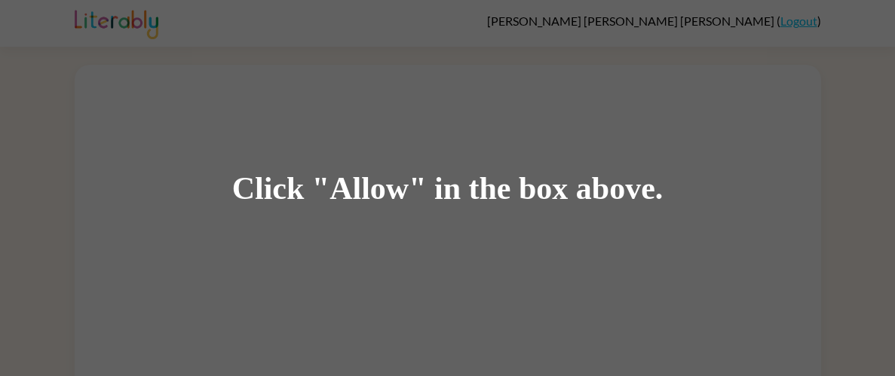
click at [553, 198] on div "Click "Allow" in the box above." at bounding box center [447, 188] width 431 height 34
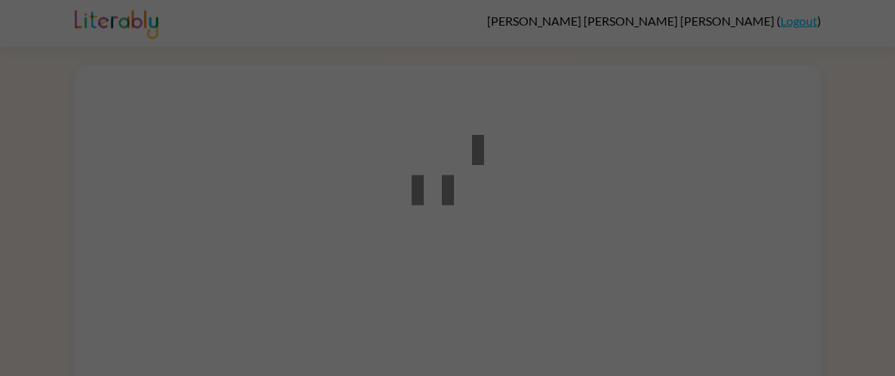
click at [440, 207] on icon at bounding box center [448, 180] width 72 height 91
